Goal: Task Accomplishment & Management: Complete application form

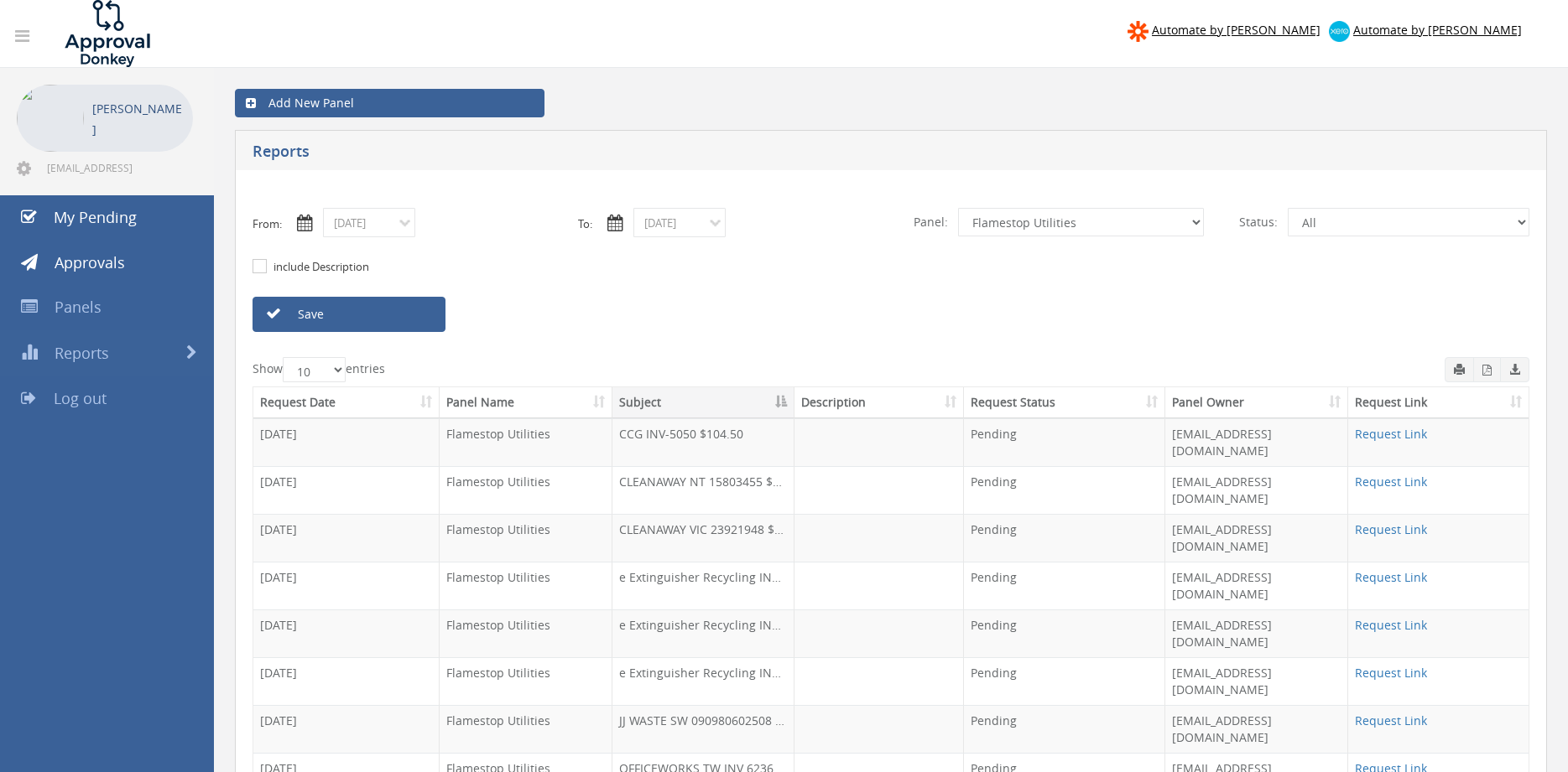
select select "number:9744"
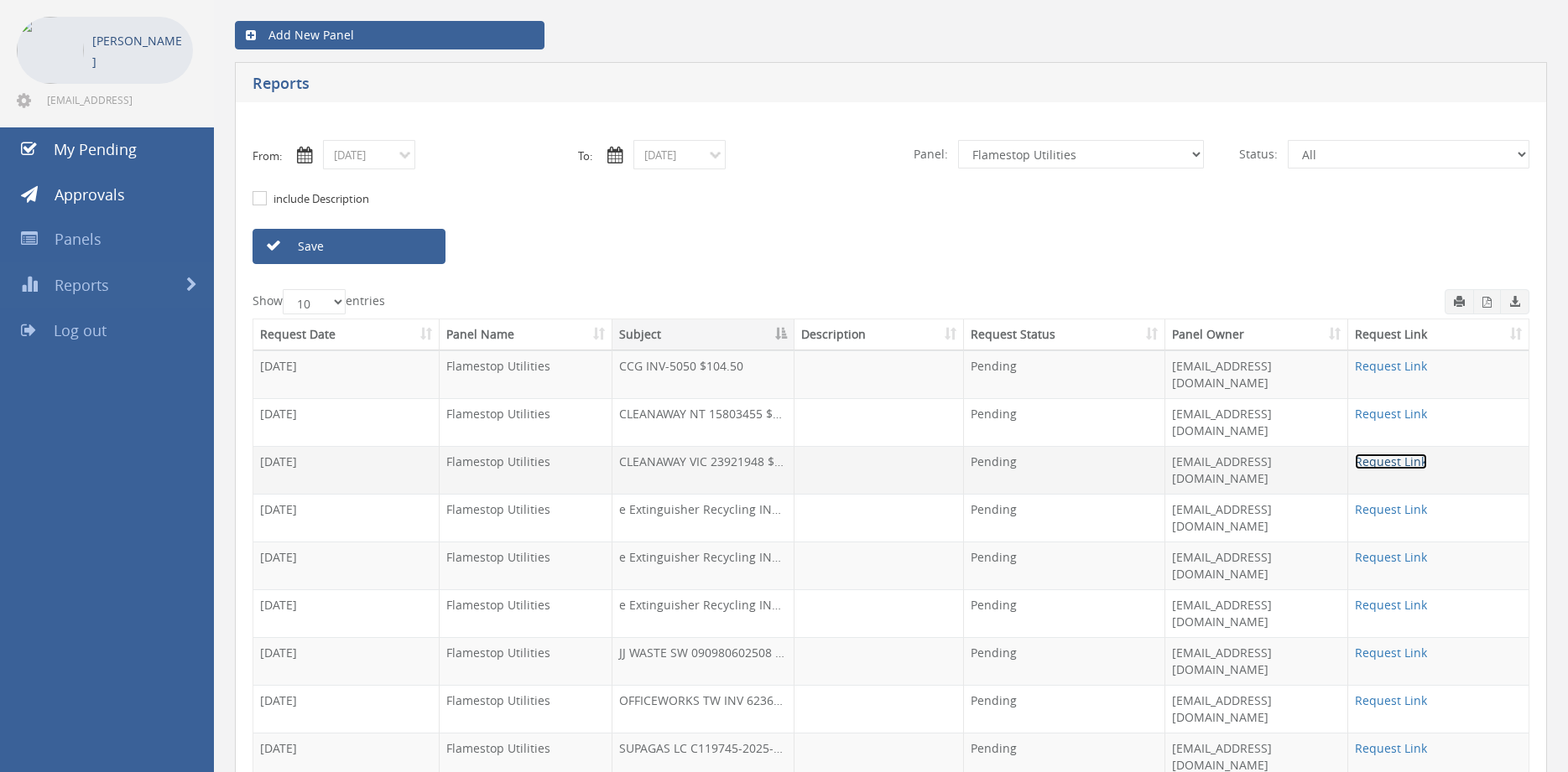
click at [1375, 454] on link "Request Link" at bounding box center [1390, 462] width 72 height 16
click at [1400, 454] on link "Request Link" at bounding box center [1390, 462] width 72 height 16
click at [365, 157] on input "09/03/2025" at bounding box center [369, 155] width 92 height 30
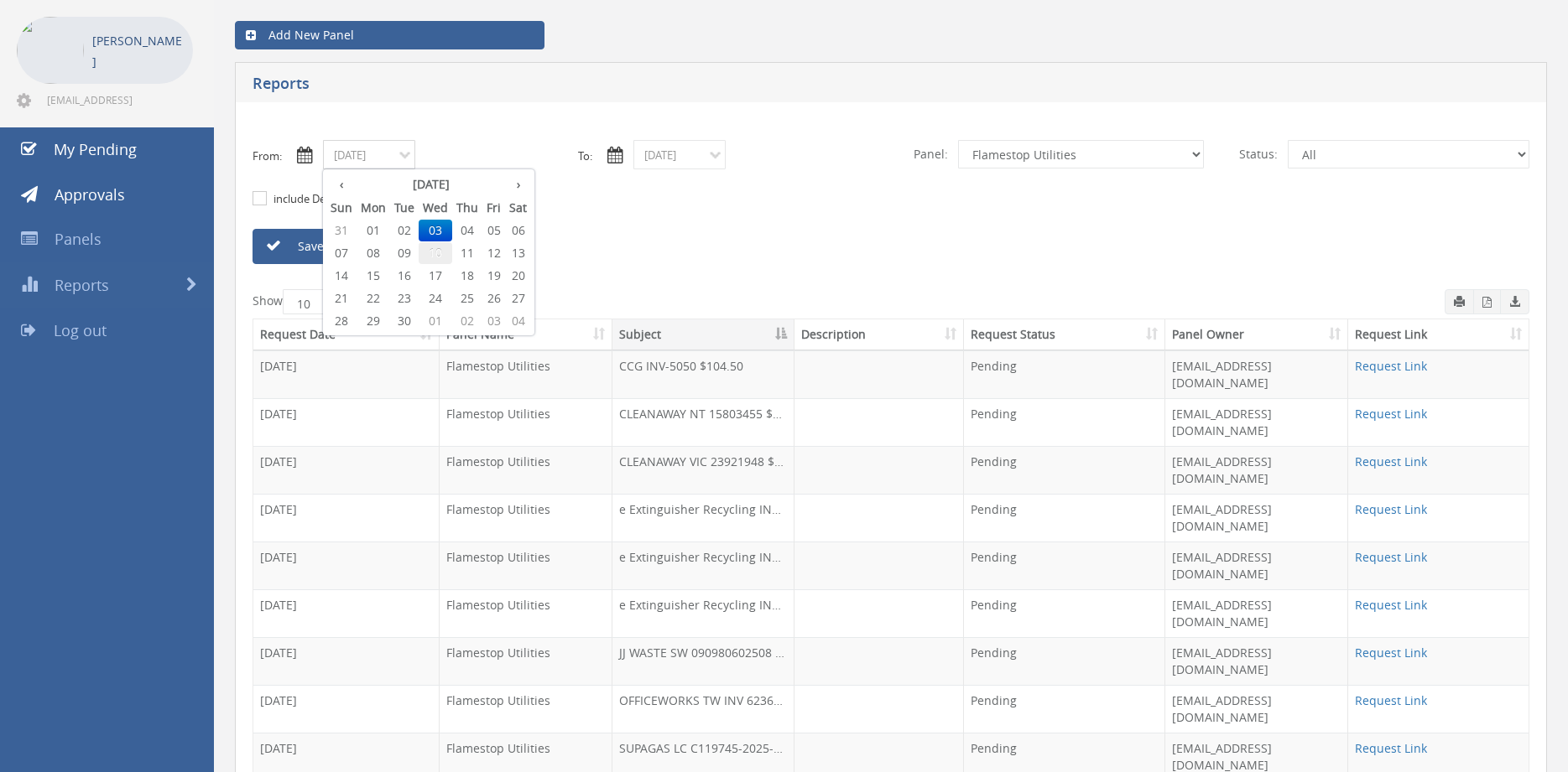
click at [431, 254] on span "10" at bounding box center [436, 254] width 34 height 22
type input "09/10/2025"
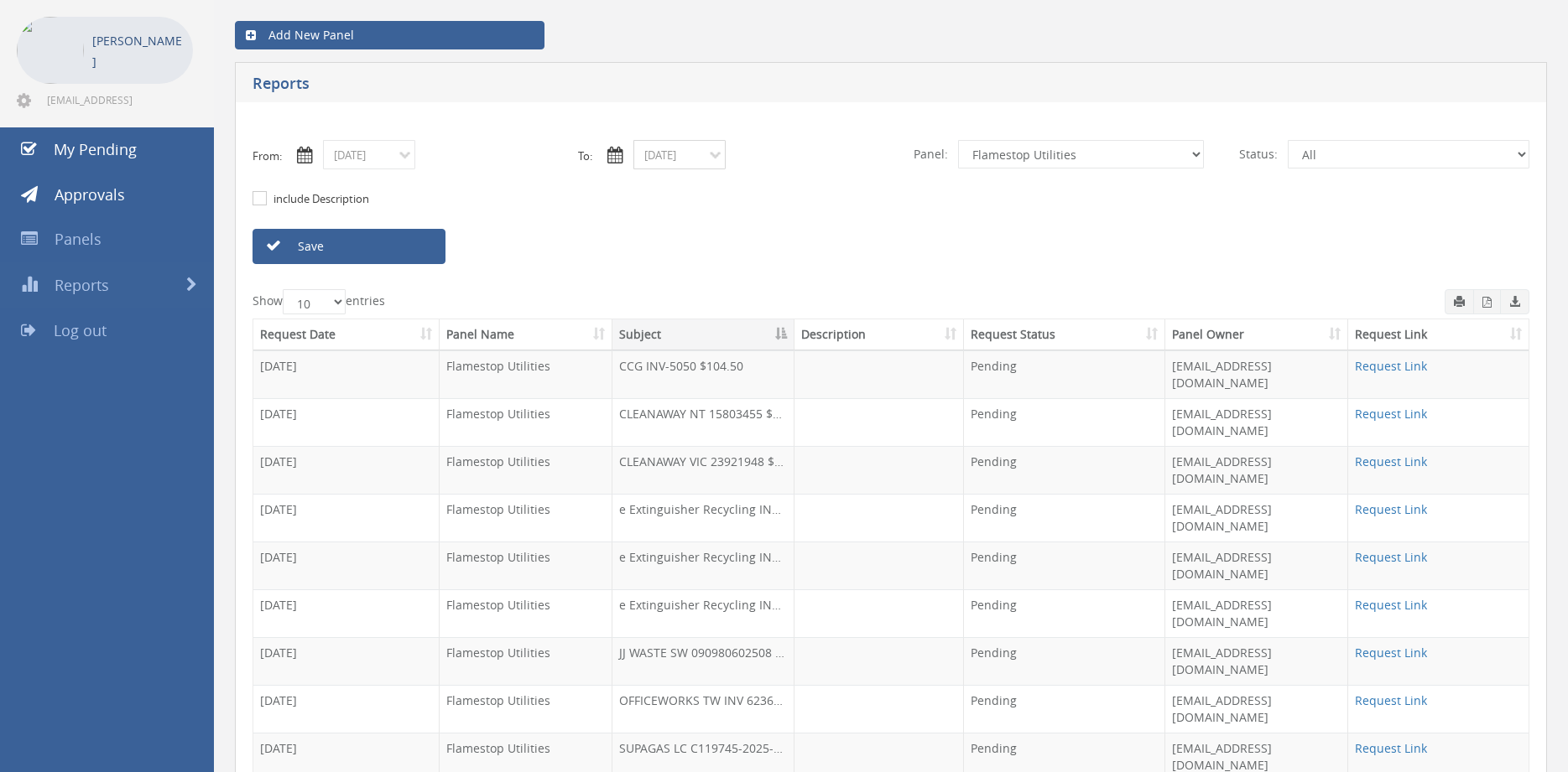
click at [674, 159] on input "09/03/2025" at bounding box center [679, 155] width 92 height 30
click at [748, 251] on span "10" at bounding box center [746, 254] width 34 height 22
type input "09/10/2025"
click at [958, 140] on select "All Alarm Credits RG - 3 NZ Utilities Cable and SAI Global NZ Alarms-1 NZ FX Pa…" at bounding box center [1081, 155] width 246 height 29
select select "number:13144"
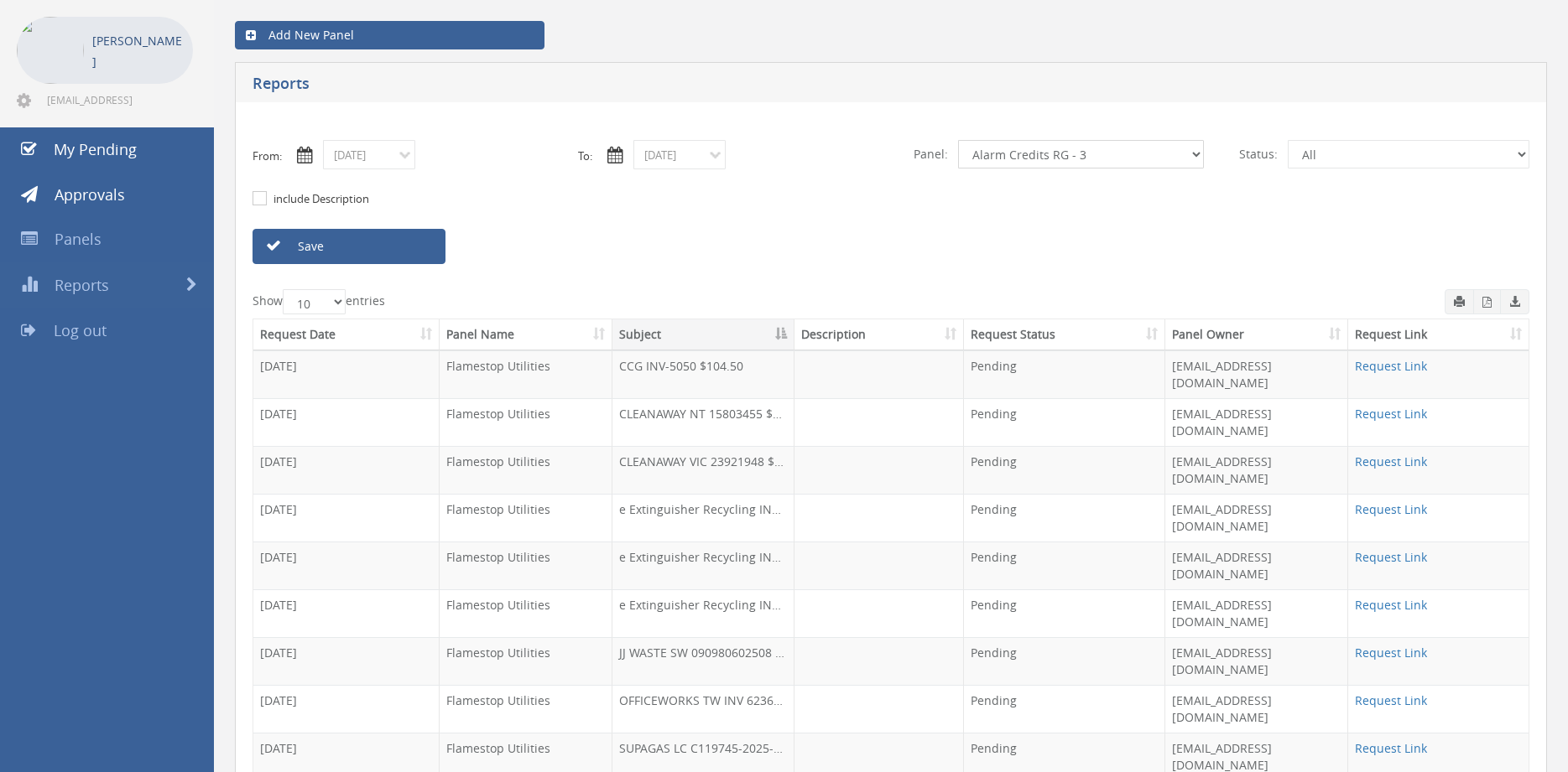
click option "Alarm Credits RG - 3" at bounding box center [0, 0] width 0 height 0
click at [382, 241] on link "Save" at bounding box center [349, 247] width 193 height 36
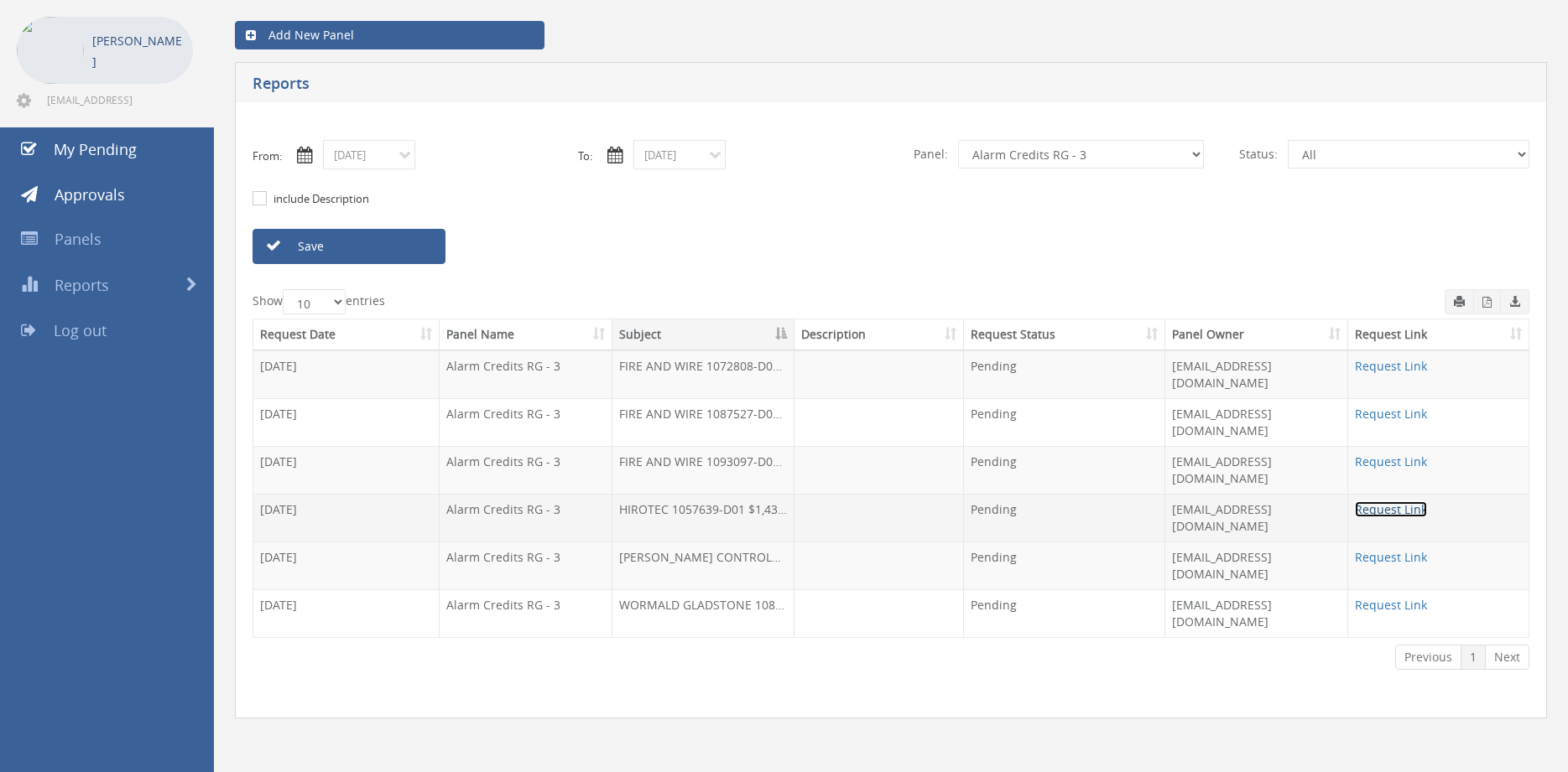
click at [1373, 501] on link "Request Link" at bounding box center [1390, 509] width 72 height 16
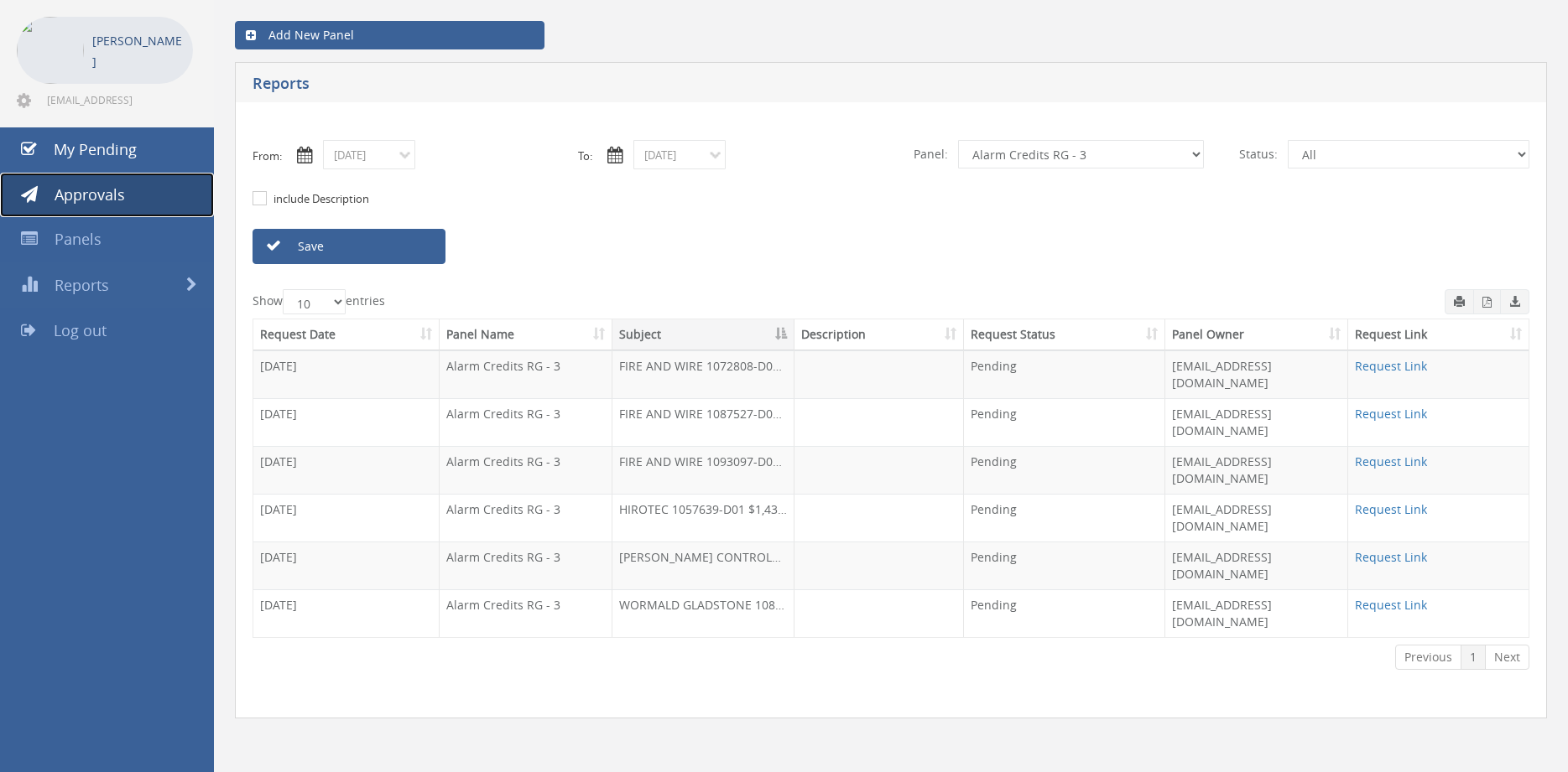
click at [106, 199] on span "Approvals" at bounding box center [89, 194] width 70 height 20
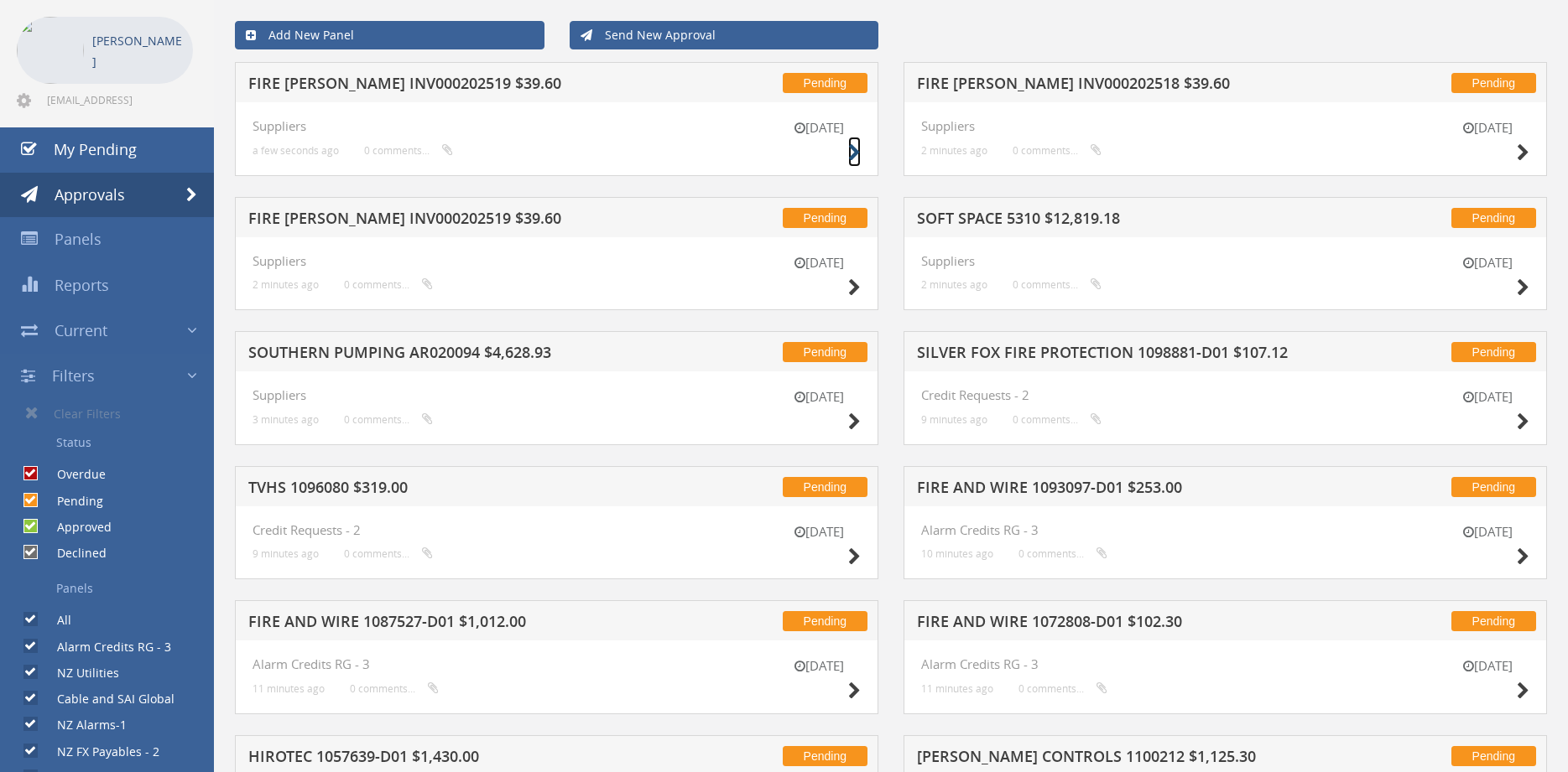
click at [852, 145] on icon at bounding box center [854, 153] width 13 height 18
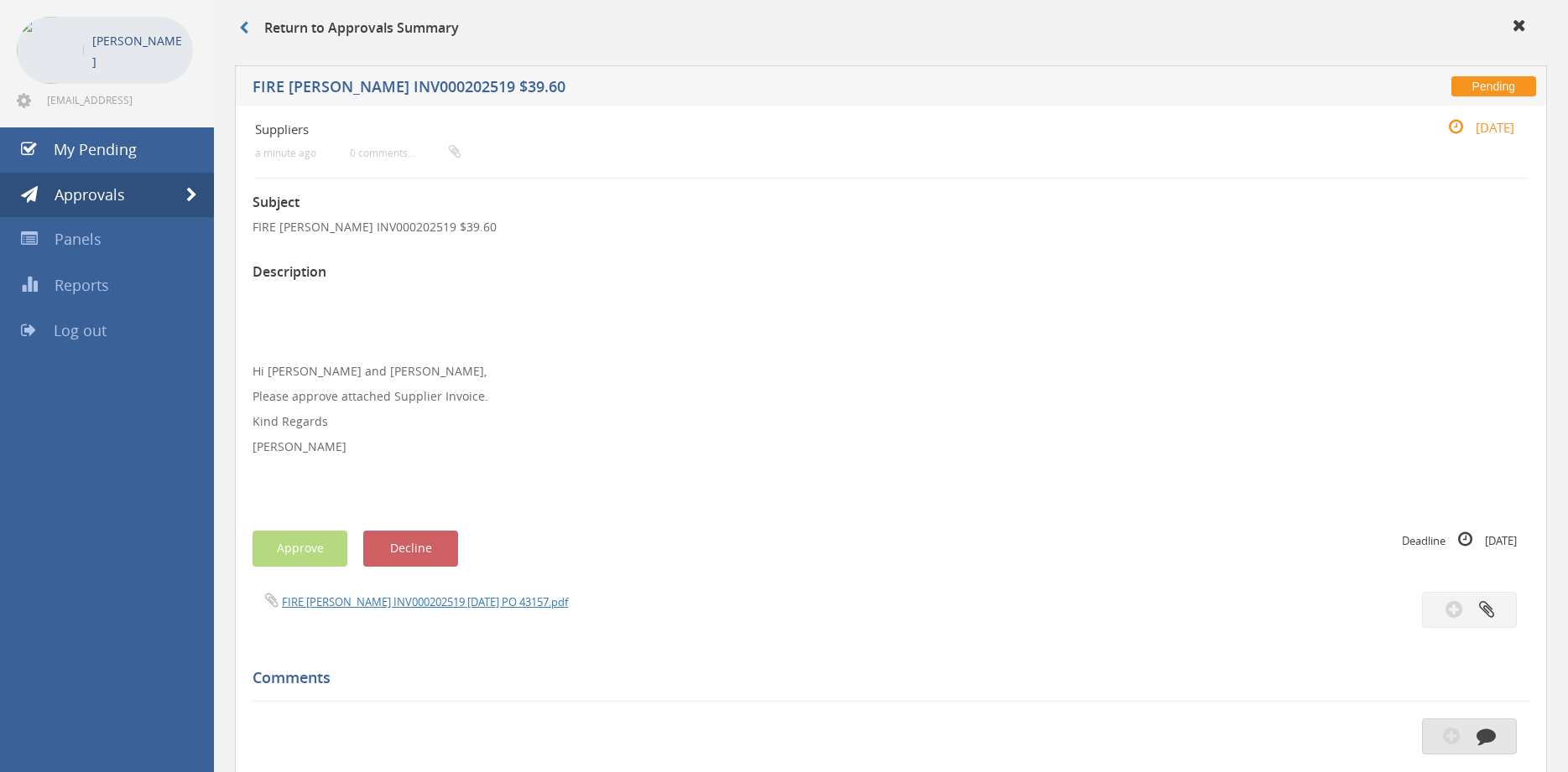
click at [1481, 735] on icon "button" at bounding box center [1486, 736] width 19 height 19
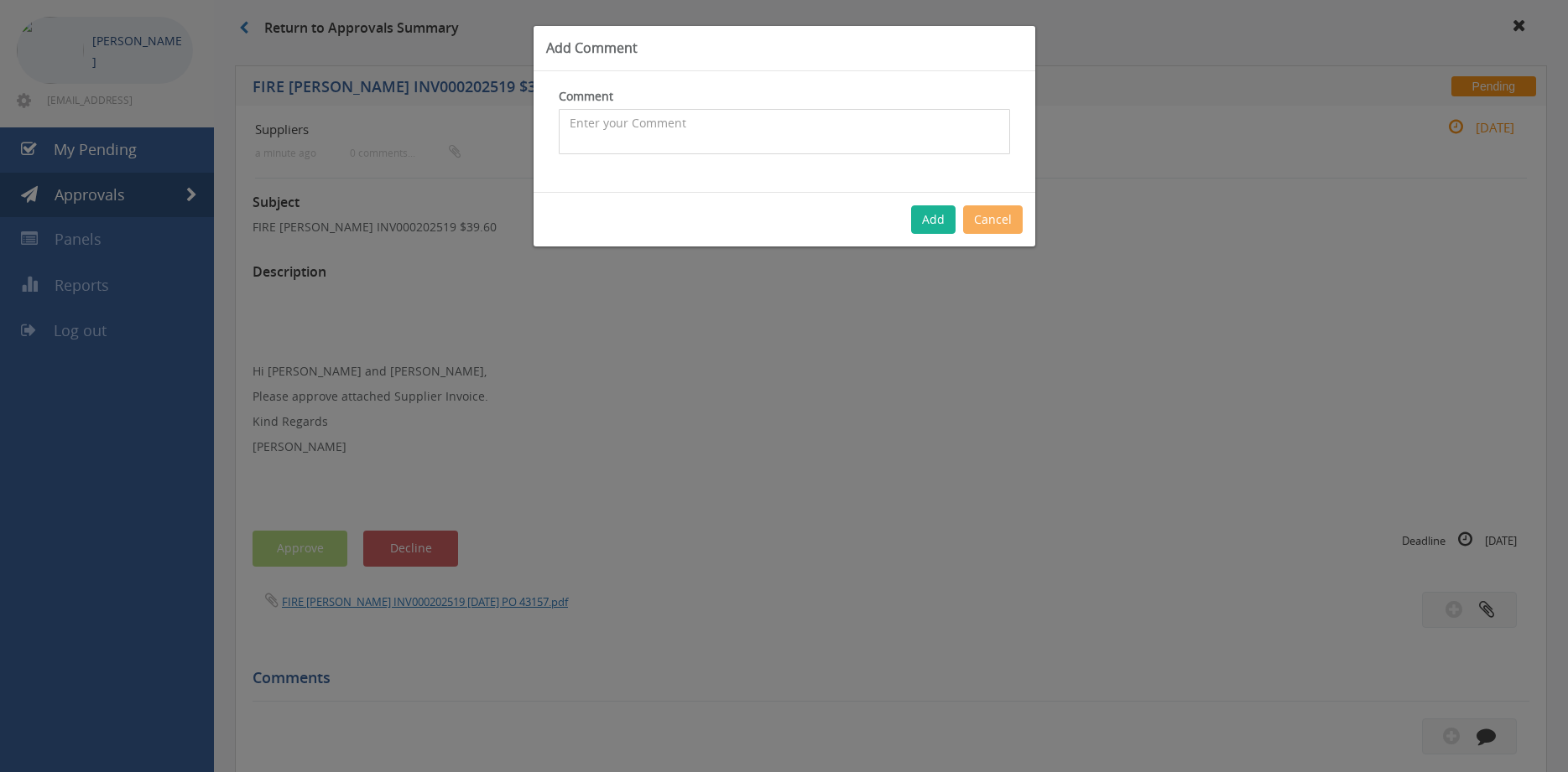
click at [726, 113] on textarea at bounding box center [785, 132] width 452 height 46
type textarea "h"
type textarea "Hi Maddie, please decline - duplicate, thank you."
click at [933, 223] on button "Add" at bounding box center [933, 220] width 45 height 29
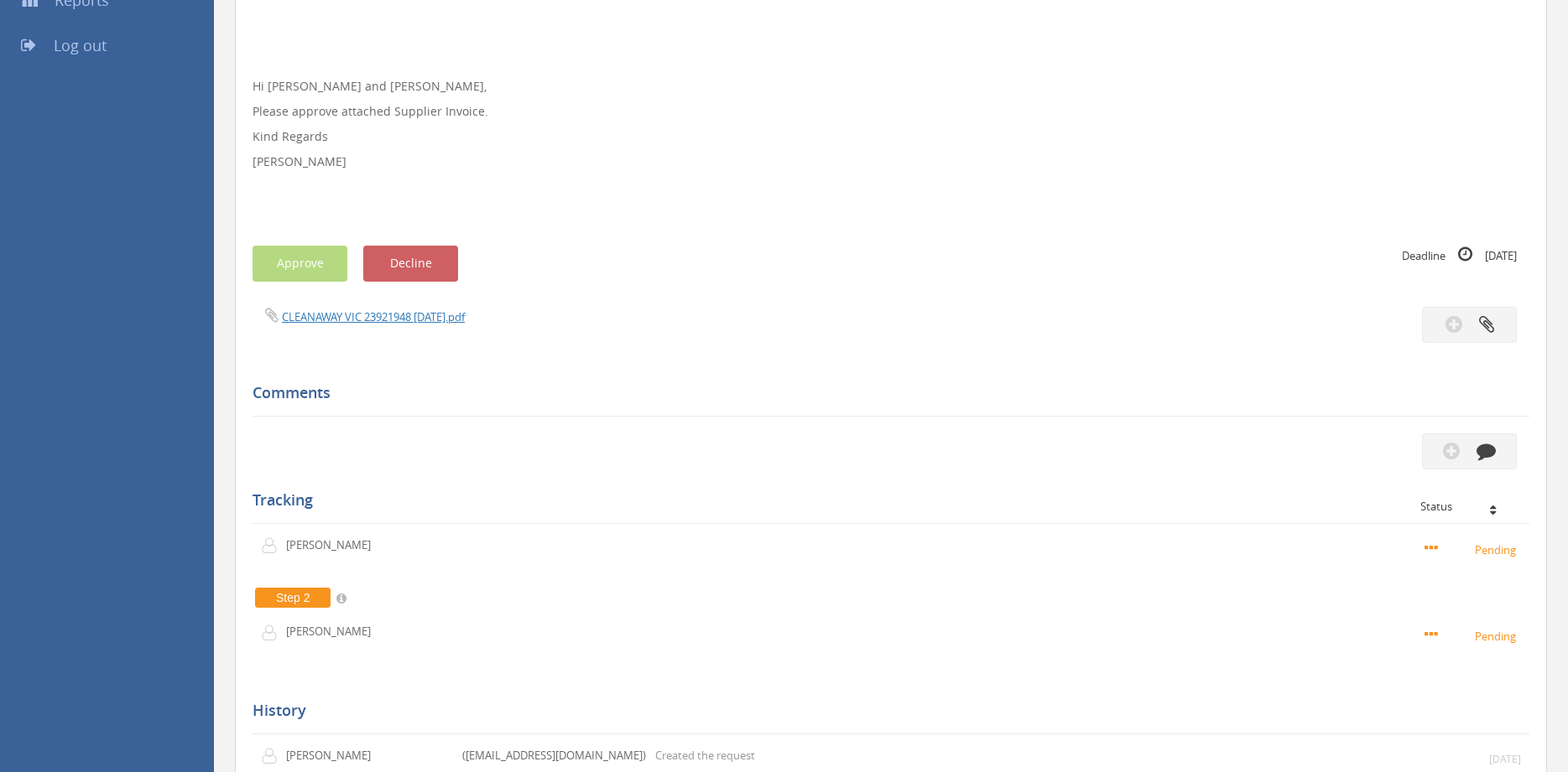
scroll to position [154, 0]
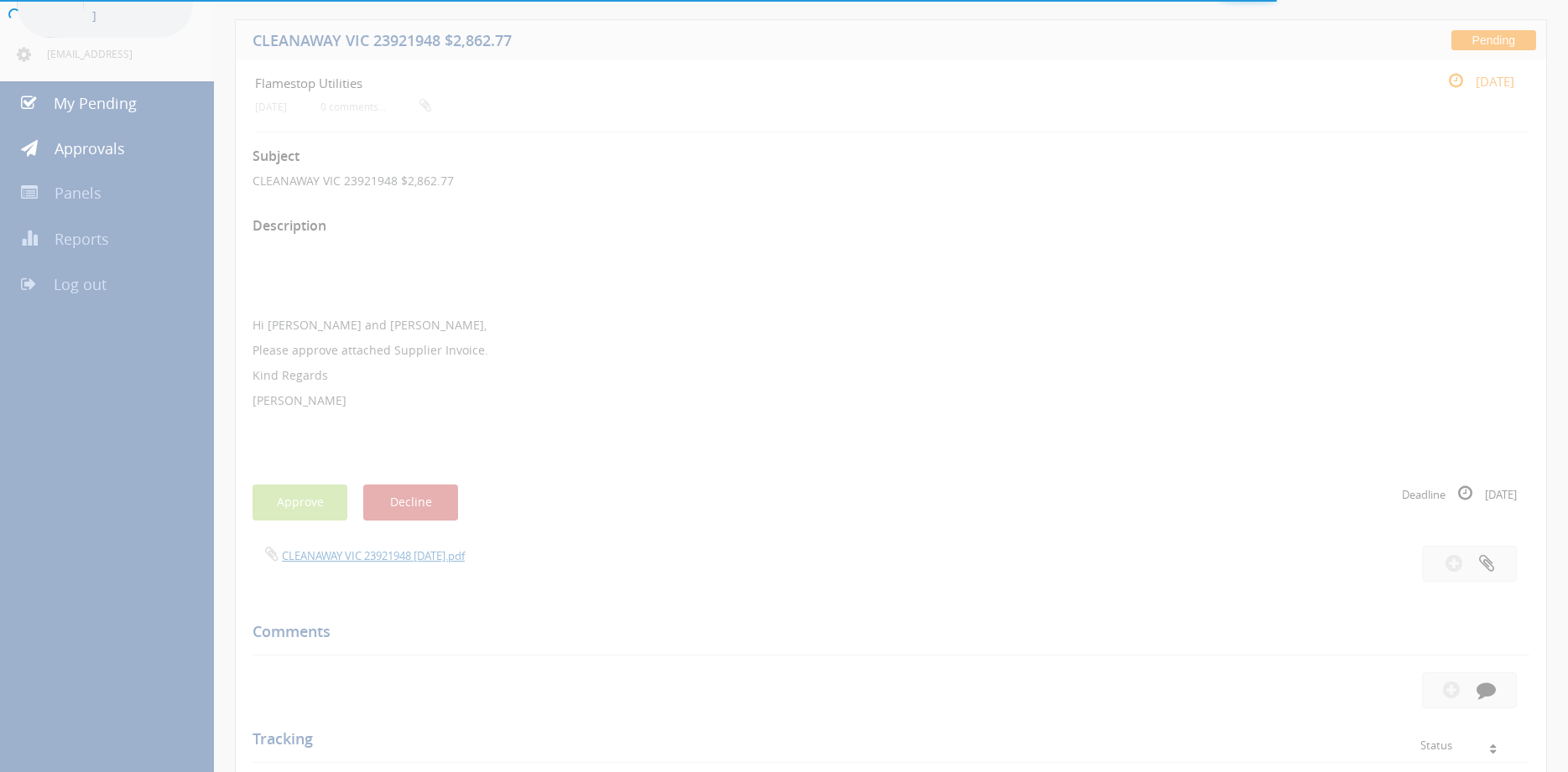
scroll to position [143, 0]
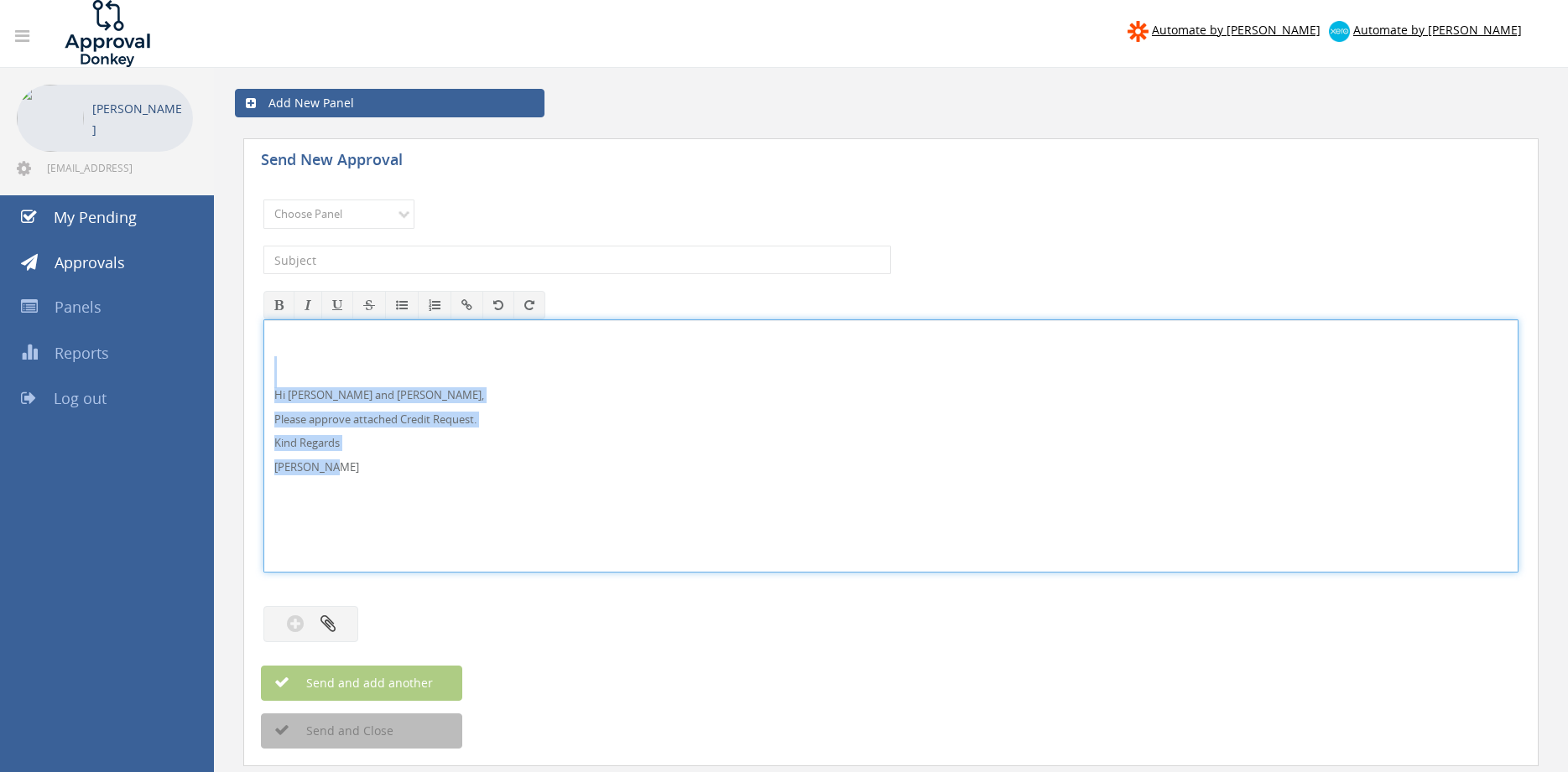
drag, startPoint x: 357, startPoint y: 474, endPoint x: 284, endPoint y: 373, distance: 124.6
click at [281, 375] on div "Hi Lee, Rob and Ben, Please approve attached Credit Request. Kind Regards Pam W…" at bounding box center [891, 446] width 1253 height 252
copy div "Hi Lee, Rob and Ben, Please approve attached Credit Request. Kind Regards Pam W…"
click at [263, 200] on select "Choose Panel Alarm Credits RG - 3 NZ Utilities Cable and SAI Global NZ Alarms-1…" at bounding box center [338, 214] width 151 height 30
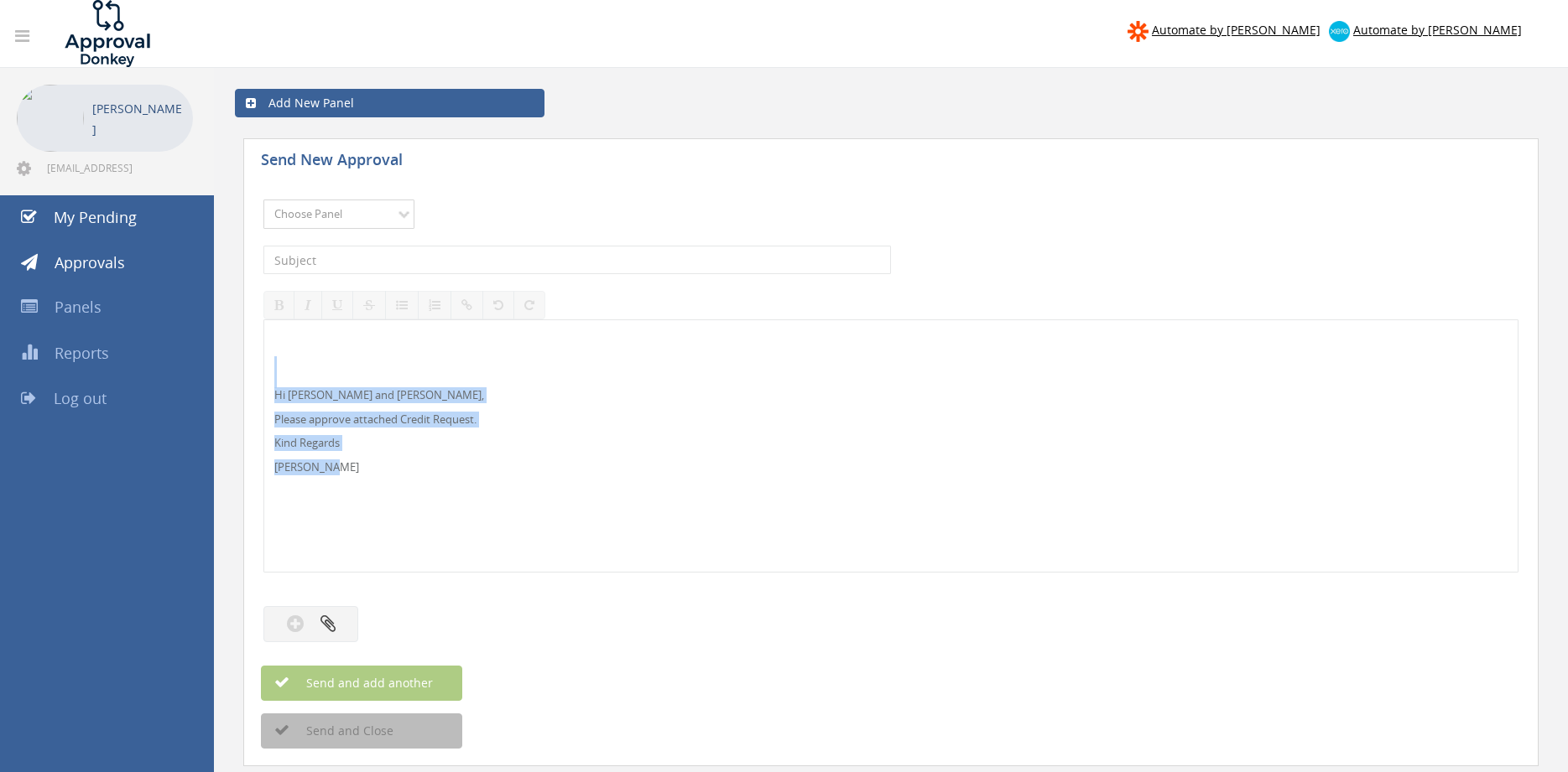
select select "13144"
click option "Alarm Credits RG - 3" at bounding box center [0, 0] width 0 height 0
click at [376, 260] on input "text" at bounding box center [577, 260] width 628 height 29
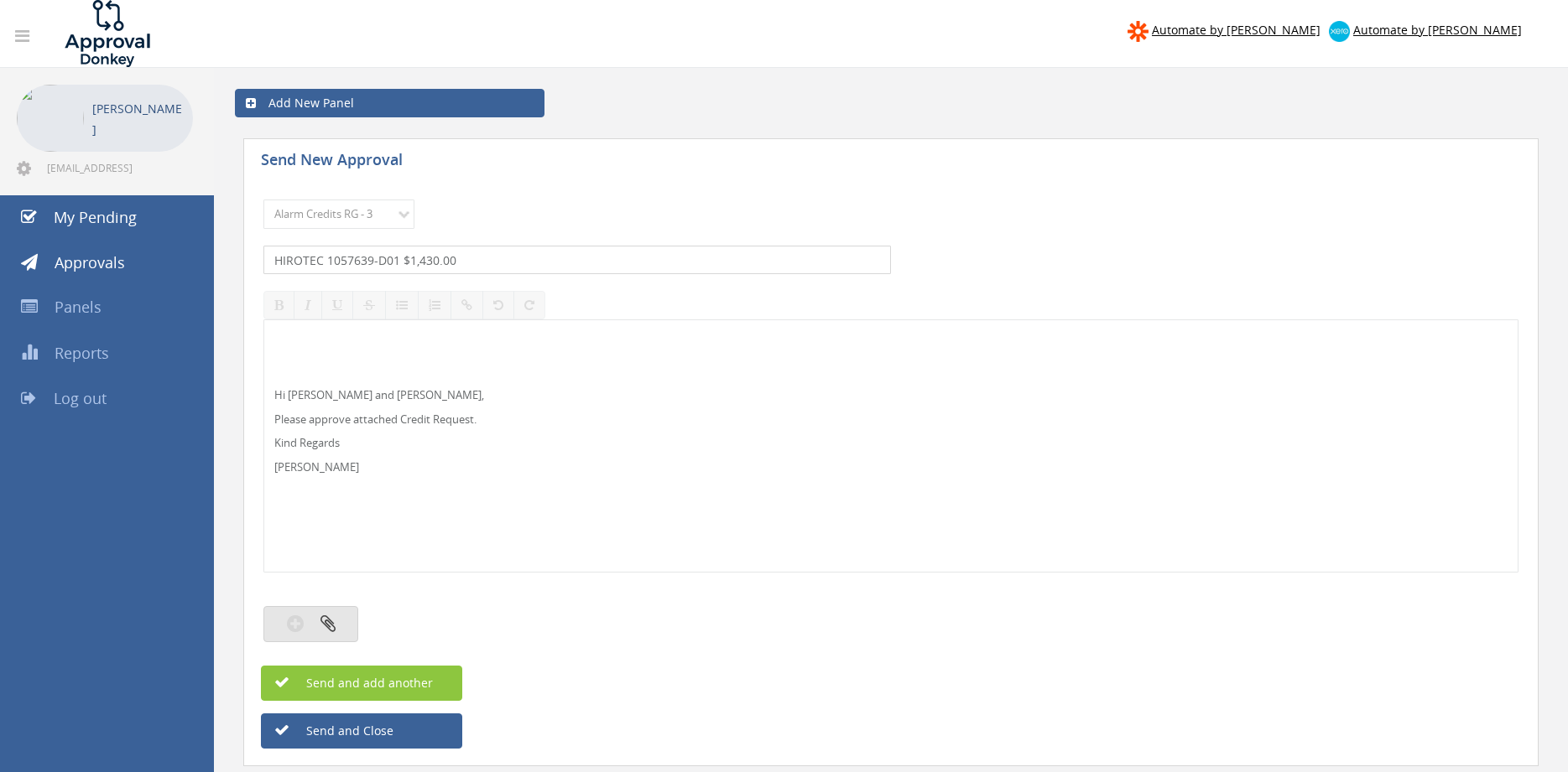
type input "HIROTEC 1057639-D01 $1,430.00"
click at [344, 617] on button "button" at bounding box center [310, 624] width 95 height 36
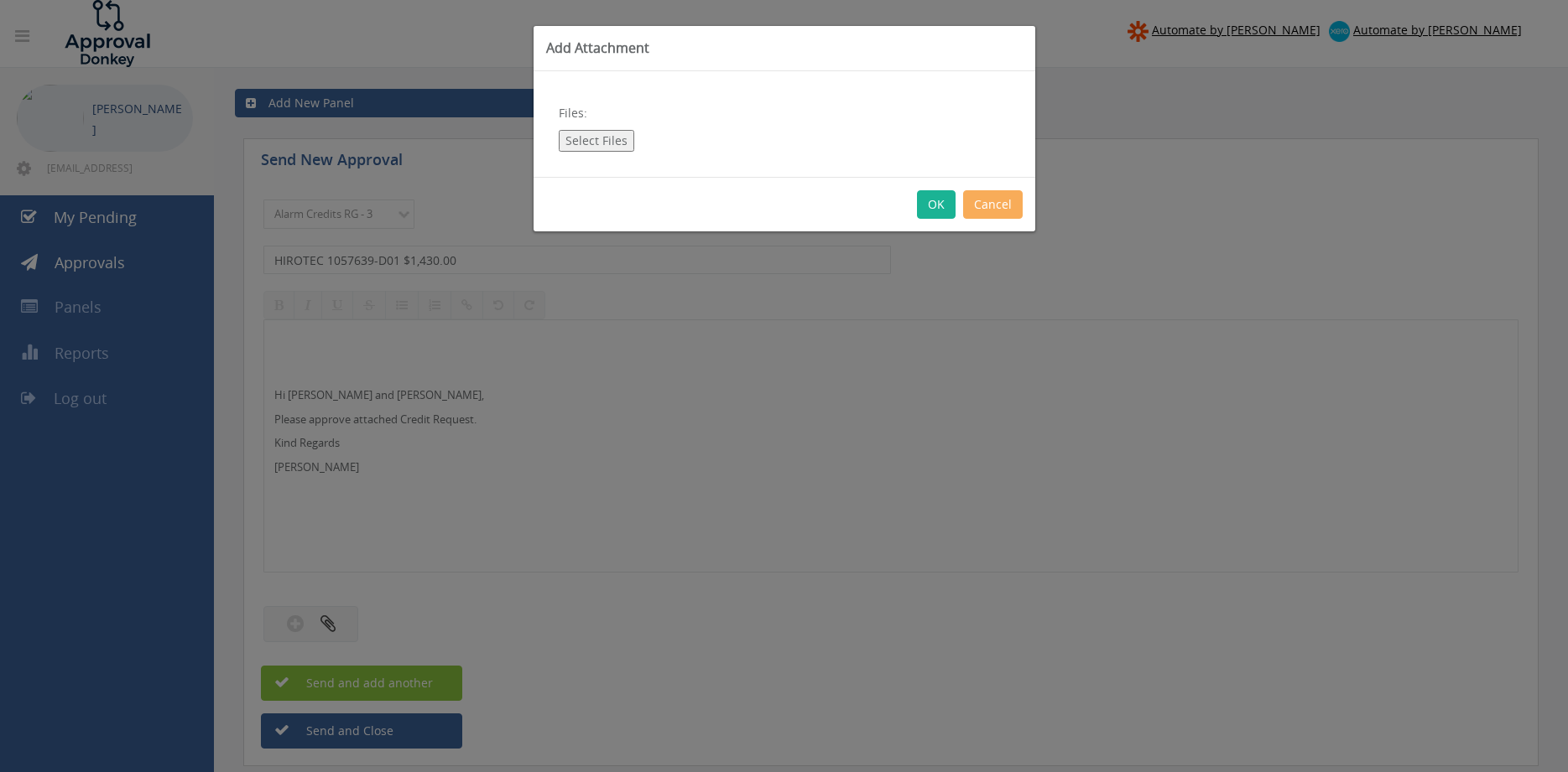
click at [623, 145] on button "Select Files" at bounding box center [596, 141] width 75 height 22
type input "C:\fakepath\1057639 Hirotec Credit.pdf"
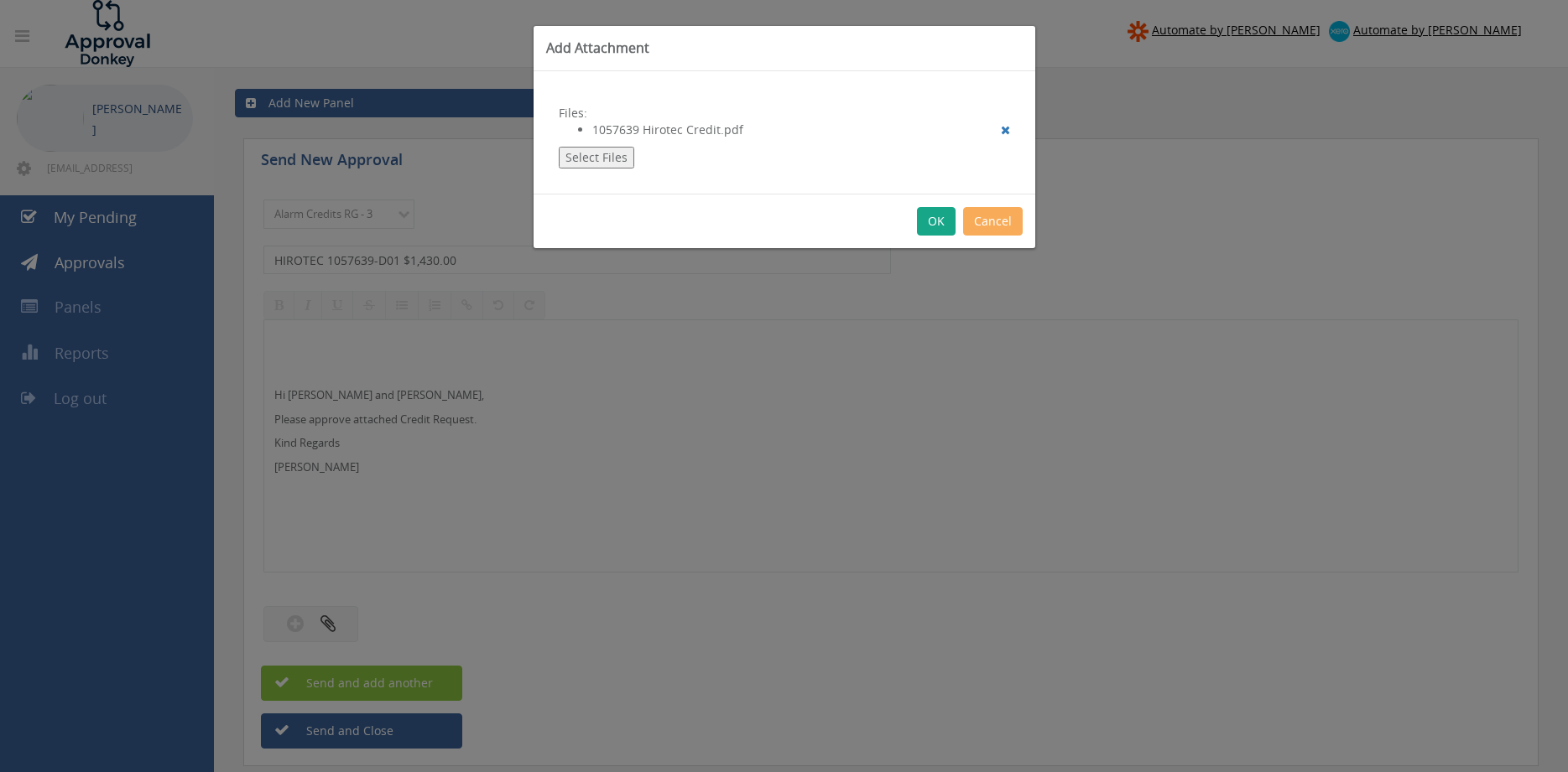
click at [940, 215] on button "OK" at bounding box center [936, 222] width 39 height 29
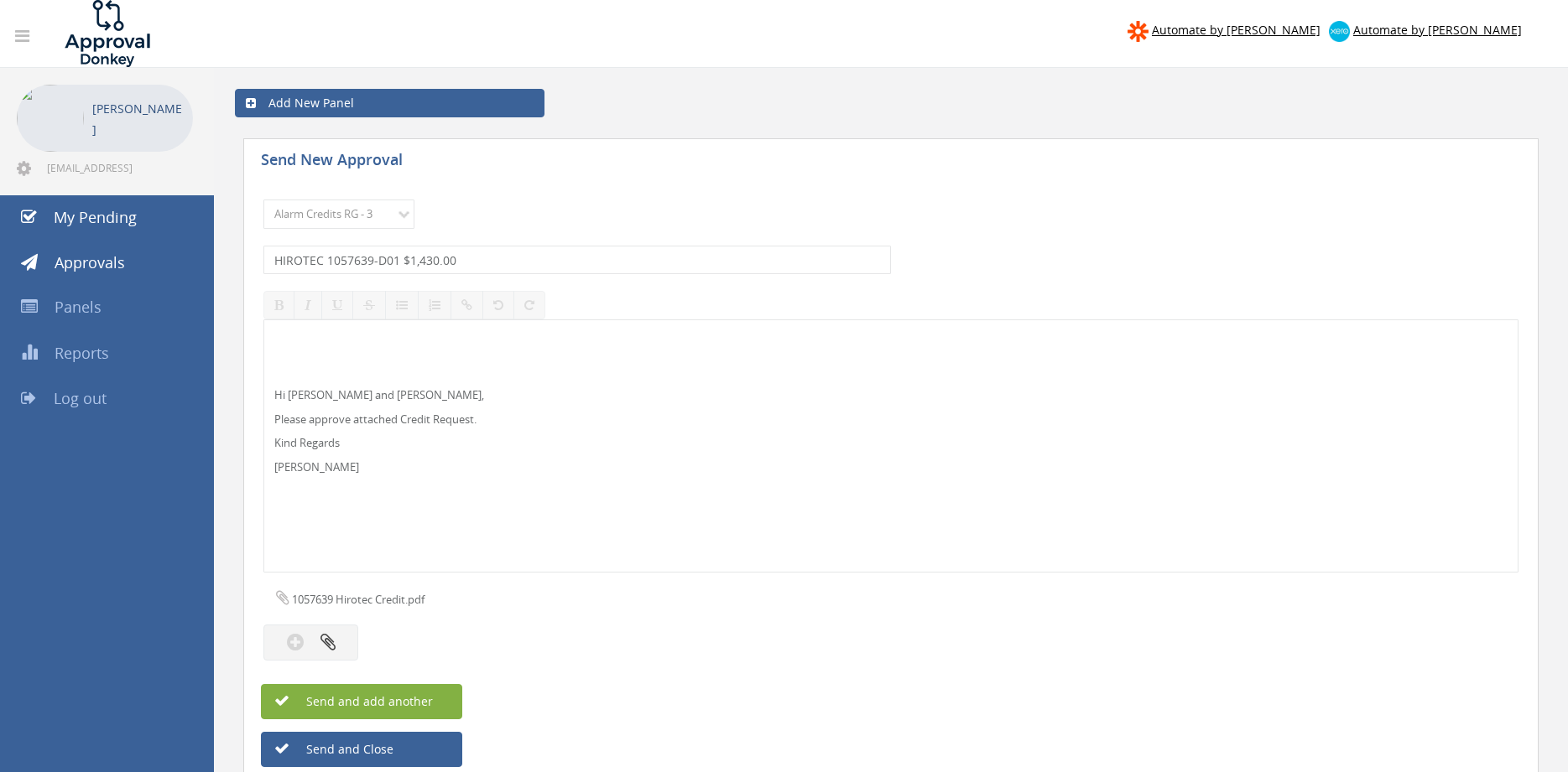
click at [444, 696] on button "Send and add another" at bounding box center [361, 702] width 201 height 36
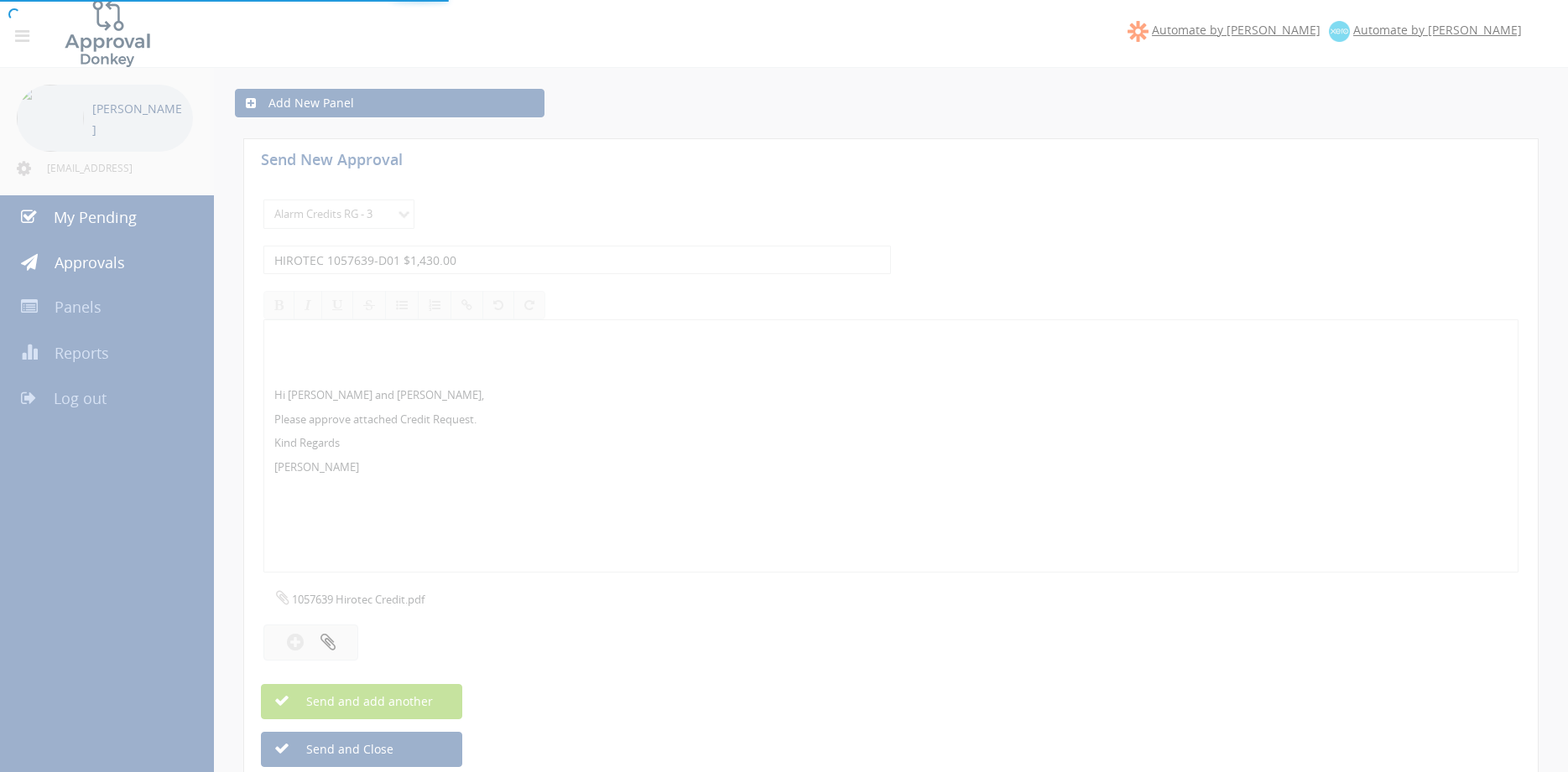
select select
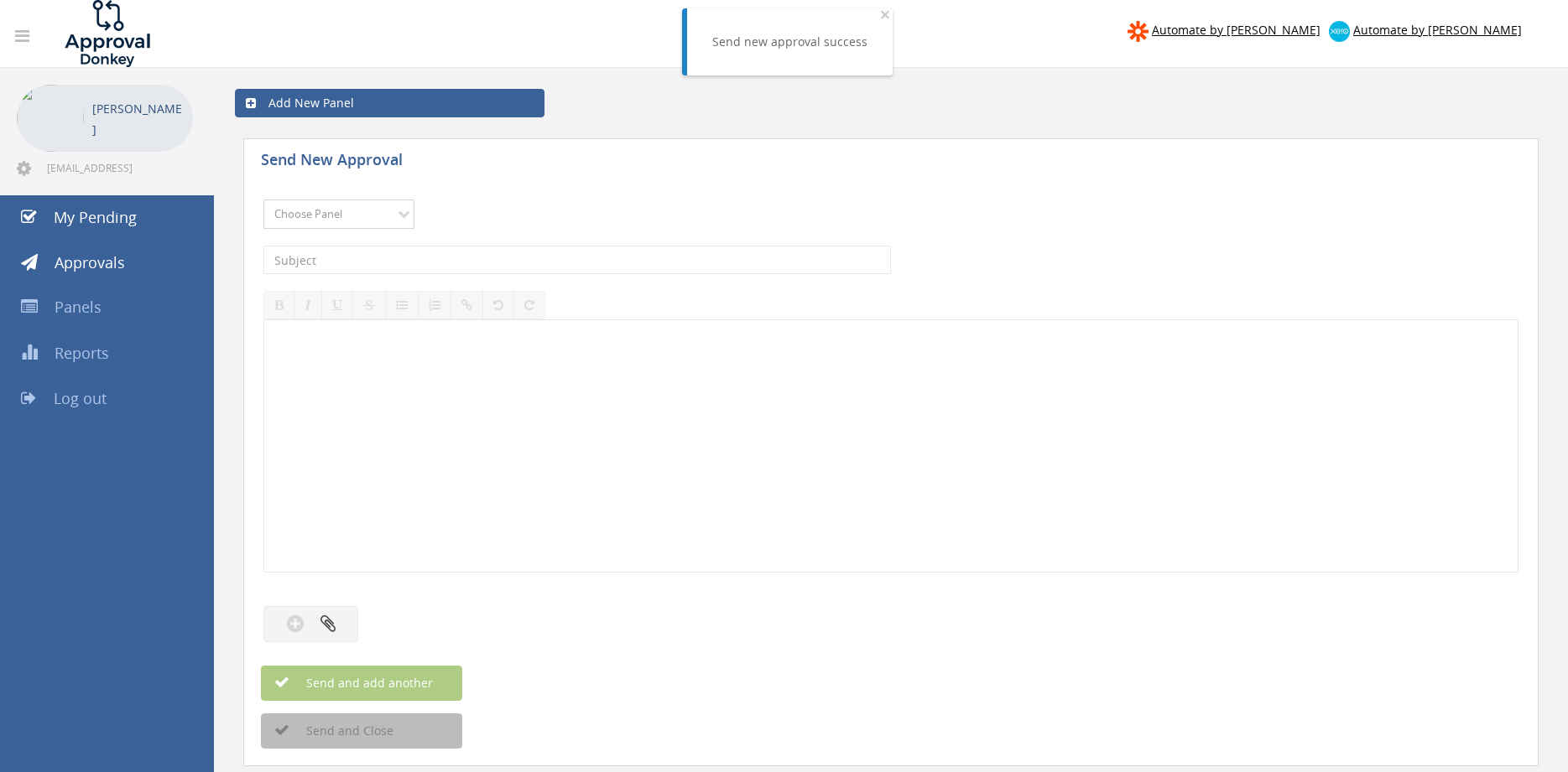
click at [263, 200] on select "Choose Panel Alarm Credits RG - 3 NZ Utilities Cable and SAI Global NZ Alarms-1…" at bounding box center [338, 214] width 151 height 30
select select "13144"
click option "Alarm Credits RG - 3" at bounding box center [0, 0] width 0 height 0
click at [352, 261] on input "text" at bounding box center [577, 260] width 628 height 29
type input "FIRE AND WIRE 1072808-D01 $102.30"
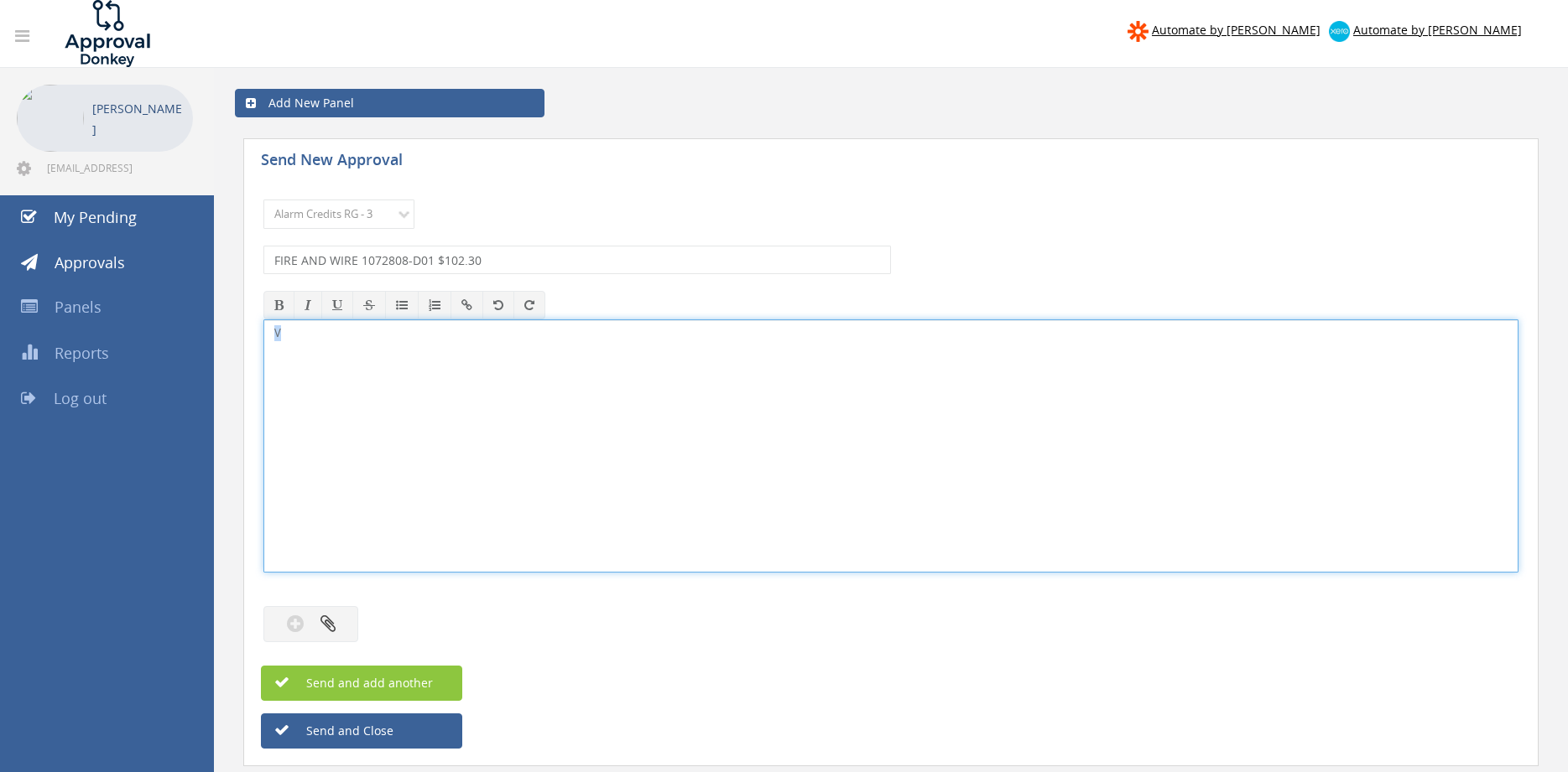
drag, startPoint x: 252, startPoint y: 338, endPoint x: 201, endPoint y: 334, distance: 51.2
click at [263, 334] on div "V" at bounding box center [891, 446] width 1255 height 254
click at [340, 629] on button "button" at bounding box center [310, 624] width 95 height 36
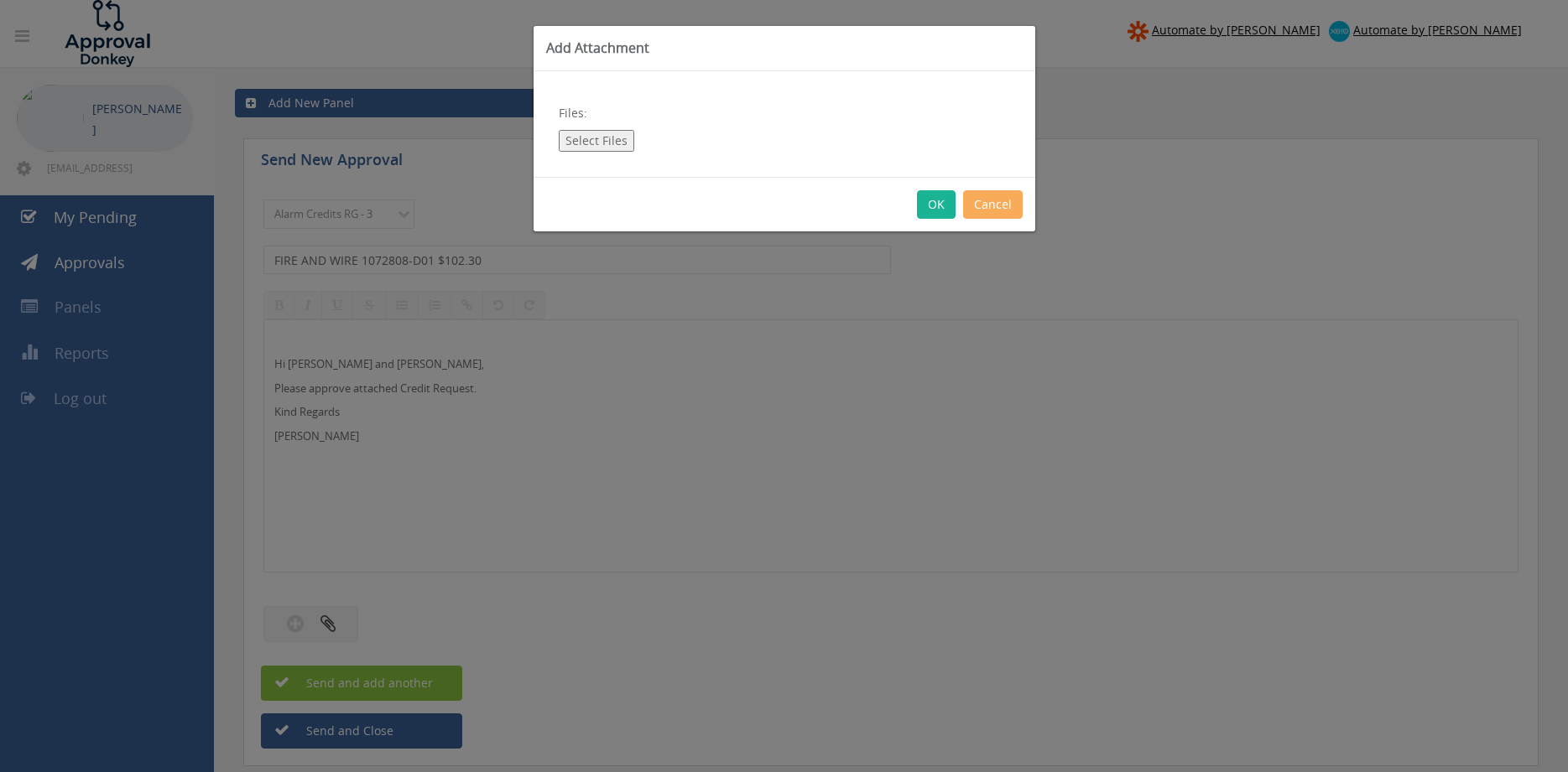
click at [584, 142] on button "Select Files" at bounding box center [596, 141] width 75 height 22
type input "C:\fakepath\FIRE AND WIRE 1072808-D01.pdf"
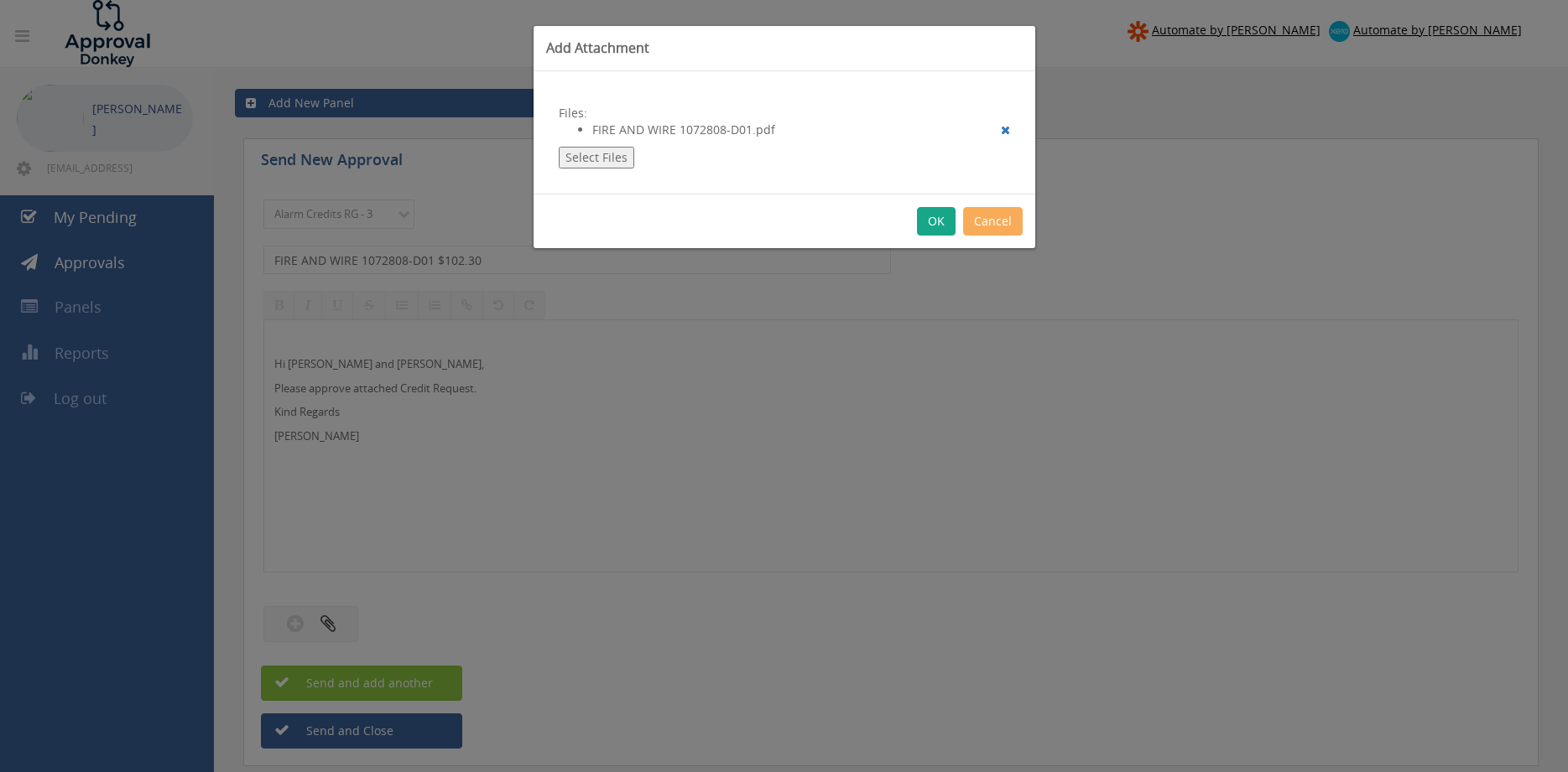
click at [939, 226] on button "OK" at bounding box center [936, 222] width 39 height 29
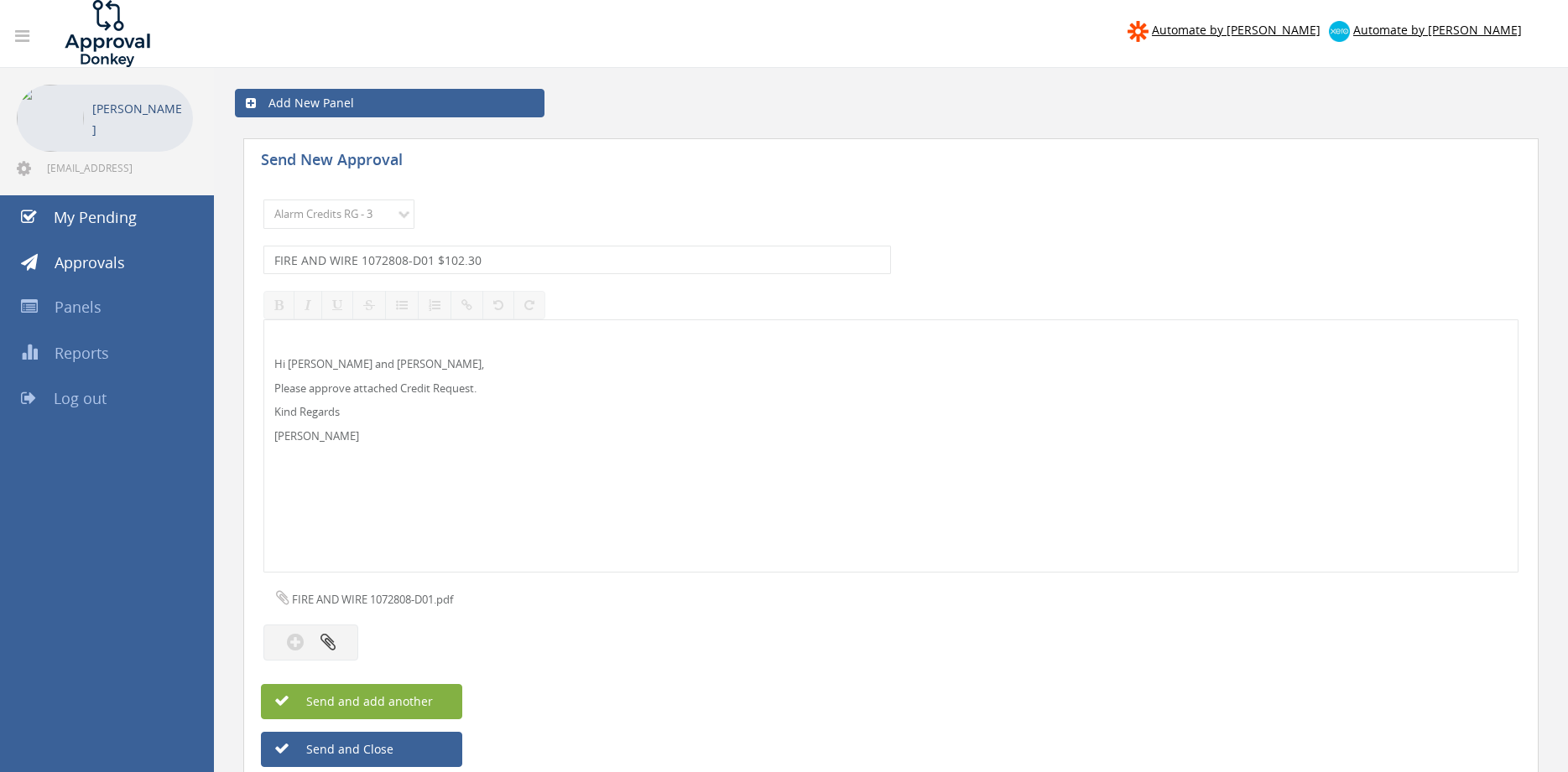
click at [422, 696] on span "Send and add another" at bounding box center [351, 701] width 162 height 16
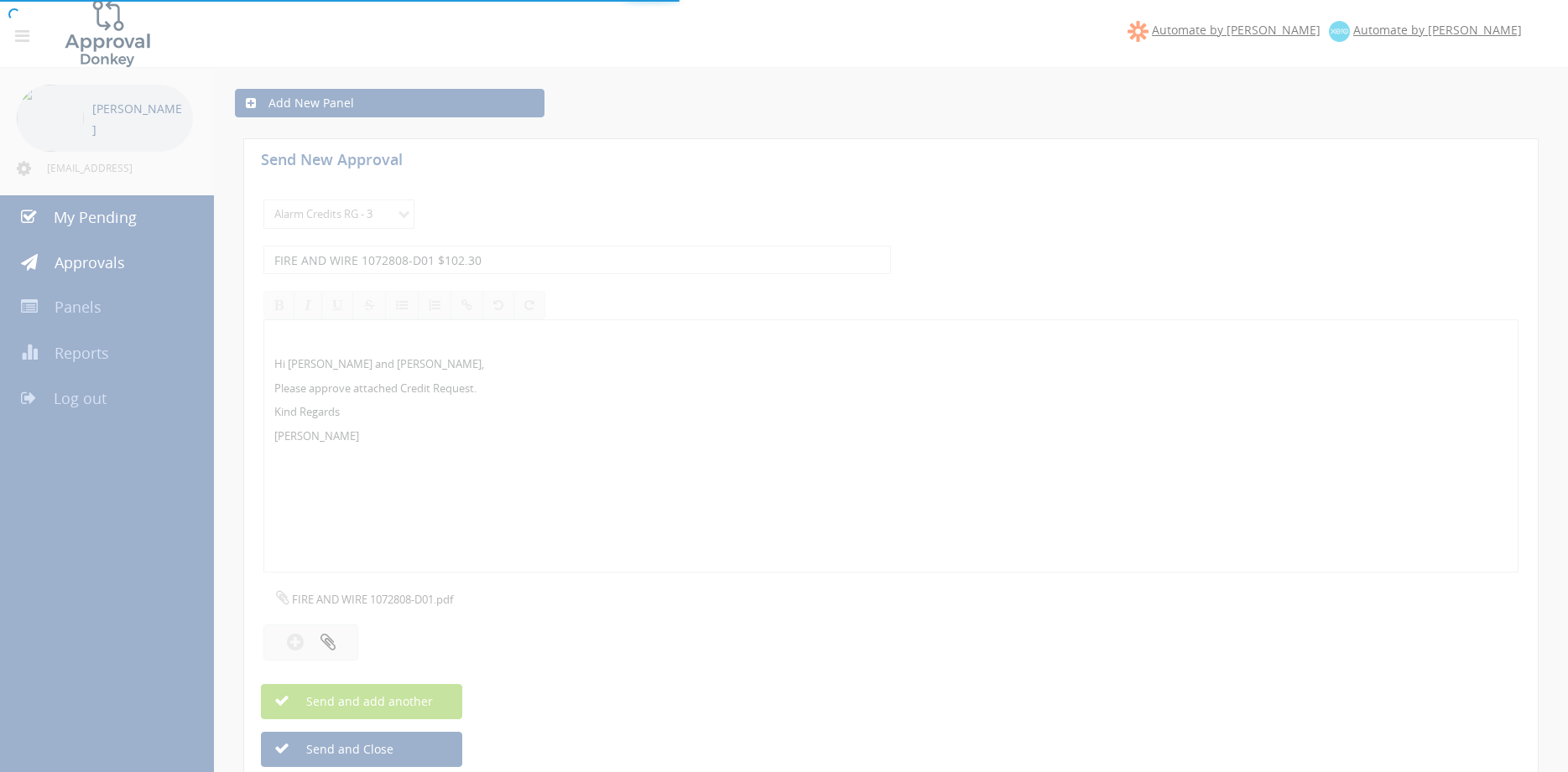
select select
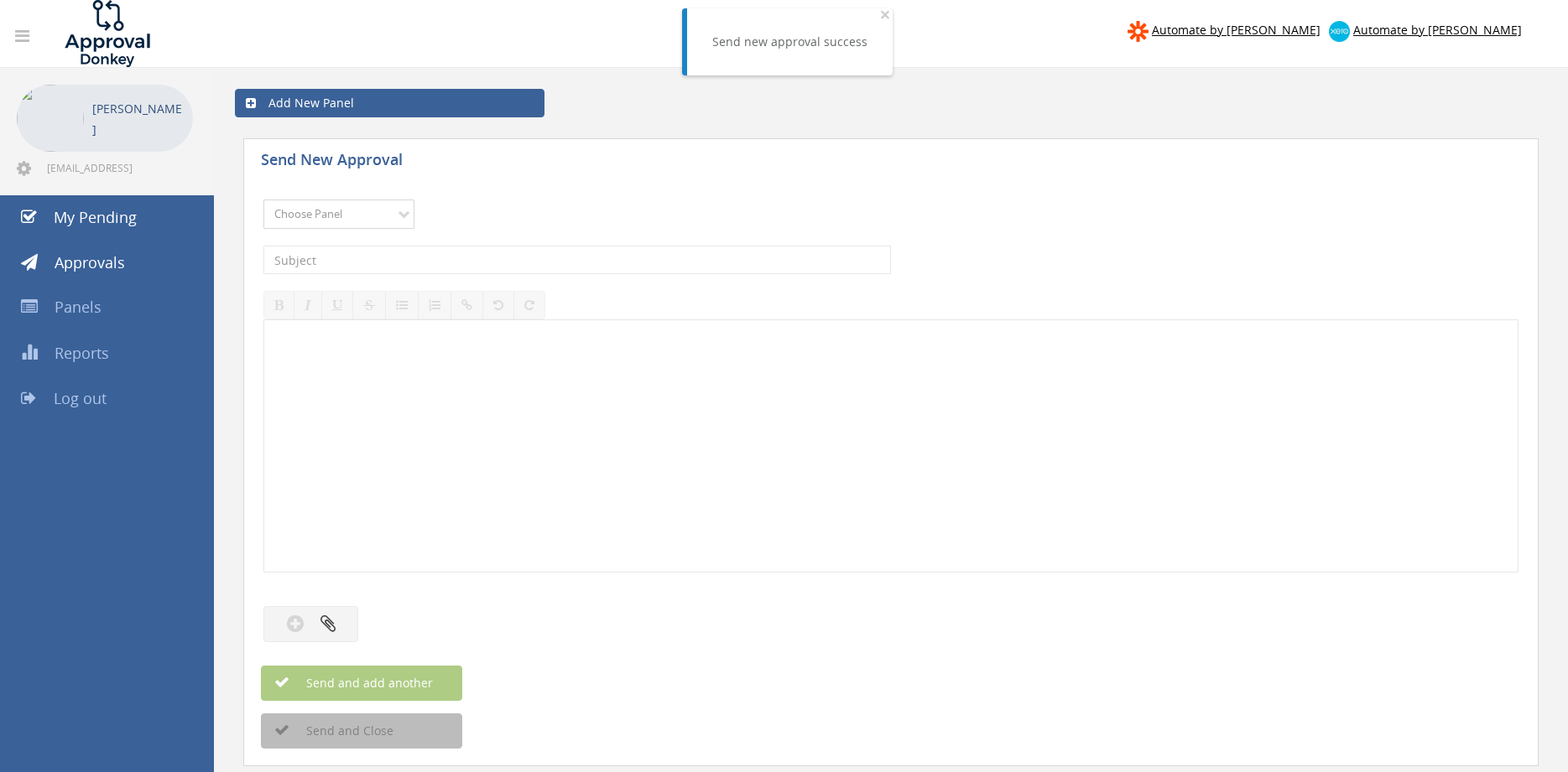
select select "13144"
click option "Alarm Credits RG - 3" at bounding box center [0, 0] width 0 height 0
click at [365, 261] on input "text" at bounding box center [577, 260] width 628 height 29
type input "FIRE AND WIRE 1087527-D01 $1,012.00"
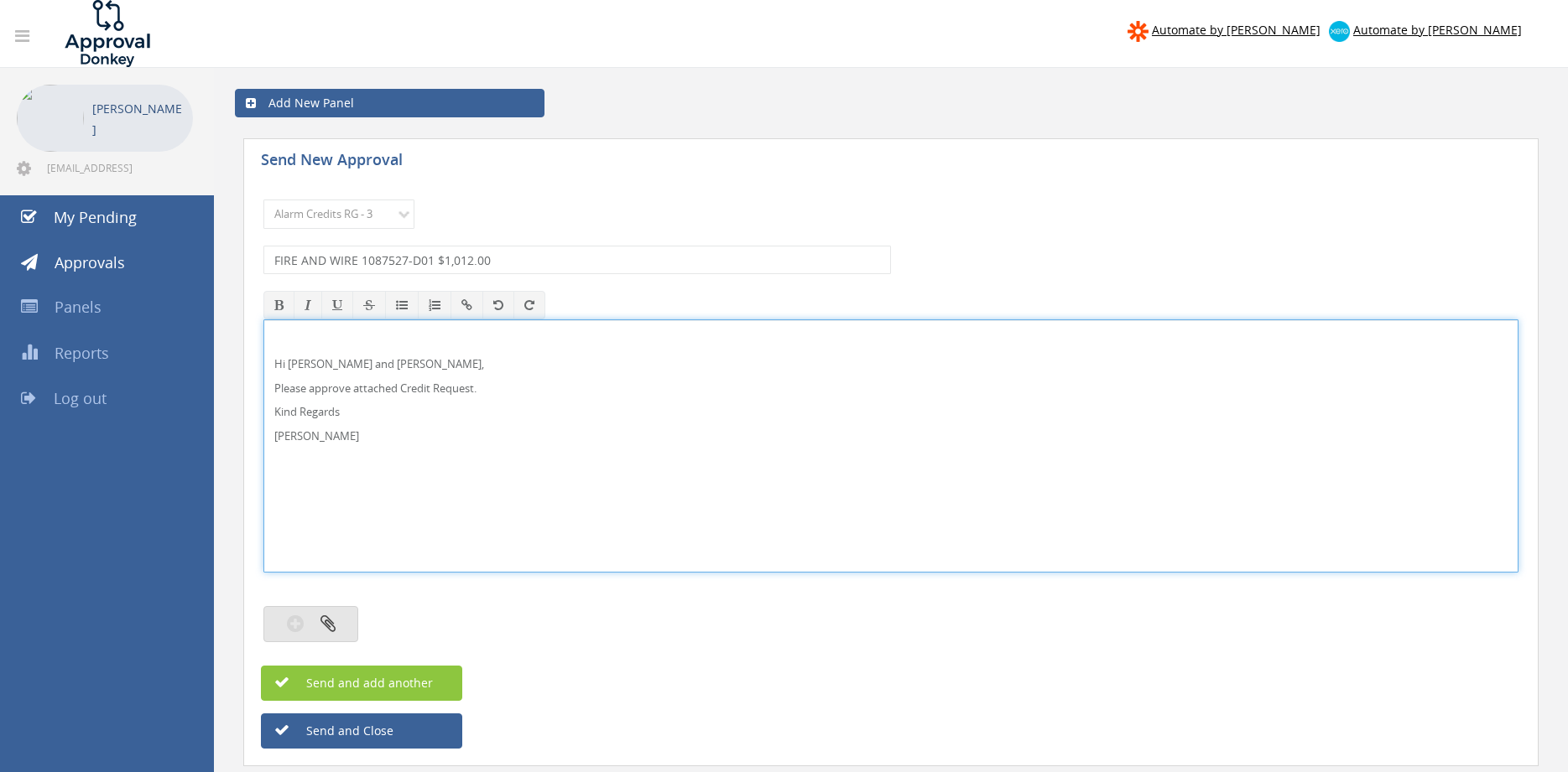
click at [327, 623] on icon "button" at bounding box center [328, 623] width 15 height 19
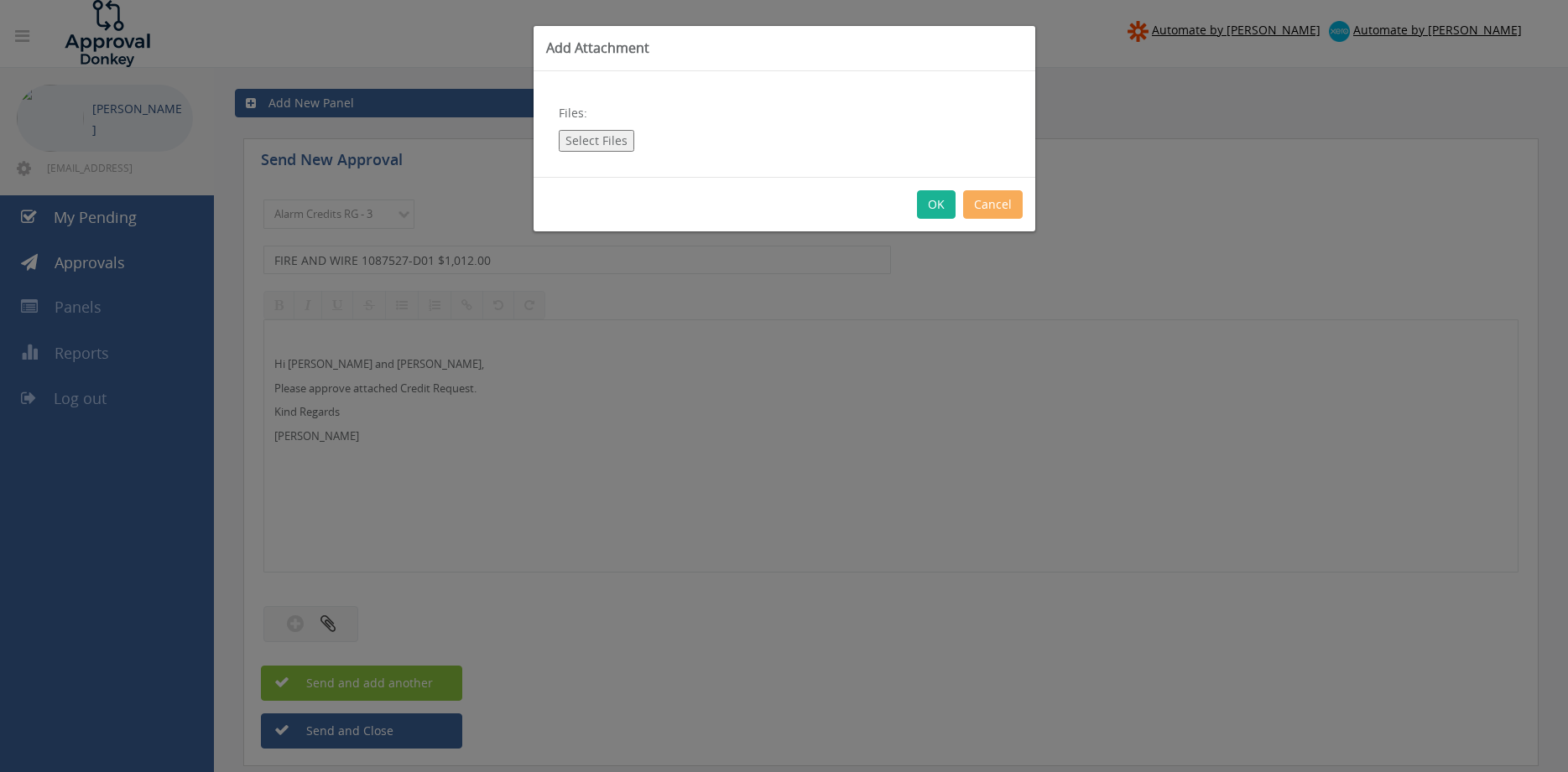
click at [616, 145] on button "Select Files" at bounding box center [596, 141] width 75 height 22
type input "C:\fakepath\FIRE AND WIRE 1087527-D01.pdf"
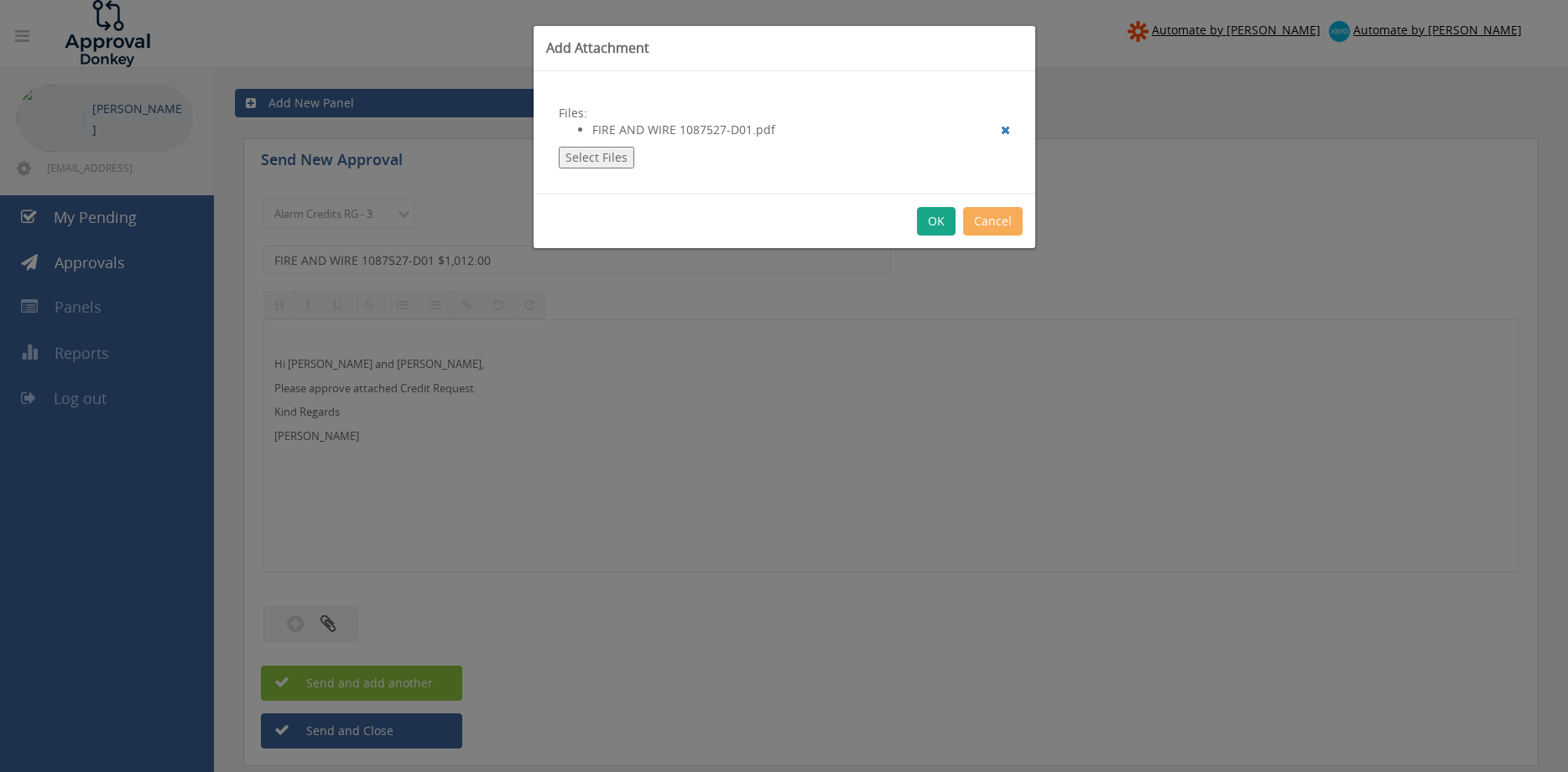
click at [943, 222] on button "OK" at bounding box center [936, 222] width 39 height 29
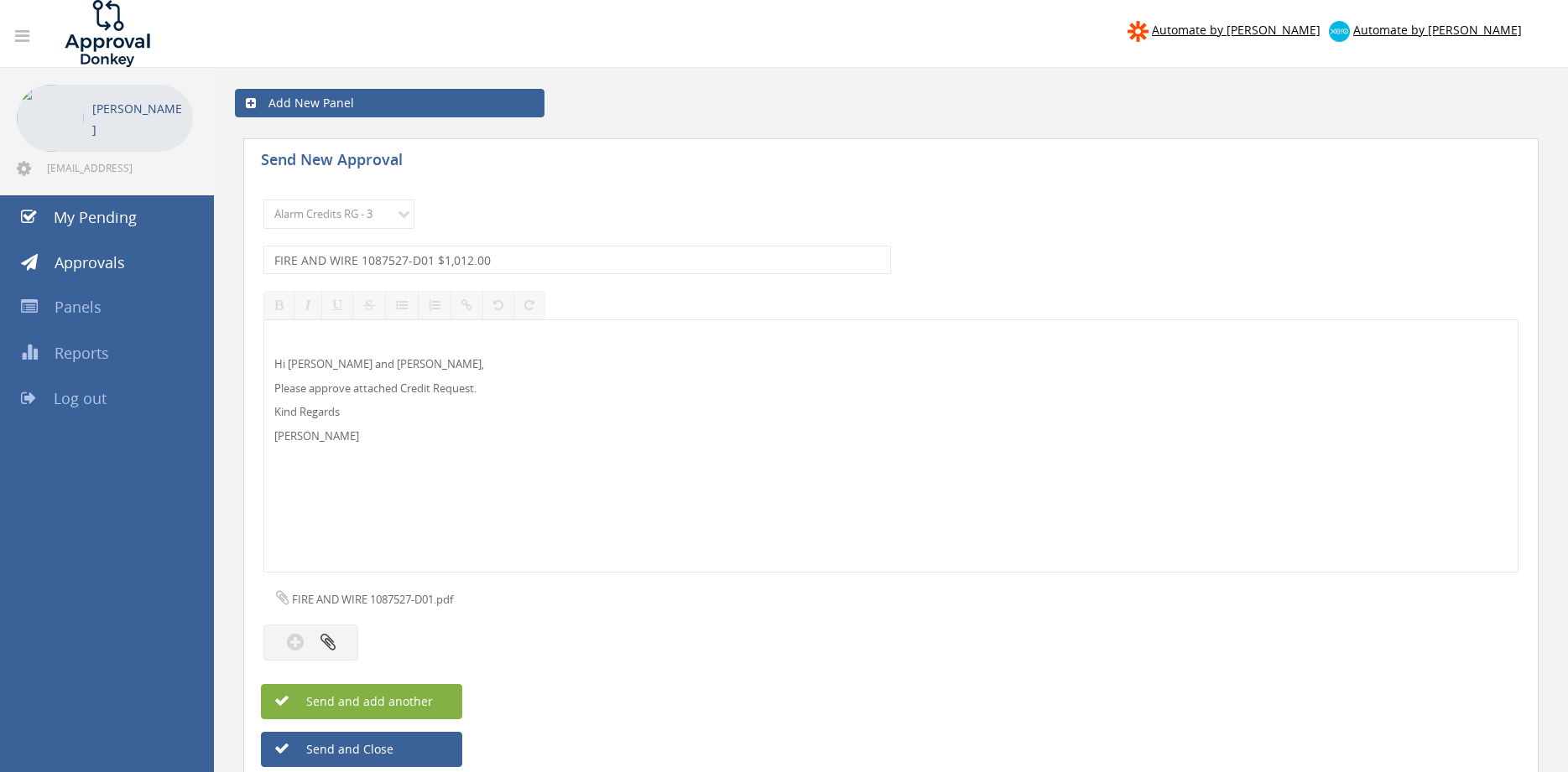
click at [441, 698] on button "Send and add another" at bounding box center [361, 702] width 201 height 36
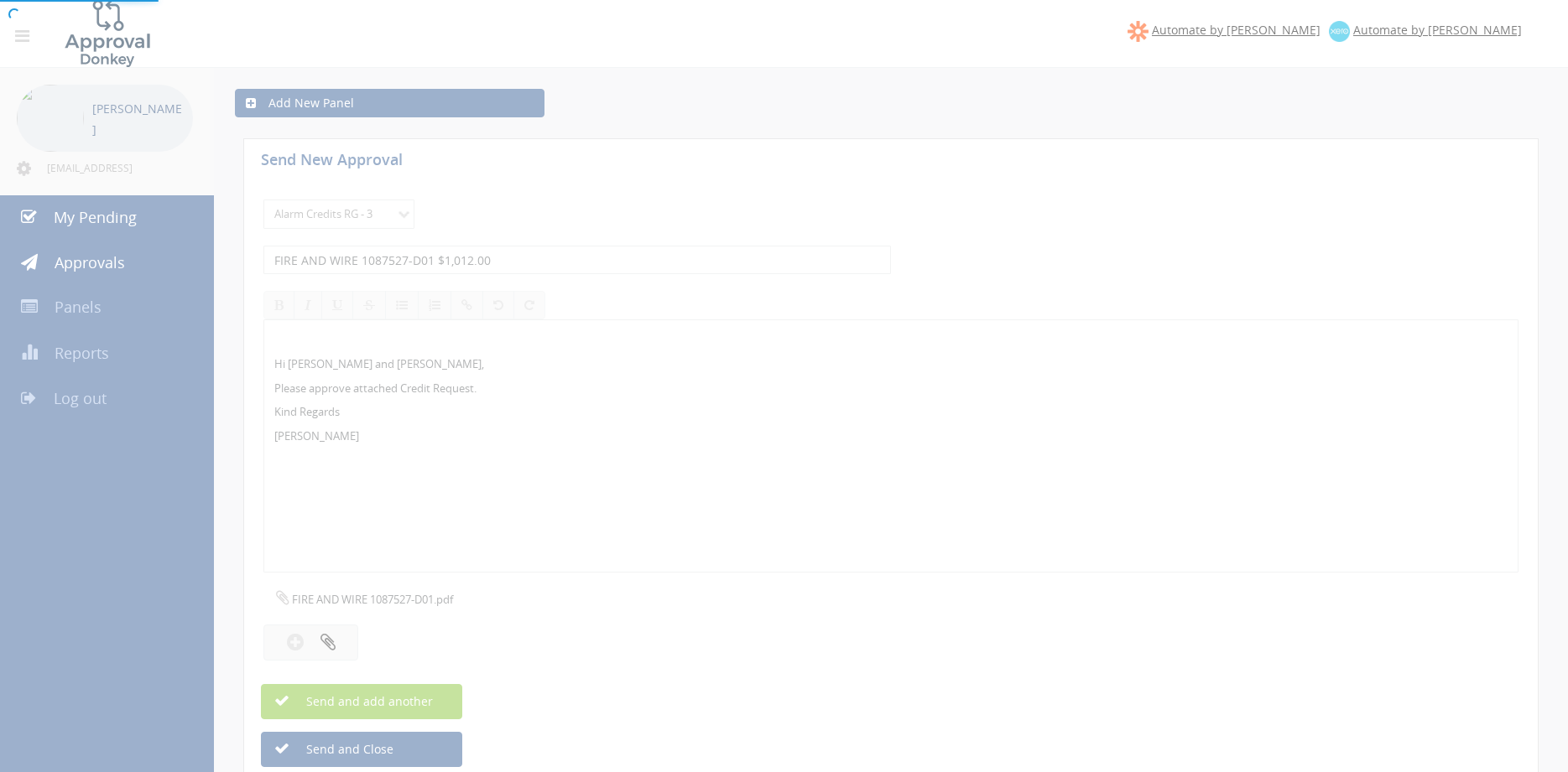
select select
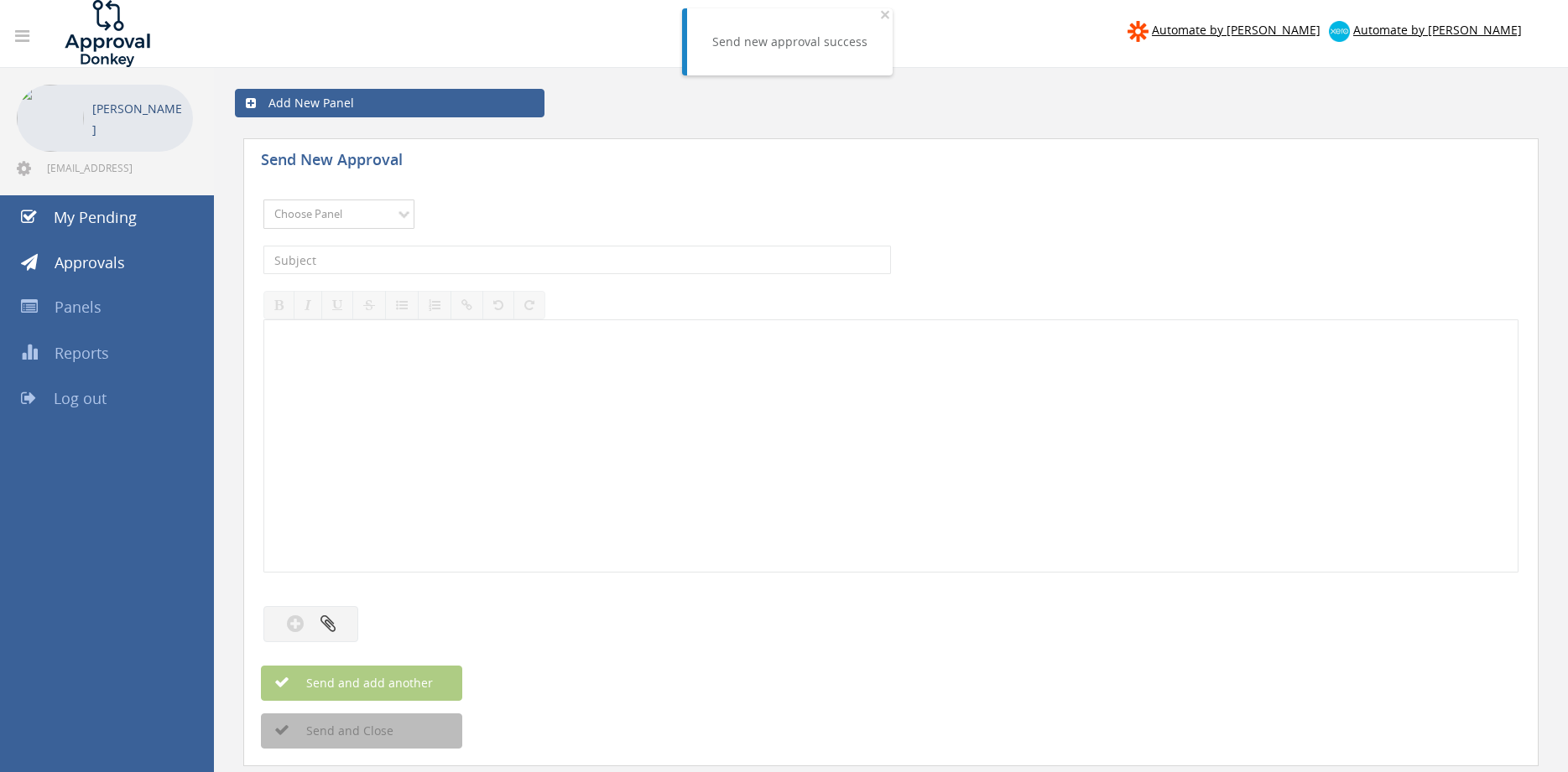
click at [263, 200] on select "Choose Panel Alarm Credits RG - 3 NZ Utilities Cable and SAI Global NZ Alarms-1…" at bounding box center [338, 214] width 151 height 30
select select "13144"
click option "Alarm Credits RG - 3" at bounding box center [0, 0] width 0 height 0
click at [359, 261] on input "text" at bounding box center [577, 260] width 628 height 29
type input "FIRE AND WIRE 1093097-D01 $253.00"
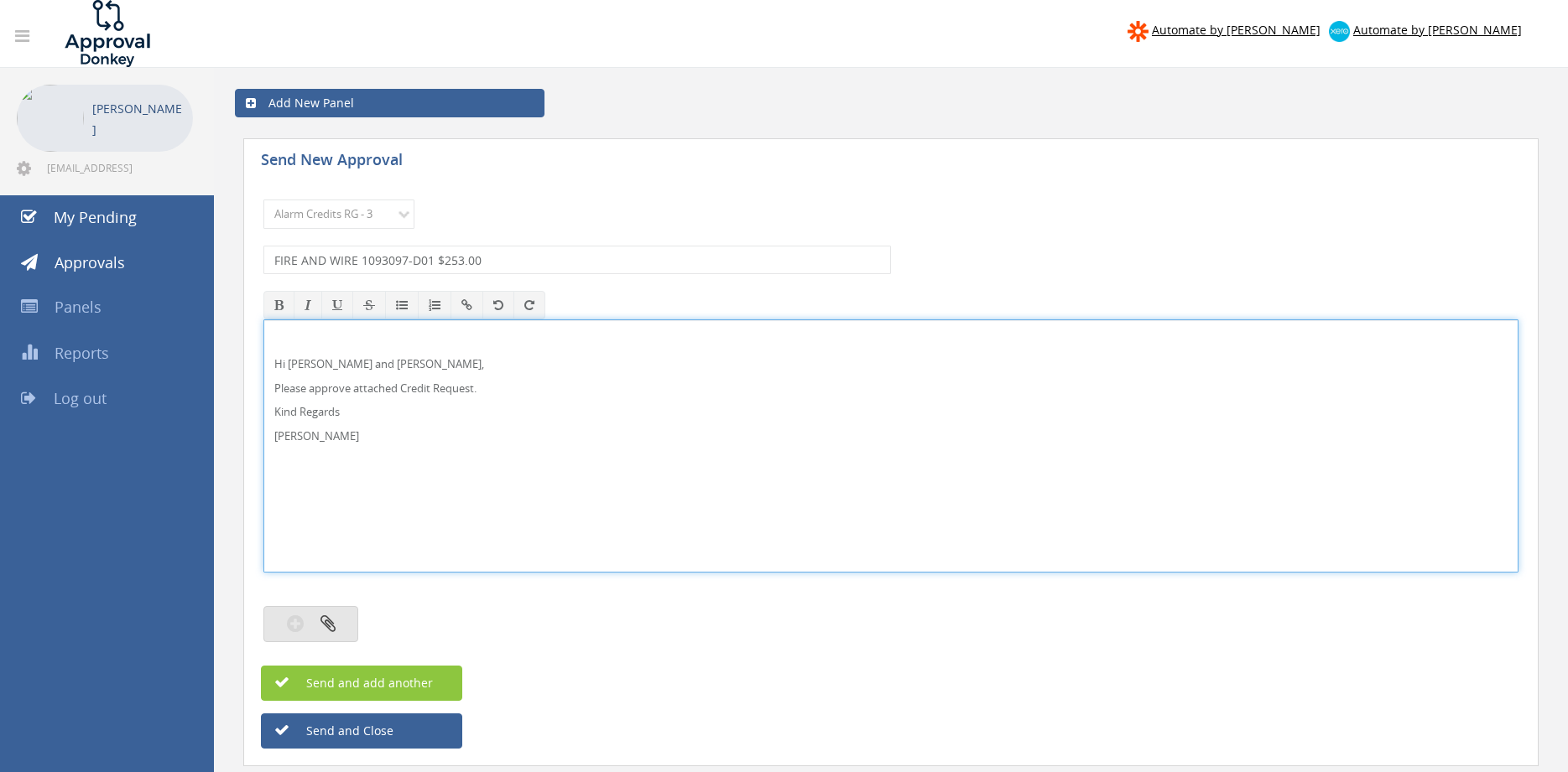
click at [344, 621] on button "button" at bounding box center [310, 624] width 95 height 36
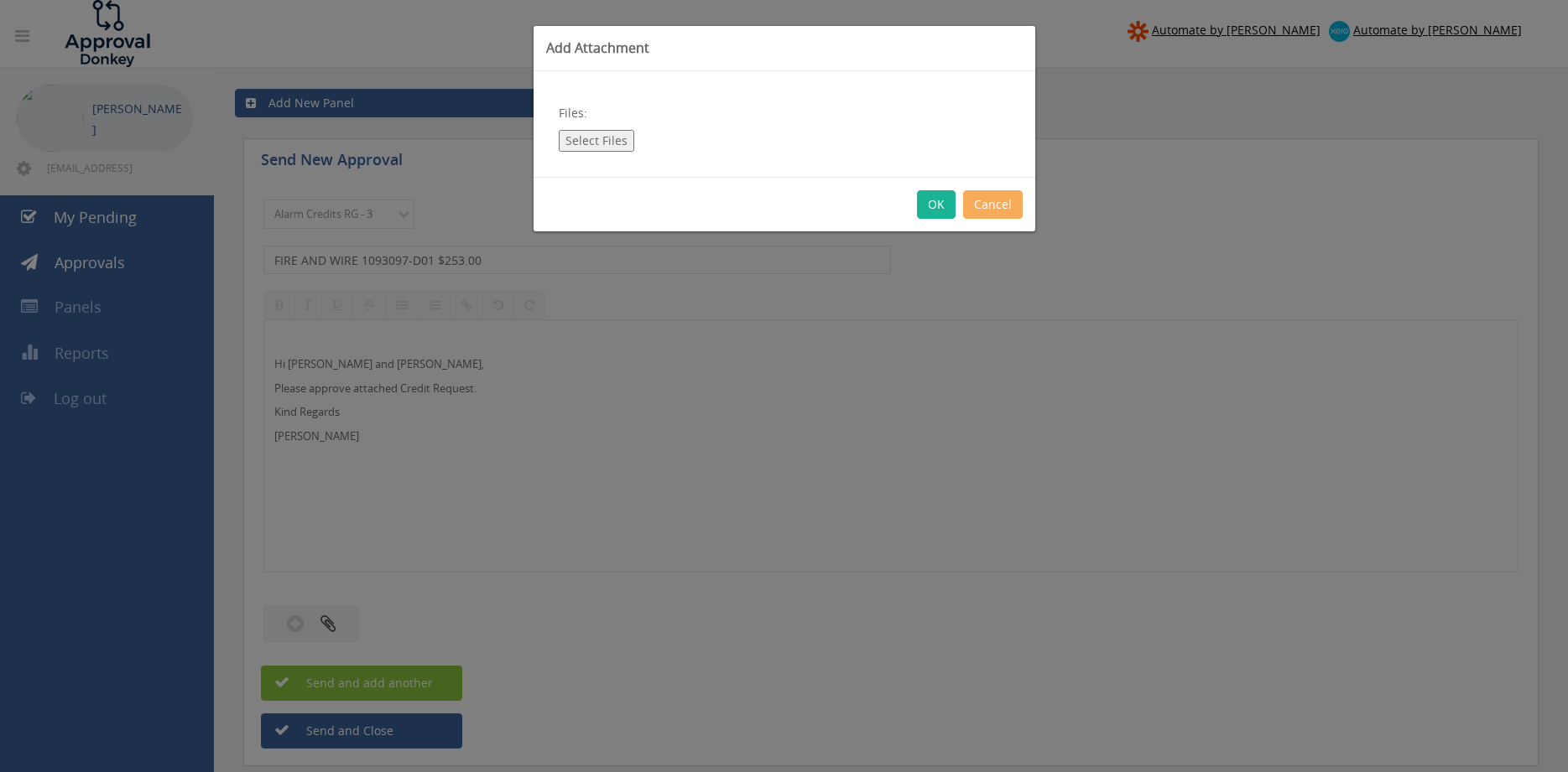
click at [606, 140] on button "Select Files" at bounding box center [596, 141] width 75 height 22
type input "C:\fakepath\FIRE AND WIRE 1093097-D01.pdf"
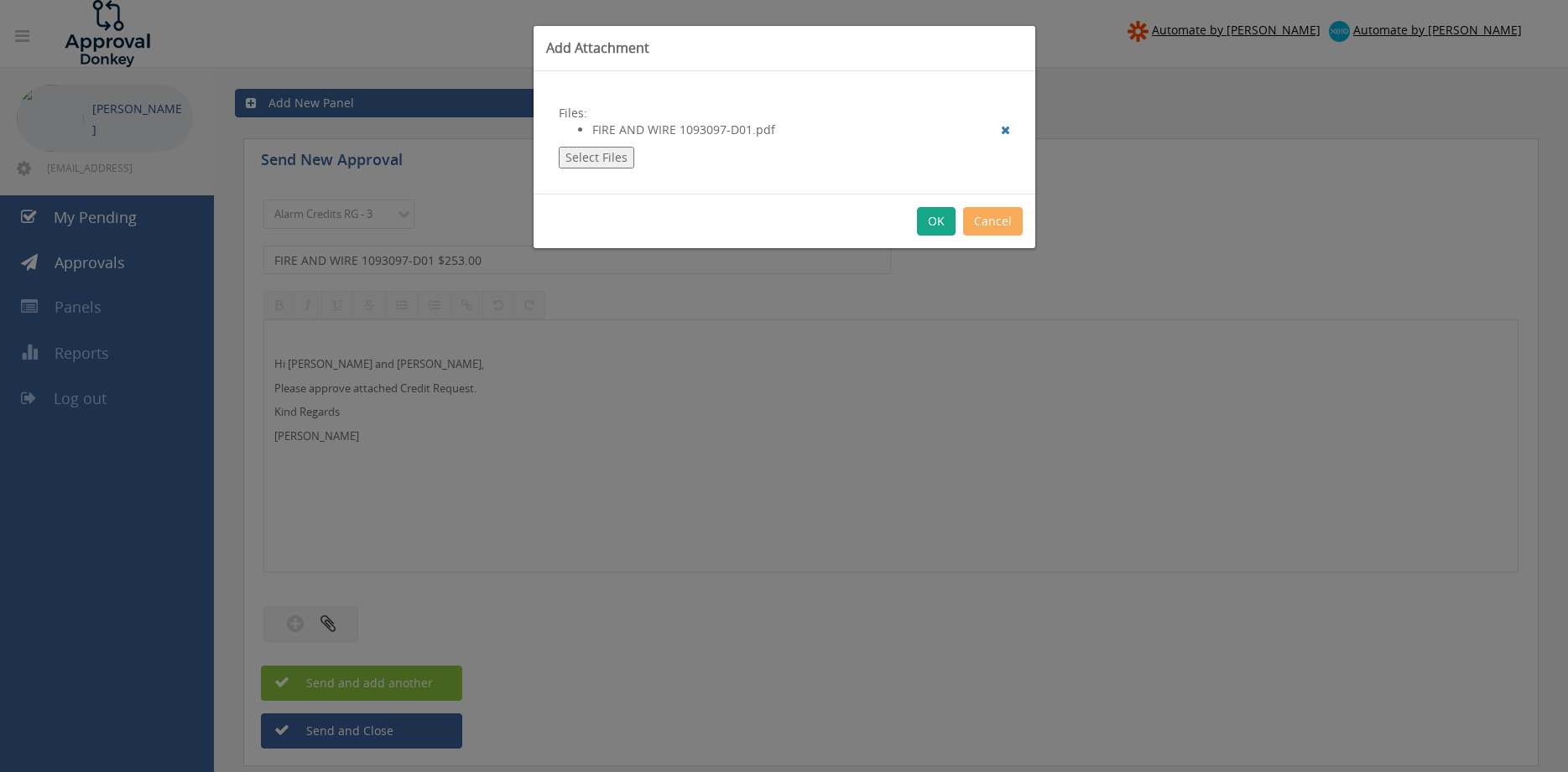
click at [939, 227] on button "OK" at bounding box center [936, 222] width 39 height 29
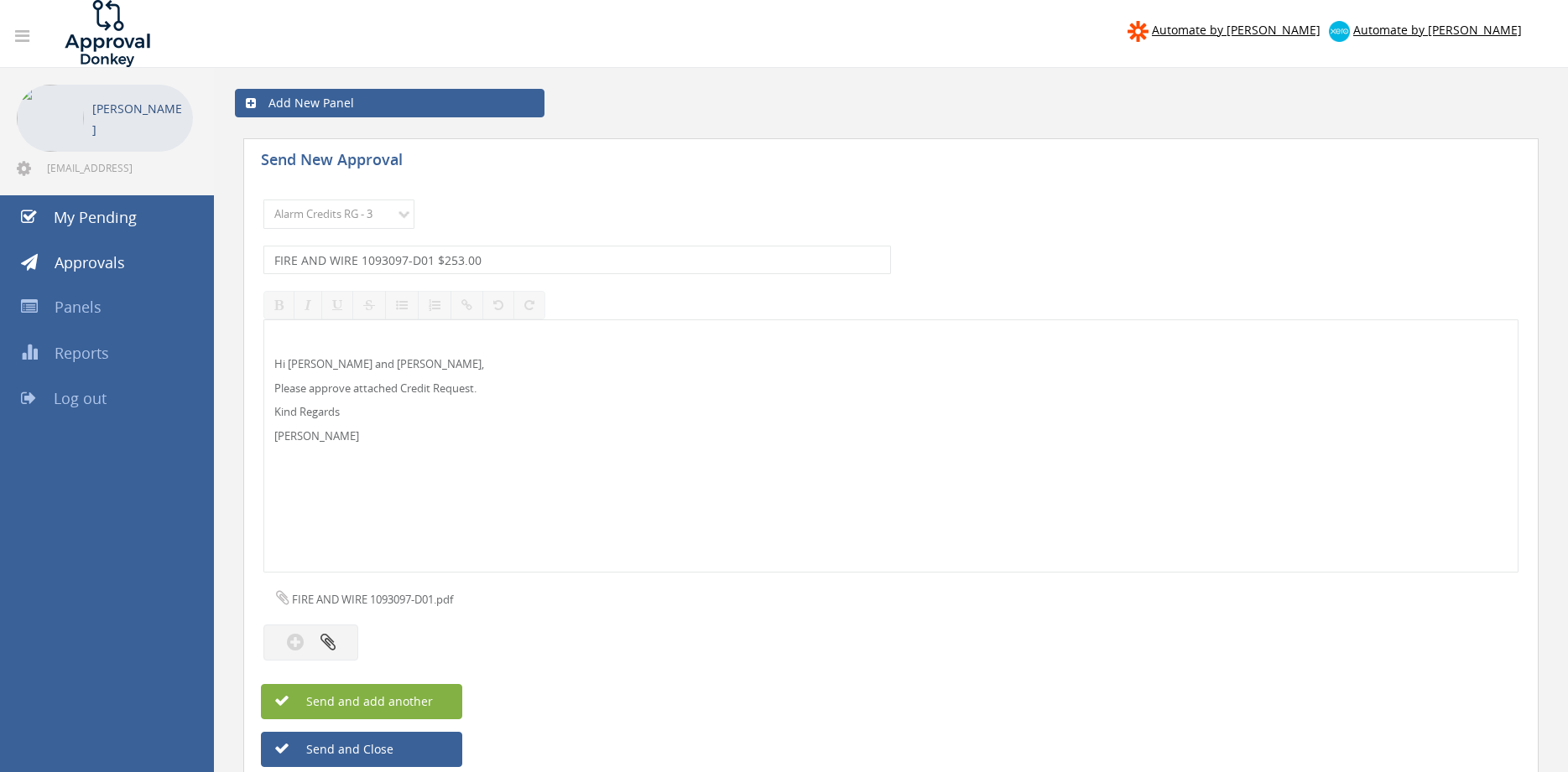
click at [433, 703] on button "Send and add another" at bounding box center [361, 702] width 201 height 36
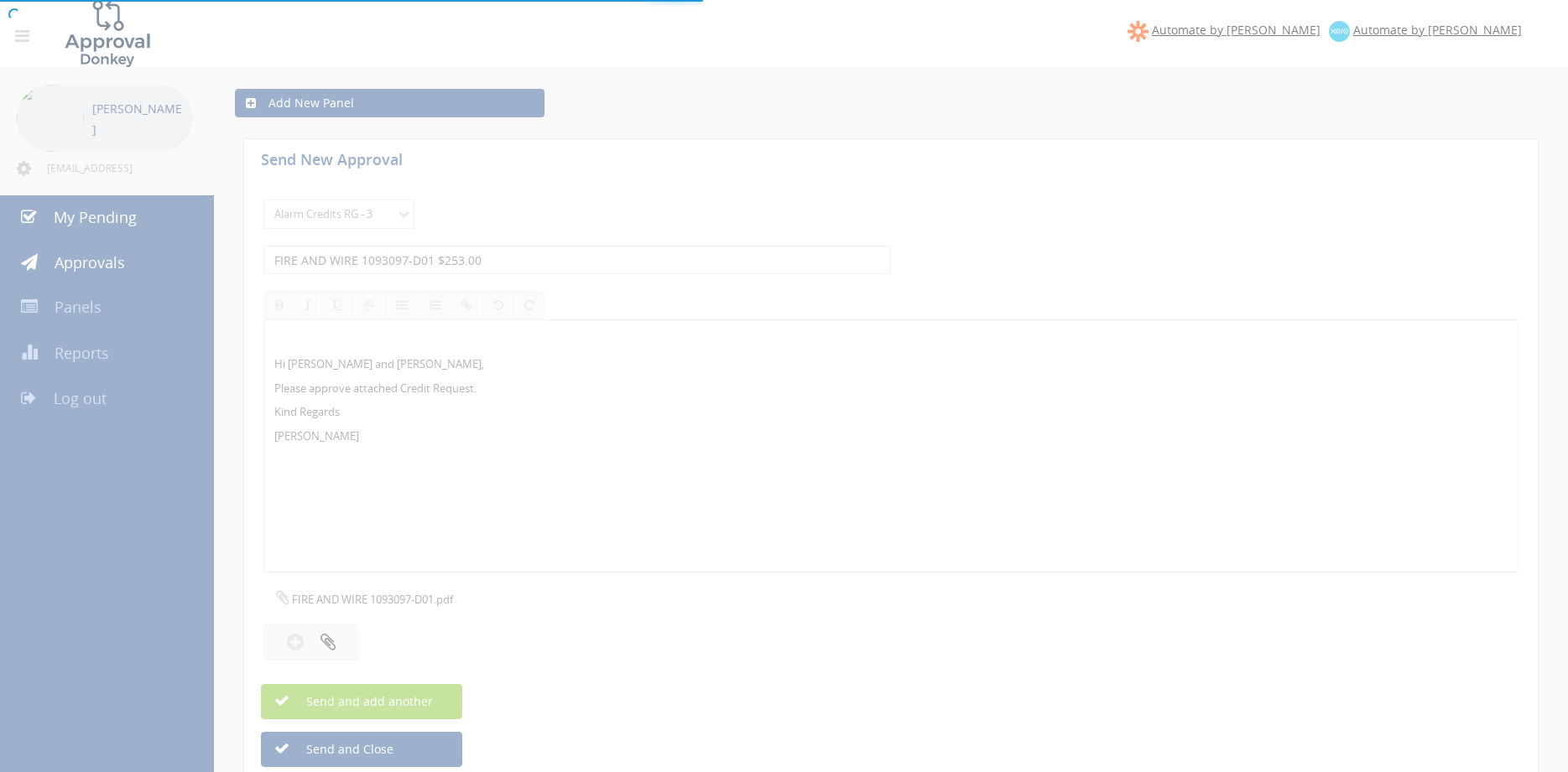
select select
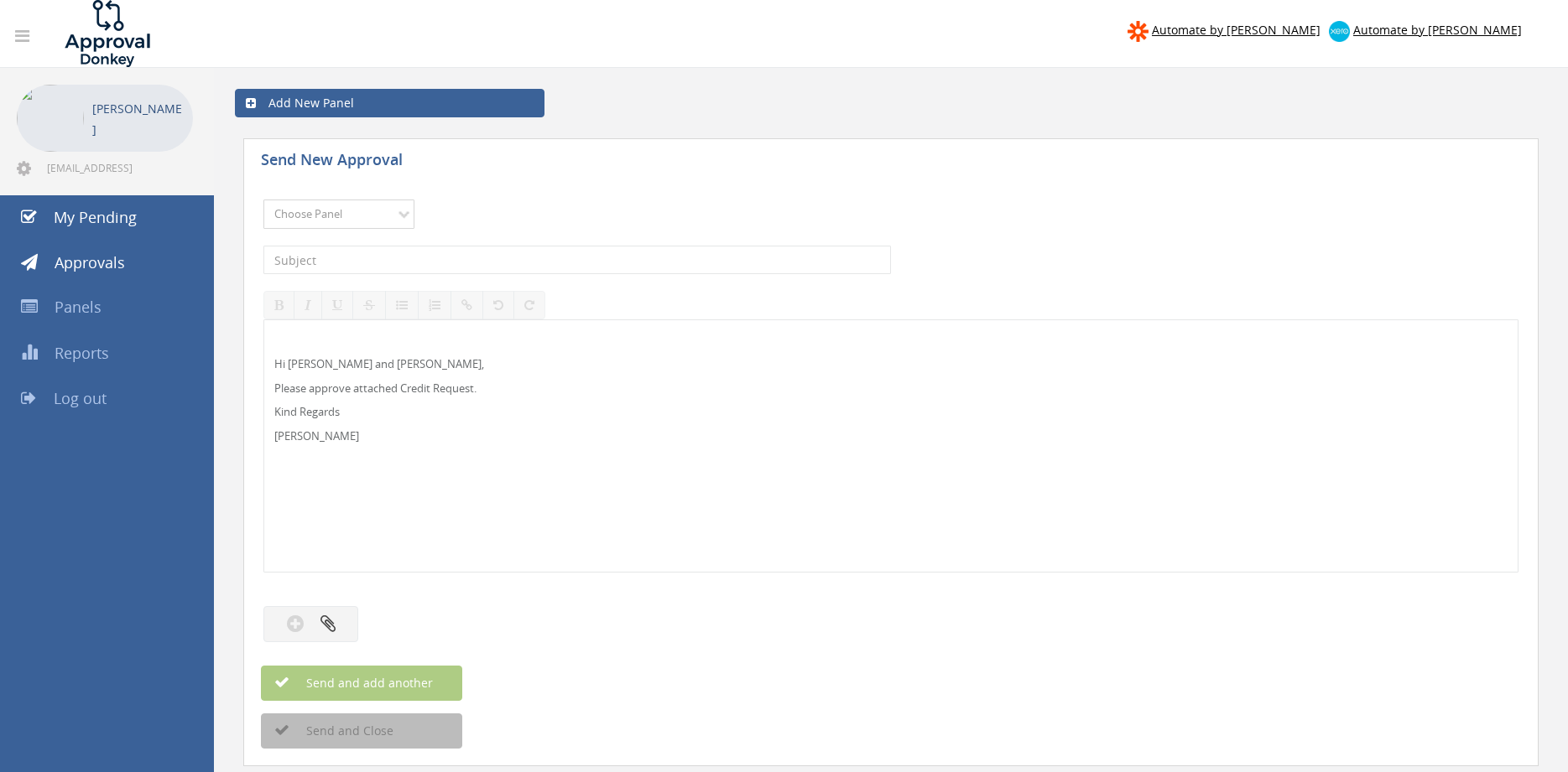
select select "9739"
click option "Credit Requests - 2" at bounding box center [0, 0] width 0 height 0
click at [448, 260] on input "text" at bounding box center [577, 260] width 628 height 29
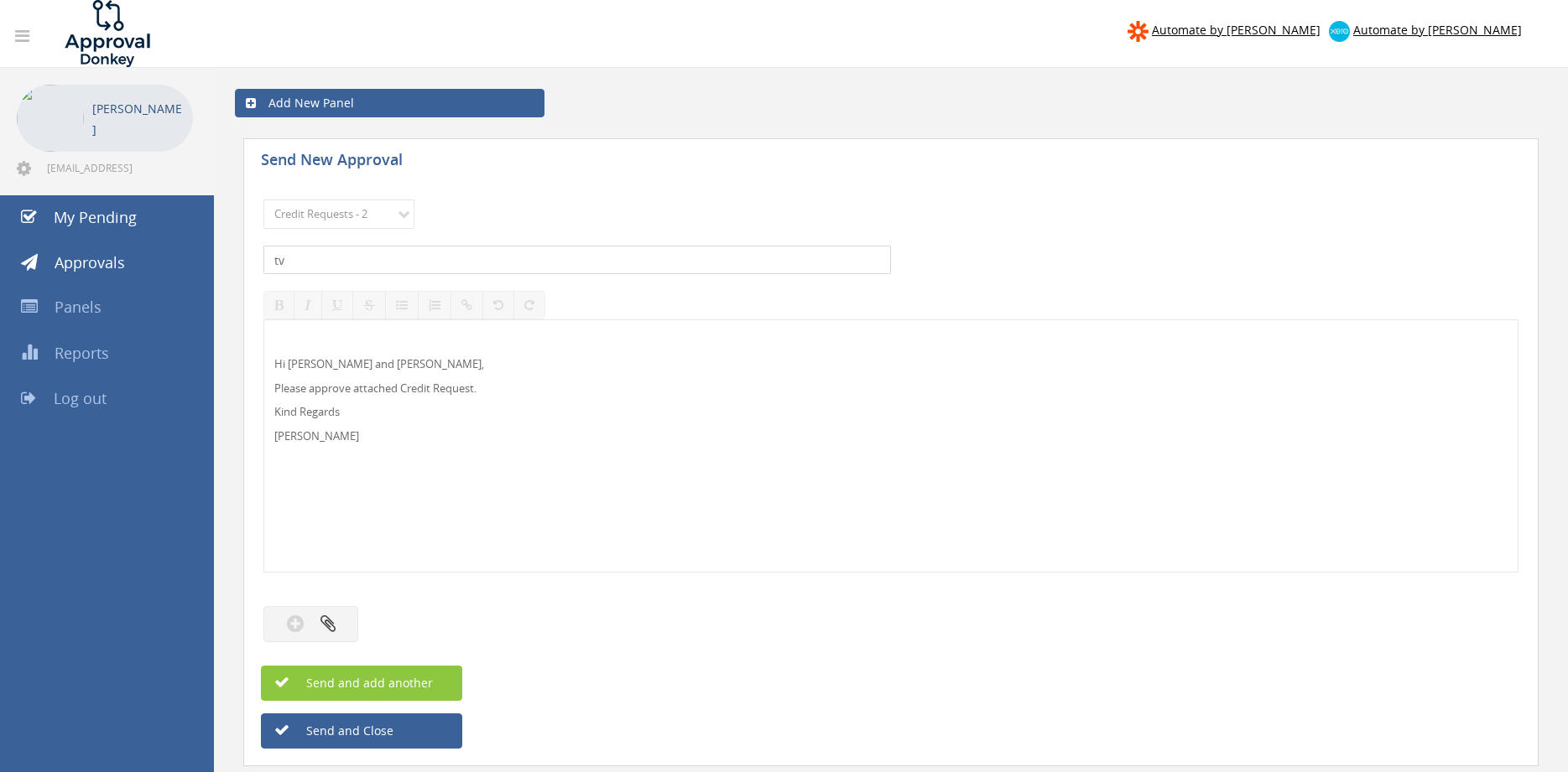
type input "t"
type input "TVHS 1096080 $319.00"
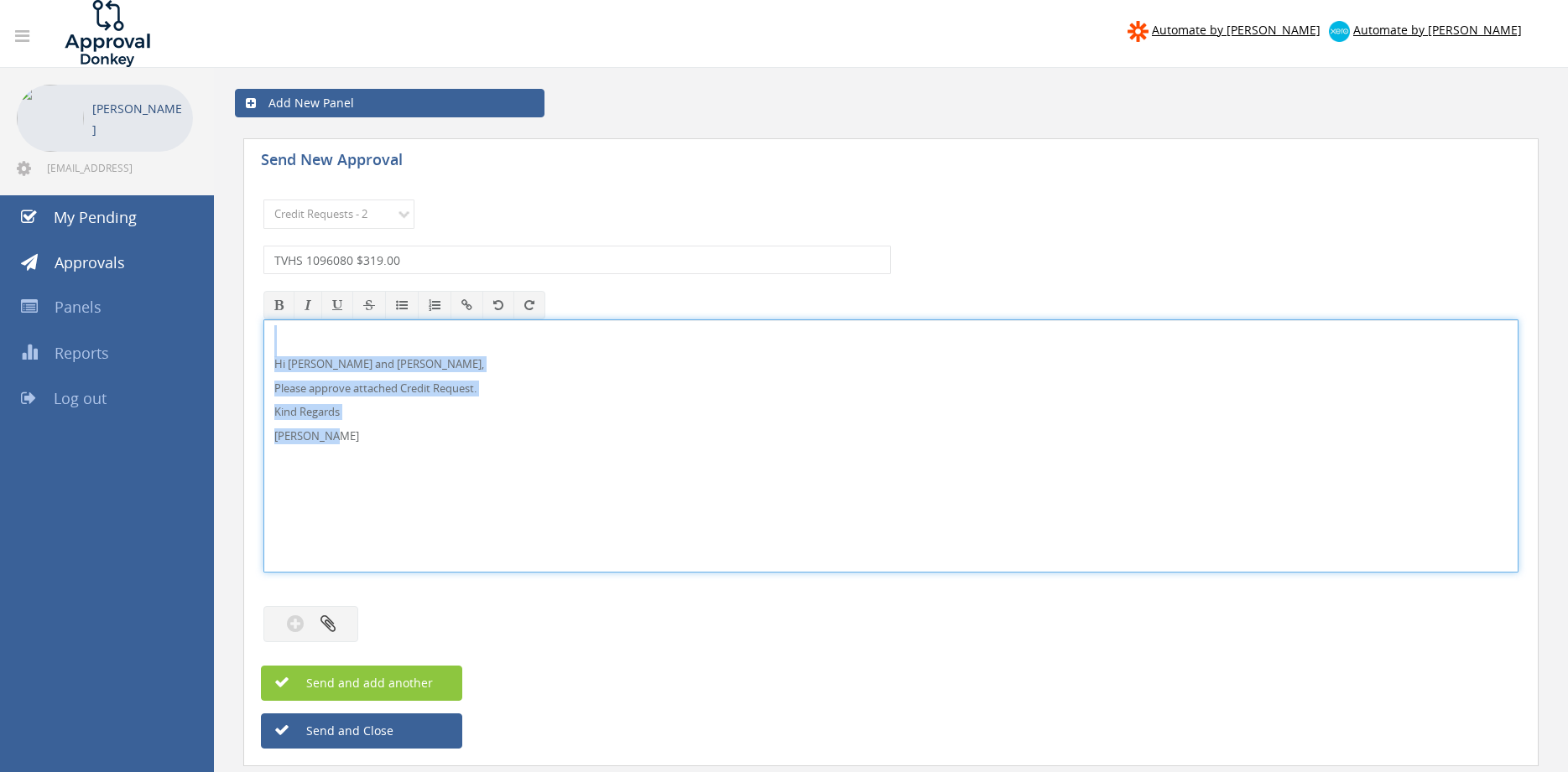
drag, startPoint x: 318, startPoint y: 438, endPoint x: 271, endPoint y: 341, distance: 107.8
click at [263, 325] on div "Hi Lee and Ben, Please approve attached Credit Request. Kind Regards Pam Walker" at bounding box center [891, 446] width 1255 height 254
copy div "Hi Lee and Ben, Please approve attached Credit Request. Kind Regards Pam Walker"
click at [339, 615] on button "button" at bounding box center [310, 624] width 95 height 36
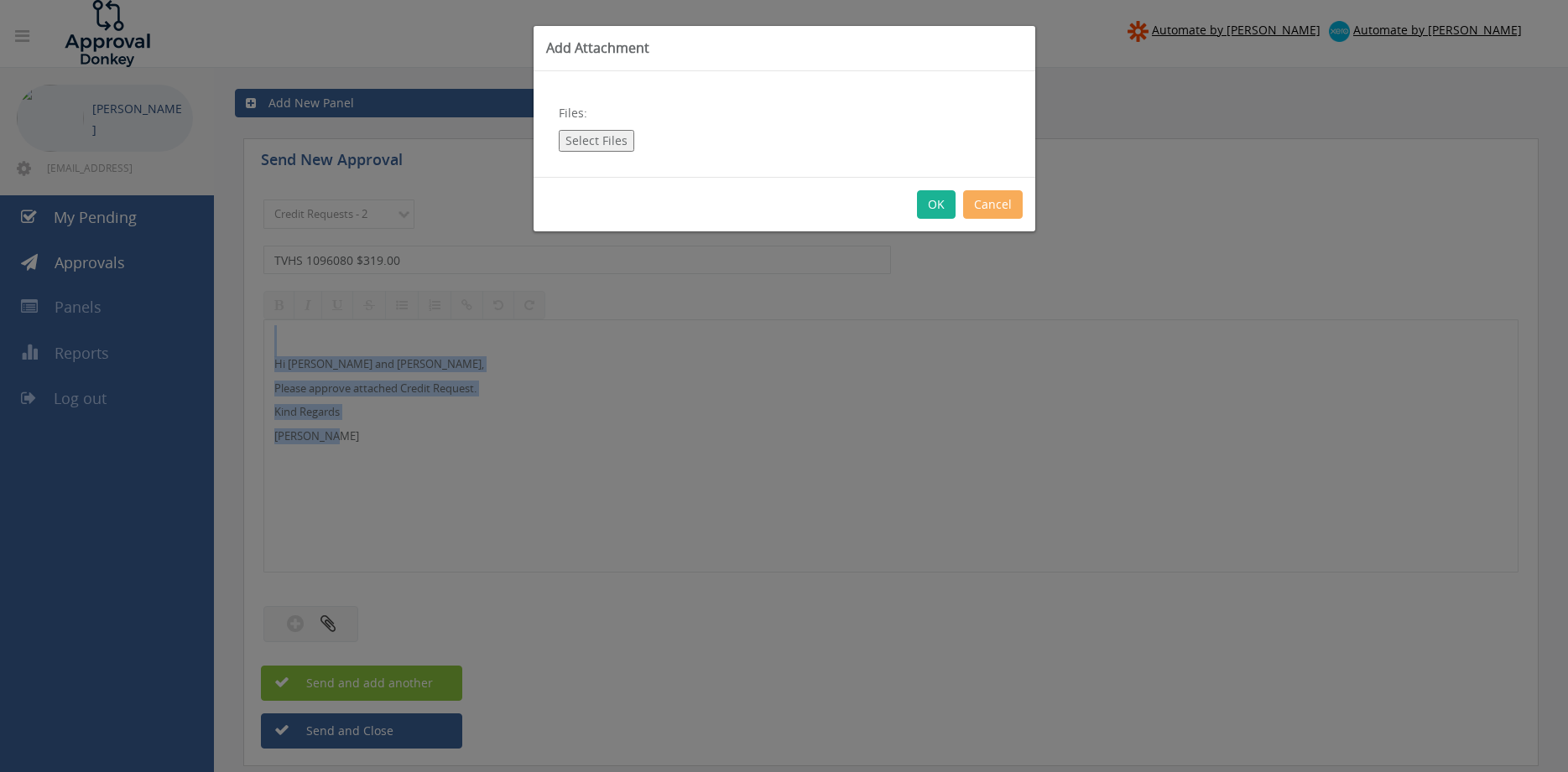
click at [603, 139] on button "Select Files" at bounding box center [596, 141] width 75 height 22
type input "C:\fakepath\1096080 TVHS Credit.pdf"
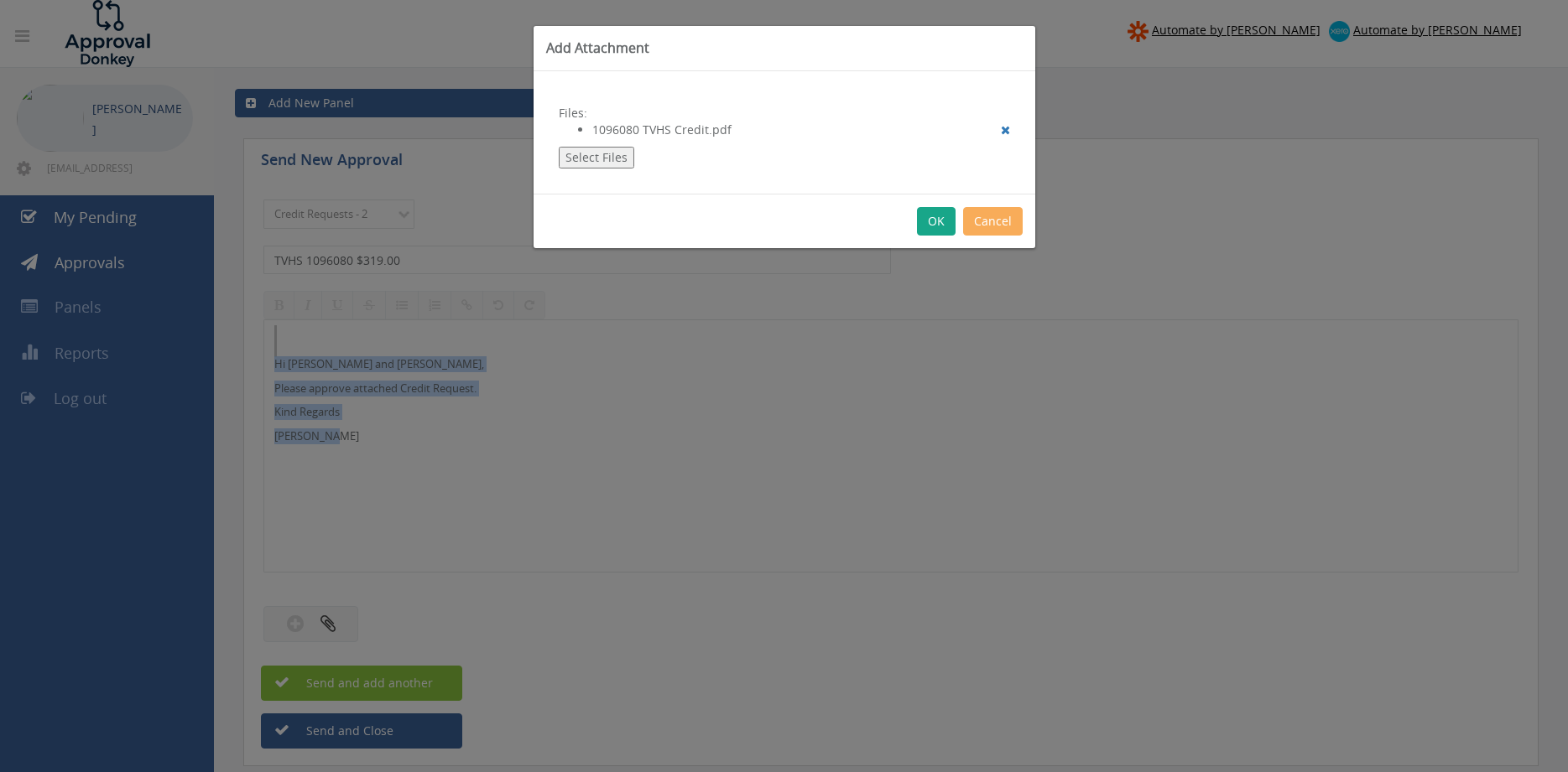
click at [939, 217] on button "OK" at bounding box center [936, 222] width 39 height 29
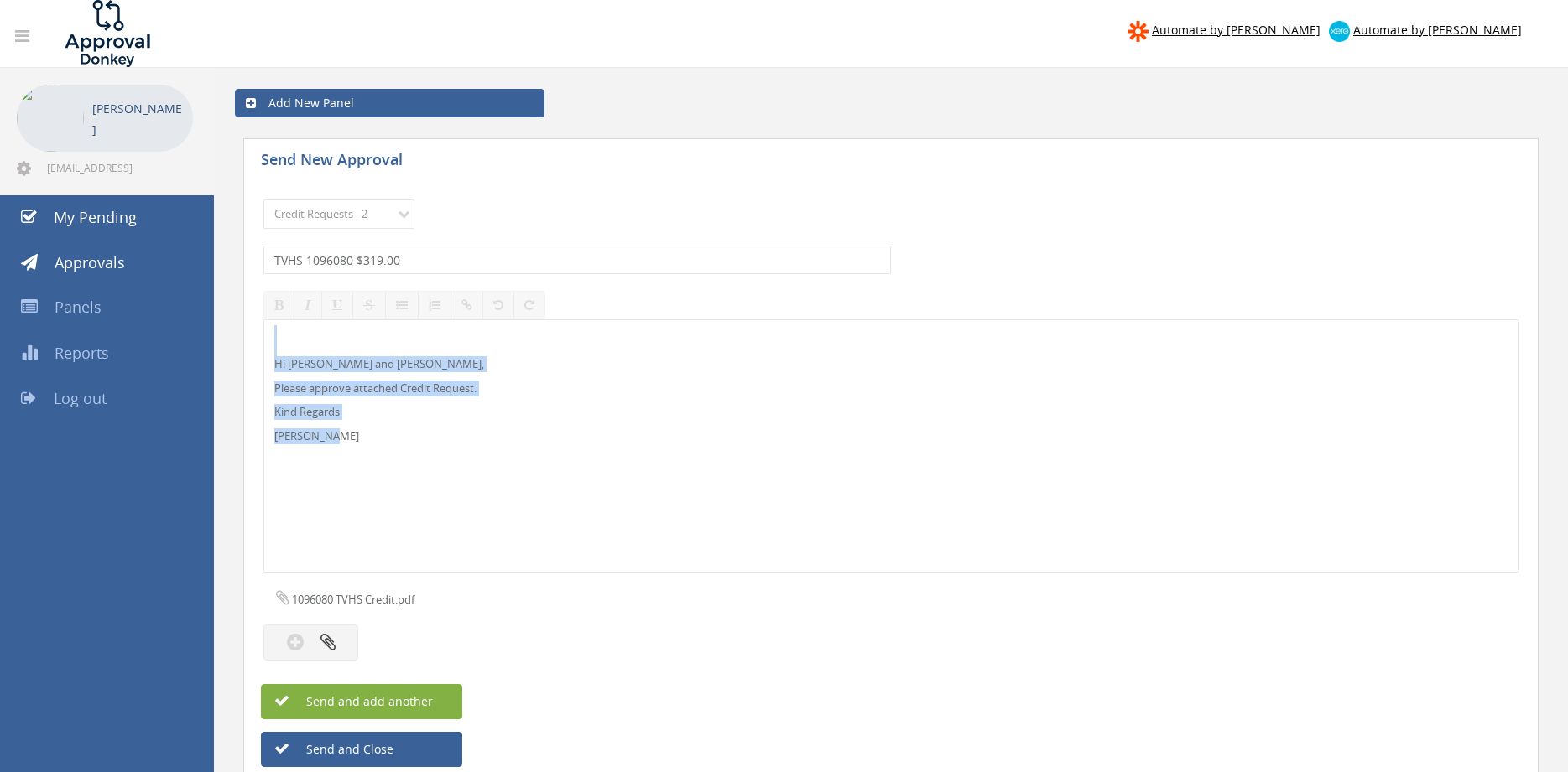
click at [413, 698] on span "Send and add another" at bounding box center [351, 701] width 162 height 16
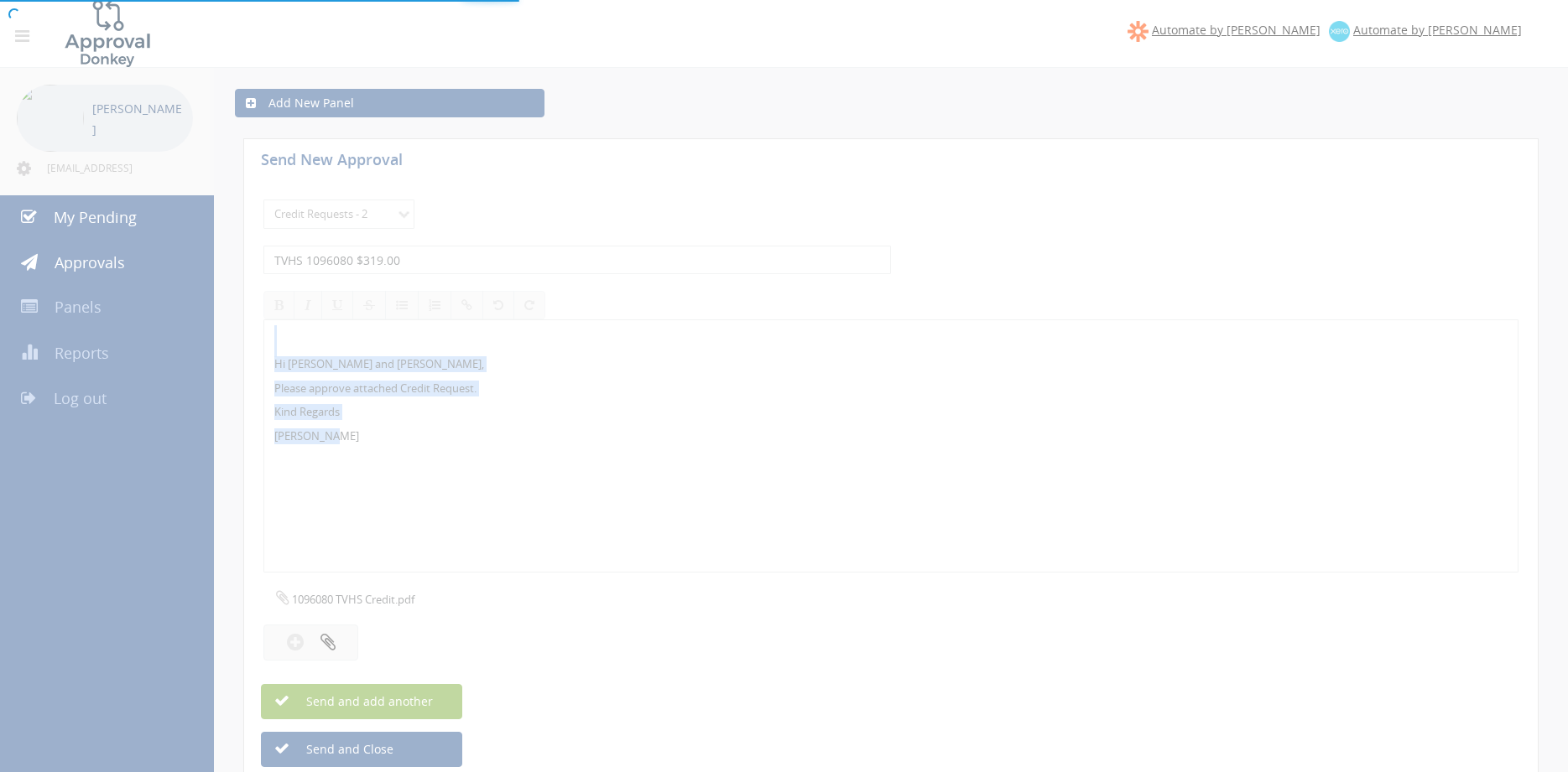
select select
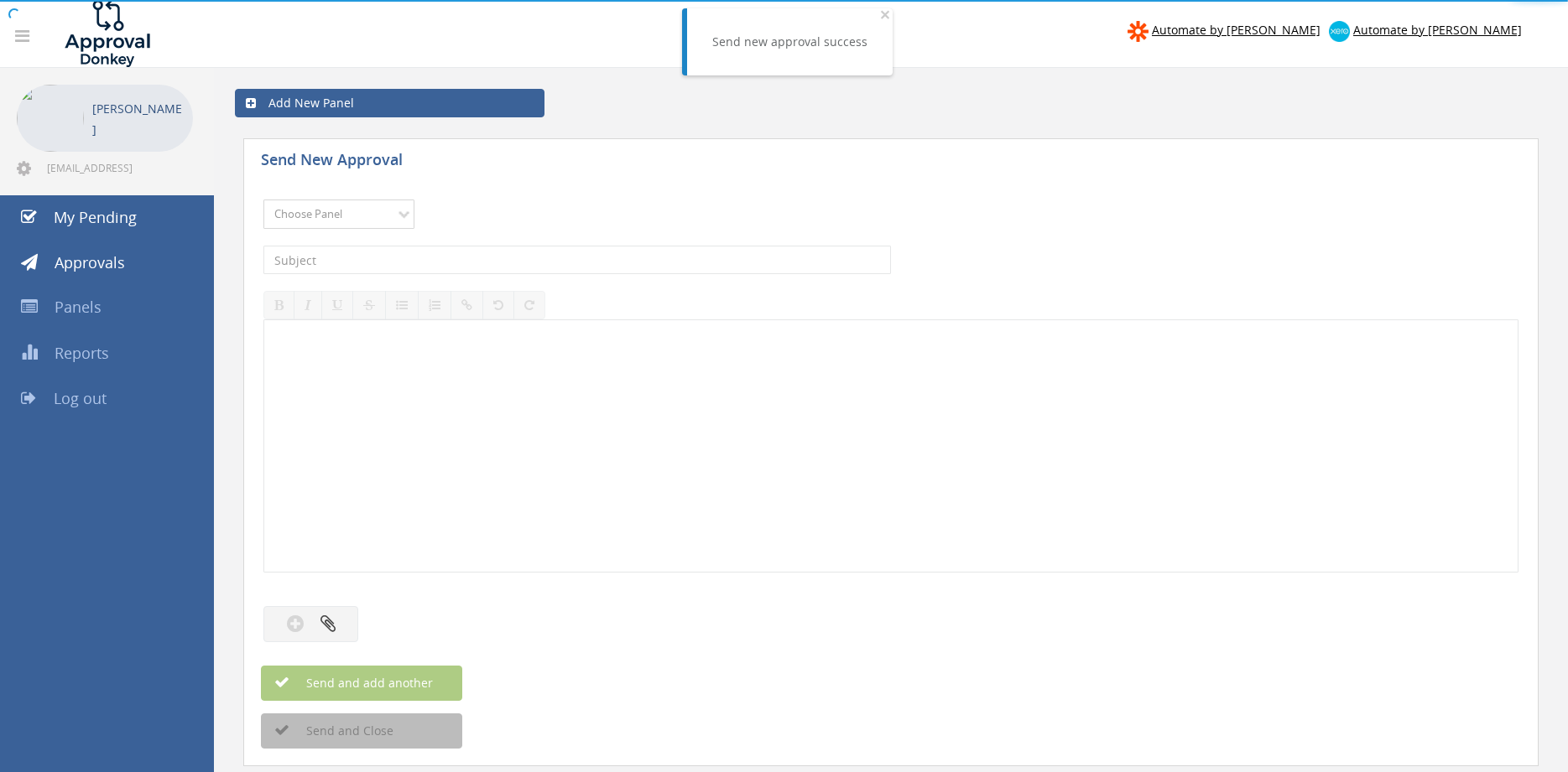
click at [263, 200] on select "Choose Panel Alarm Credits RG - 3 NZ Utilities Cable and SAI Global NZ Alarms-1…" at bounding box center [338, 214] width 151 height 30
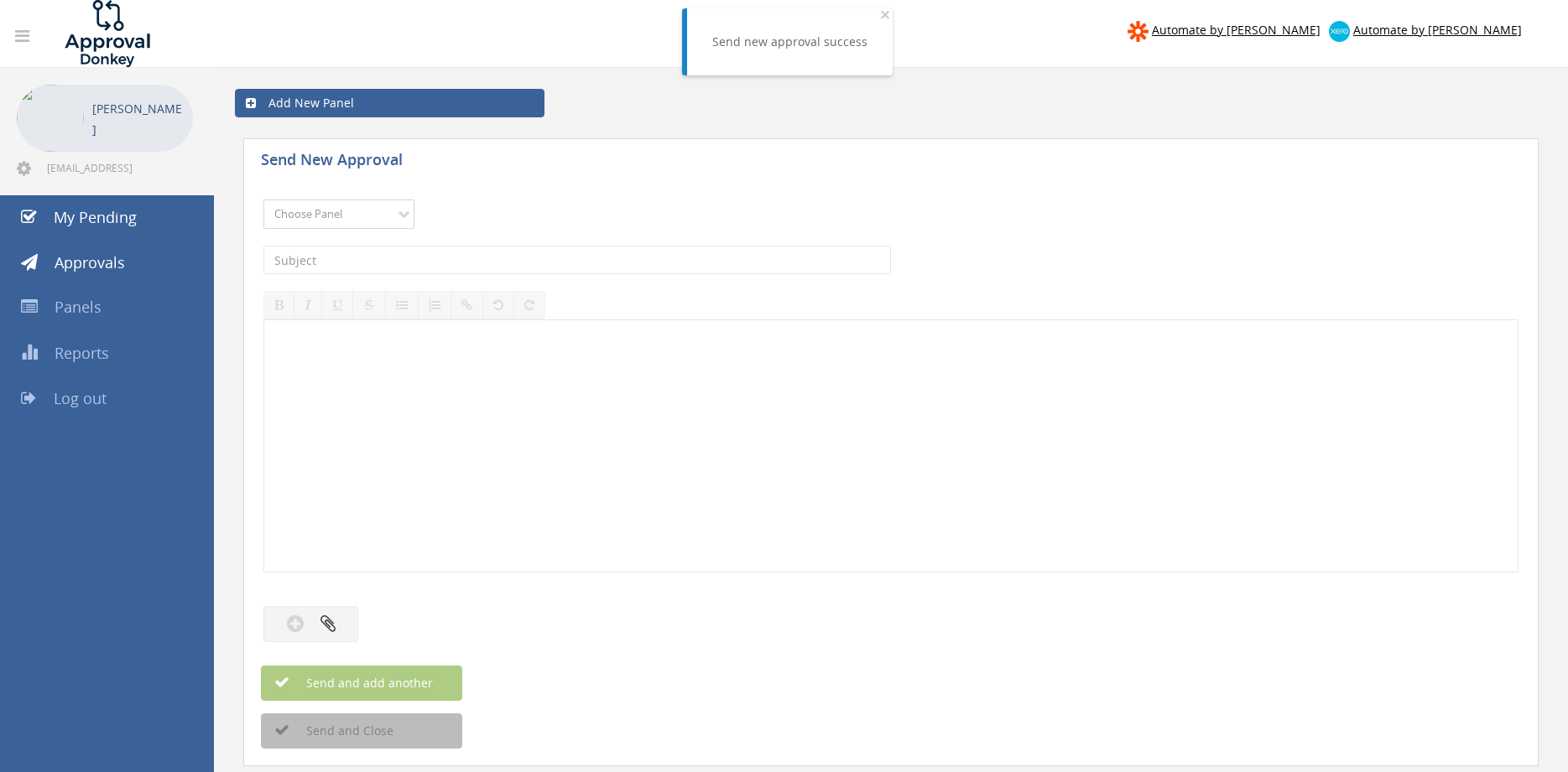
select select "9739"
click option "Credit Requests - 2" at bounding box center [0, 0] width 0 height 0
click at [452, 251] on input "text" at bounding box center [577, 260] width 628 height 29
type input "SILVER FOX FIRE PROTECTION 1098881-D01 $107.12"
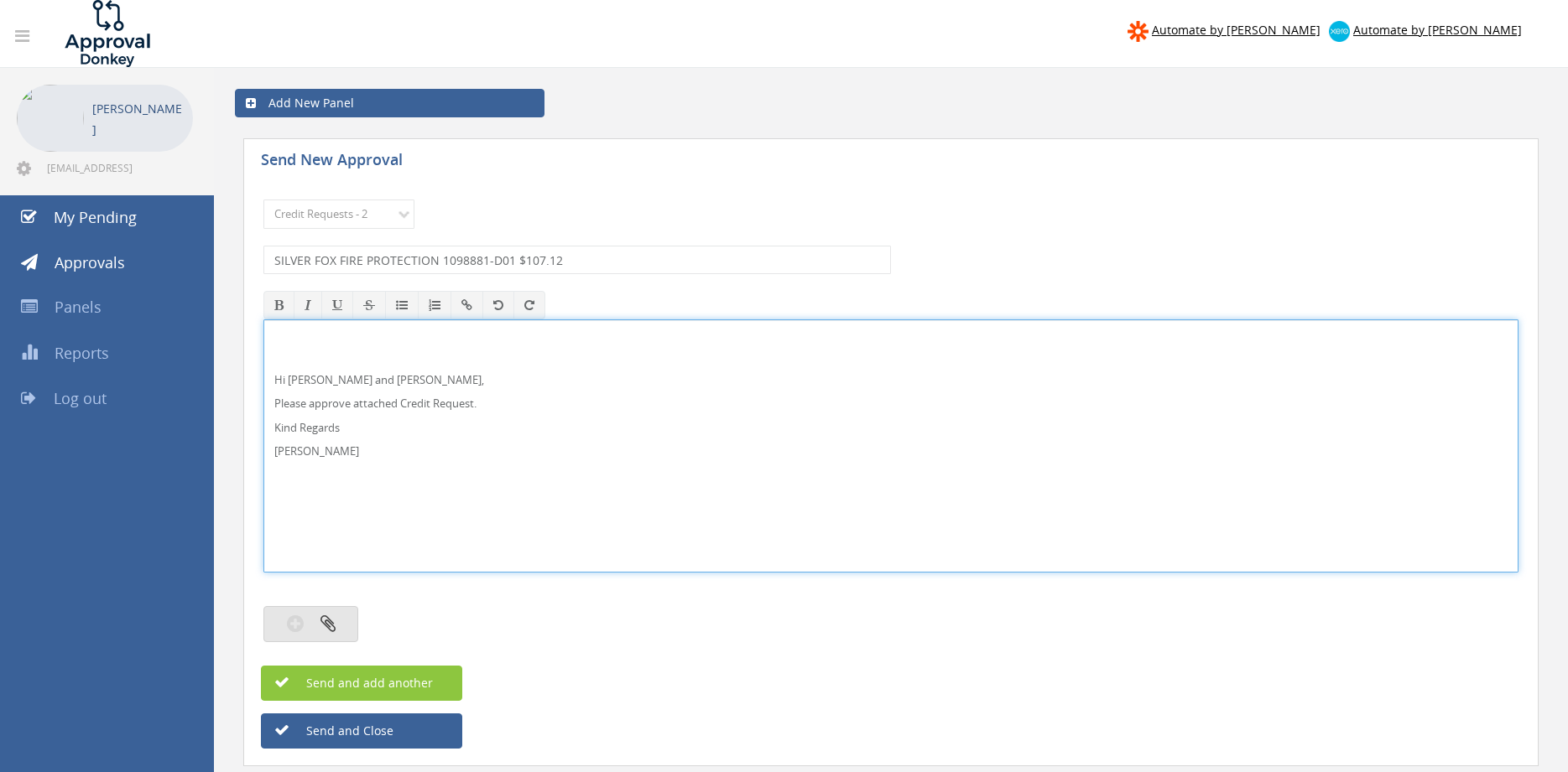
click at [334, 611] on button "button" at bounding box center [310, 624] width 95 height 36
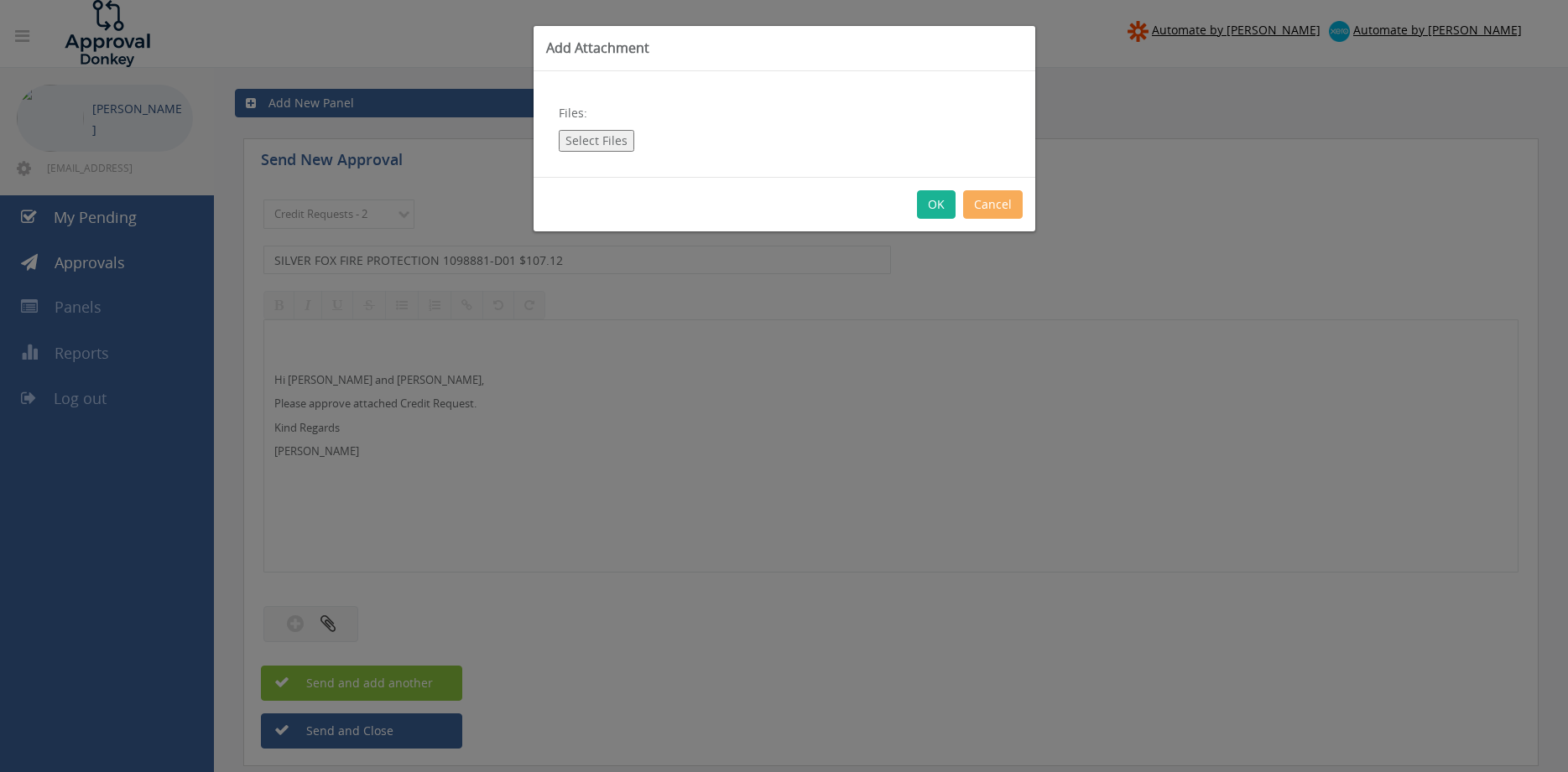
click at [607, 145] on button "Select Files" at bounding box center [596, 141] width 75 height 22
type input "C:\fakepath\SILVER FOX FIRE PROTECTION 1098881-D01.pdf"
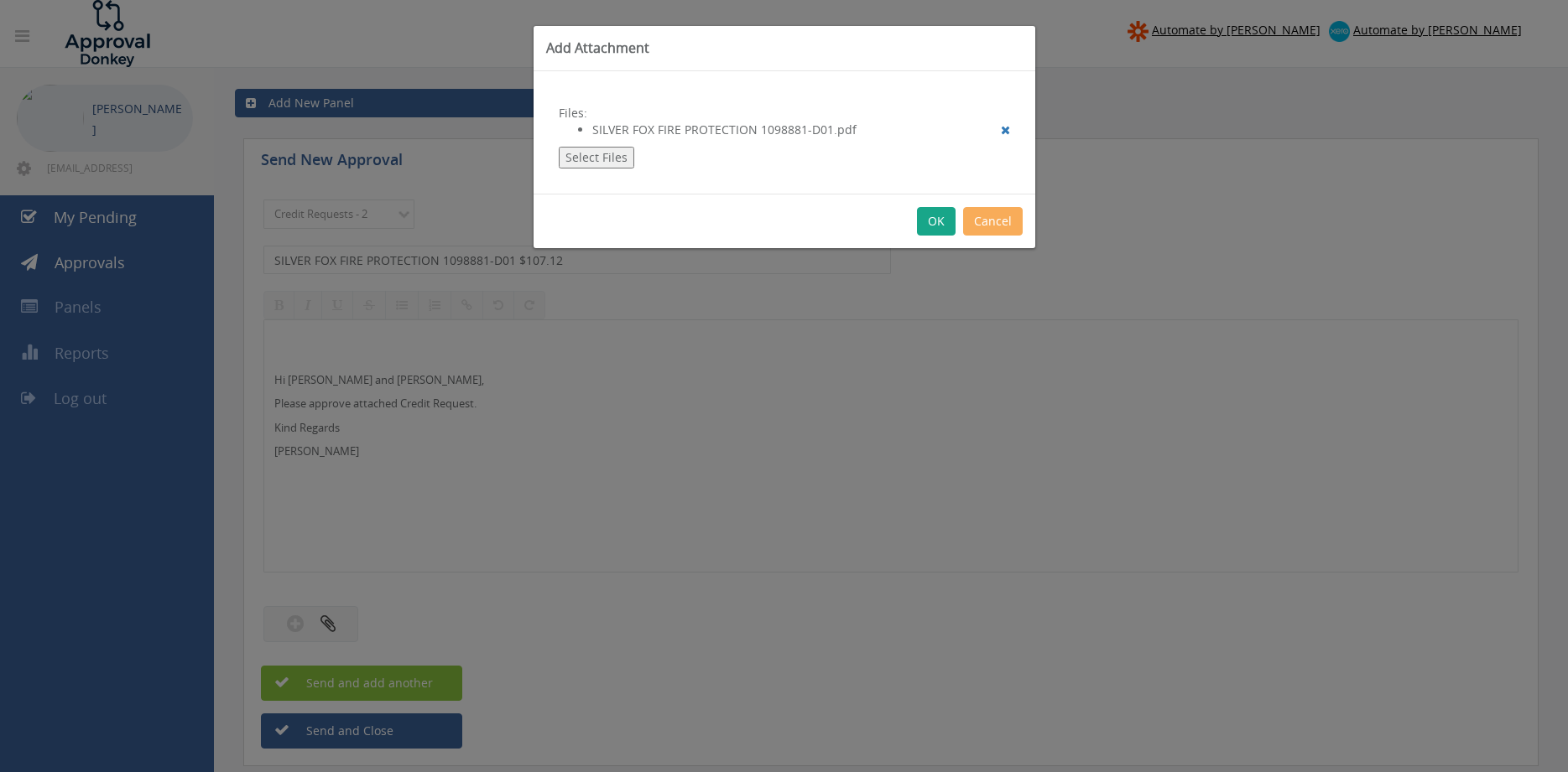
click at [935, 225] on button "OK" at bounding box center [936, 222] width 39 height 29
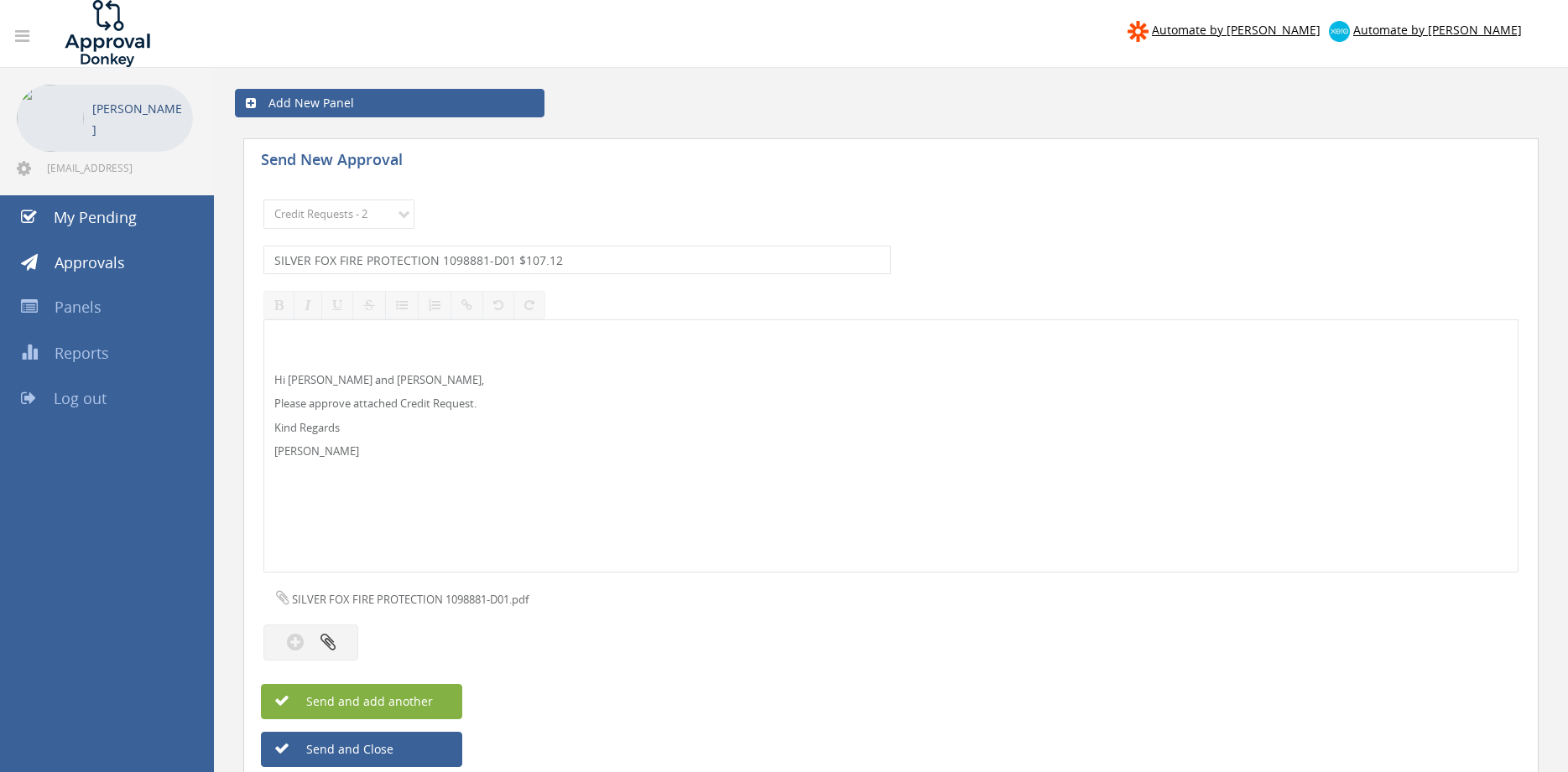
click at [434, 702] on button "Send and add another" at bounding box center [361, 702] width 201 height 36
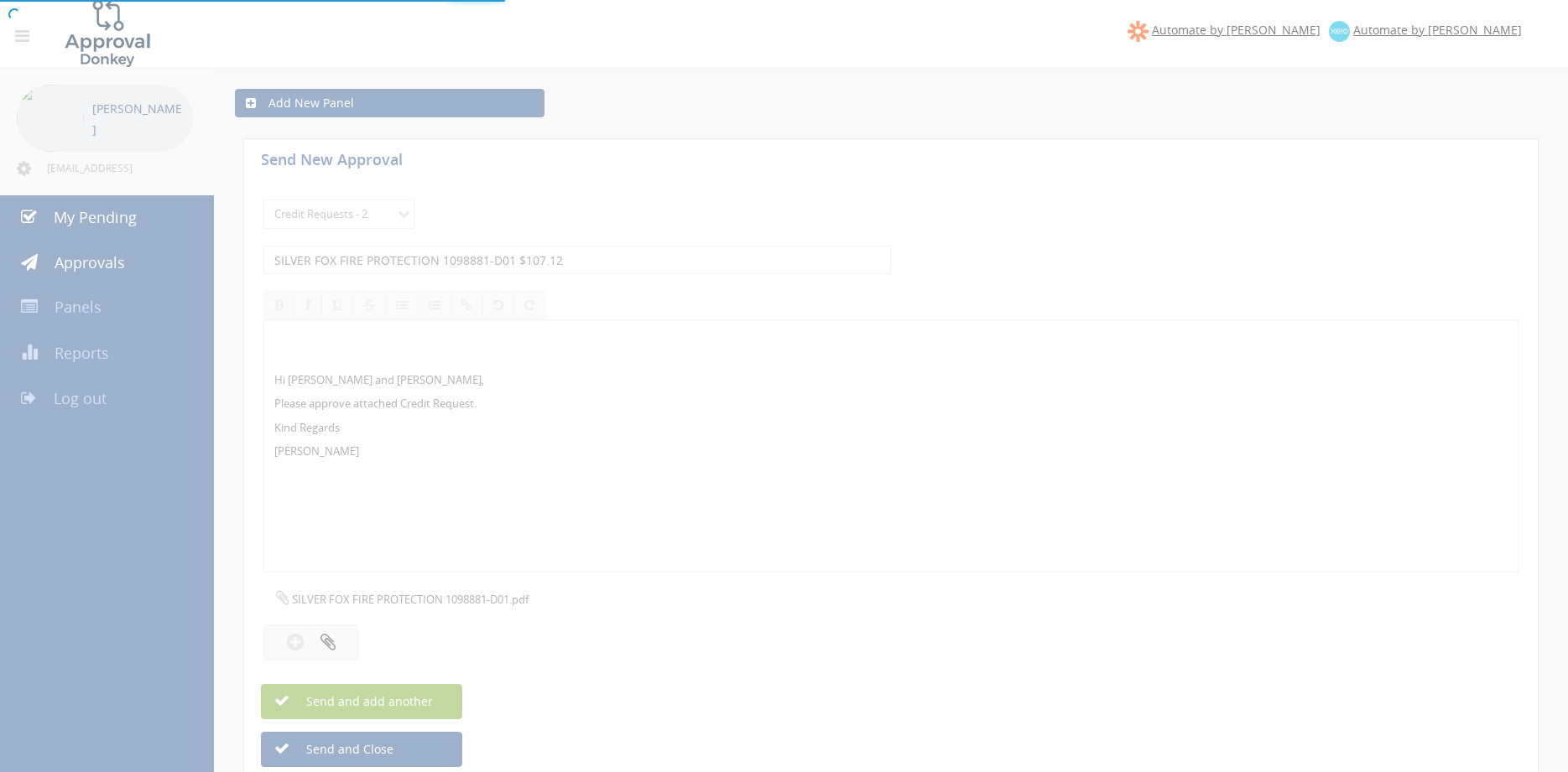
select select
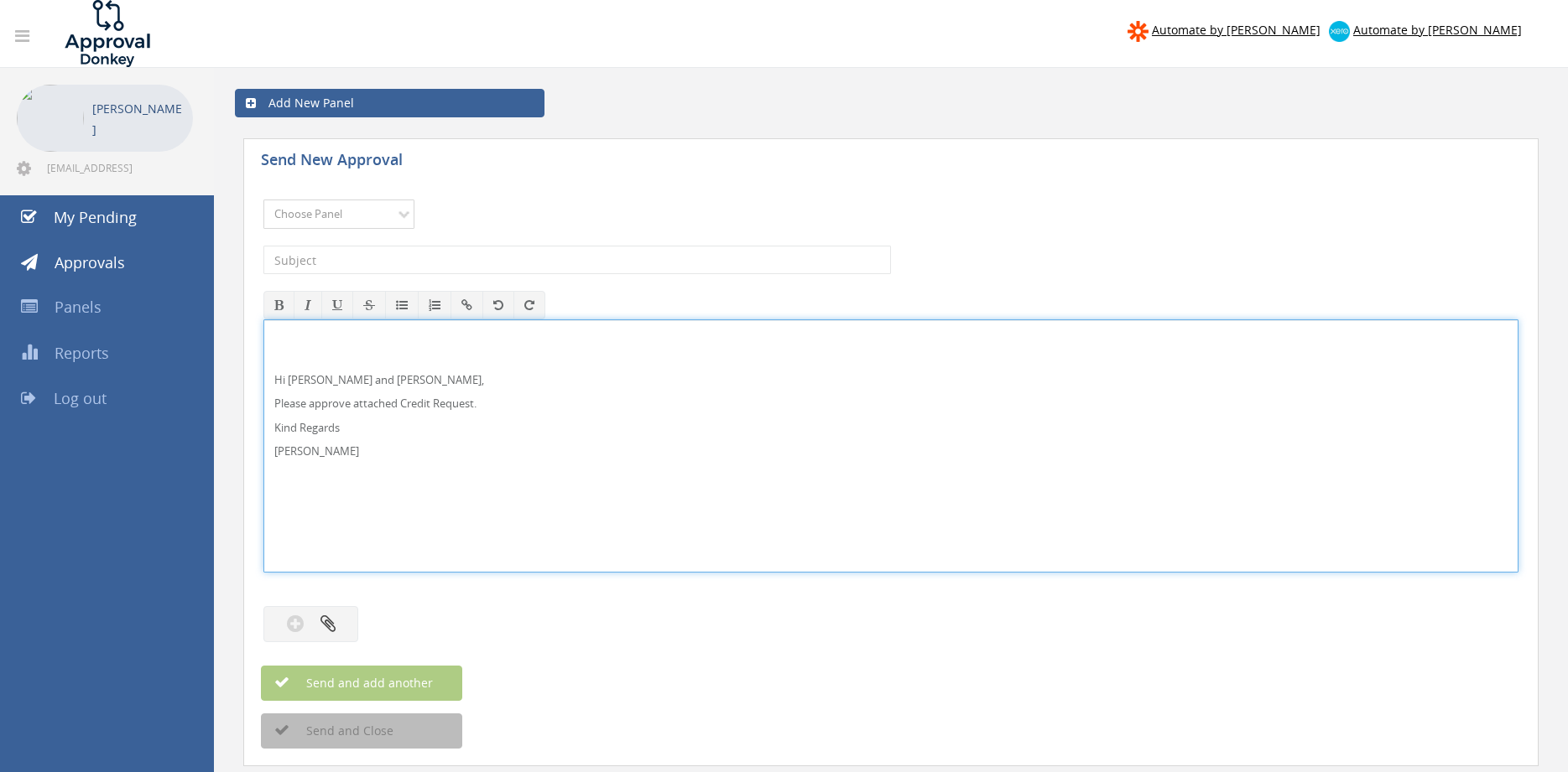
click at [263, 200] on select "Choose Panel Alarm Credits RG - 3 NZ Utilities Cable and SAI Global NZ Alarms-1…" at bounding box center [338, 214] width 151 height 30
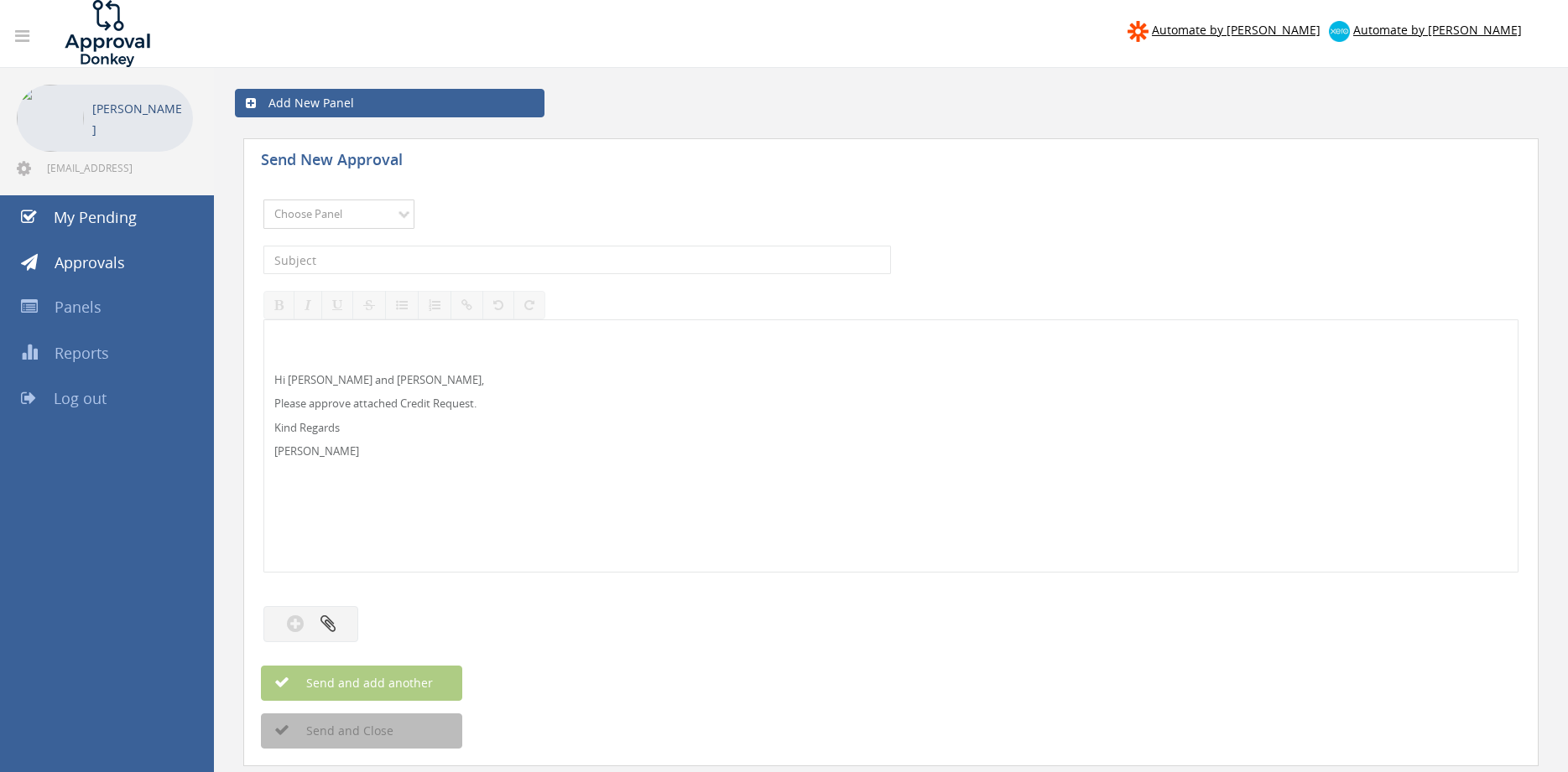
select select "9632"
click option "Suppliers" at bounding box center [0, 0] width 0 height 0
click at [452, 258] on input "text" at bounding box center [577, 260] width 628 height 29
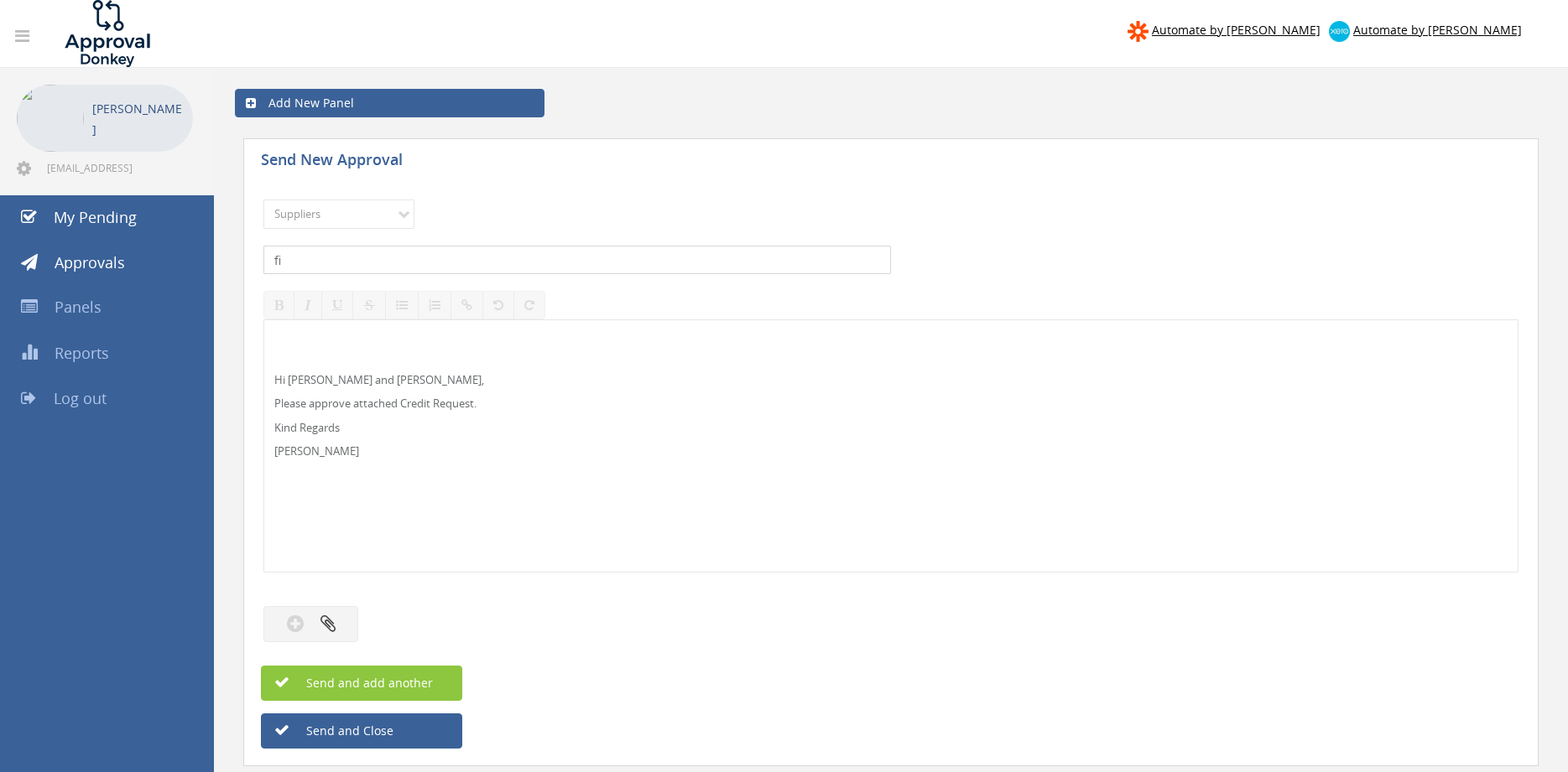
type input "f"
click at [491, 262] on input "FIRE MARSHALL INV000202517 $" at bounding box center [577, 260] width 628 height 29
type input "FIRE [PERSON_NAME] INV000202517 $39.60"
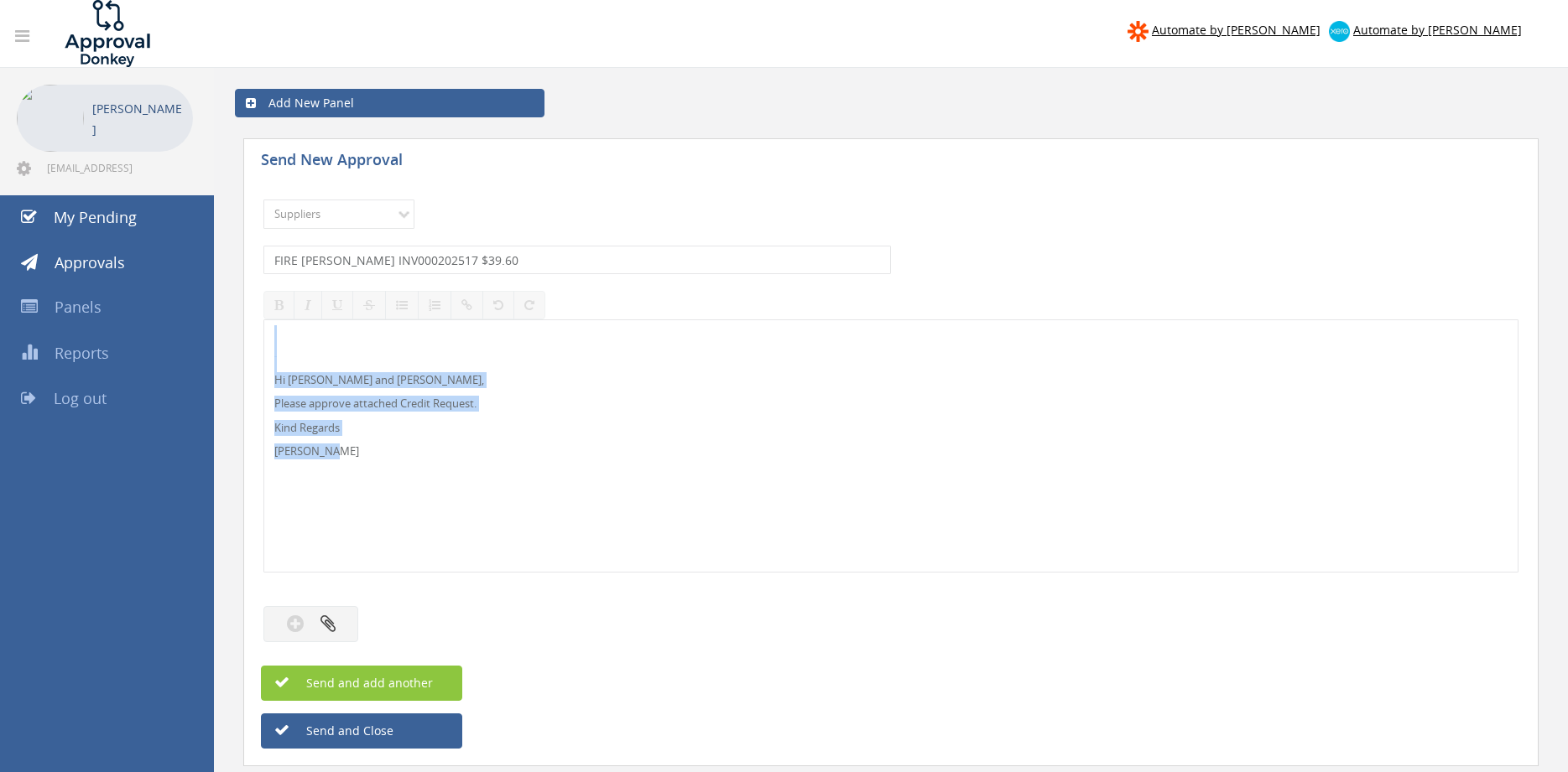
drag, startPoint x: 263, startPoint y: 435, endPoint x: 214, endPoint y: 304, distance: 139.9
click at [263, 320] on div "Hi Lee and Ben, Please approve attached Credit Request. Kind Regards Pam Walker" at bounding box center [891, 446] width 1255 height 254
drag, startPoint x: 428, startPoint y: 260, endPoint x: 295, endPoint y: 260, distance: 133.0
click at [263, 260] on input "FIRE [PERSON_NAME] INV000202517 $39.60" at bounding box center [577, 260] width 628 height 29
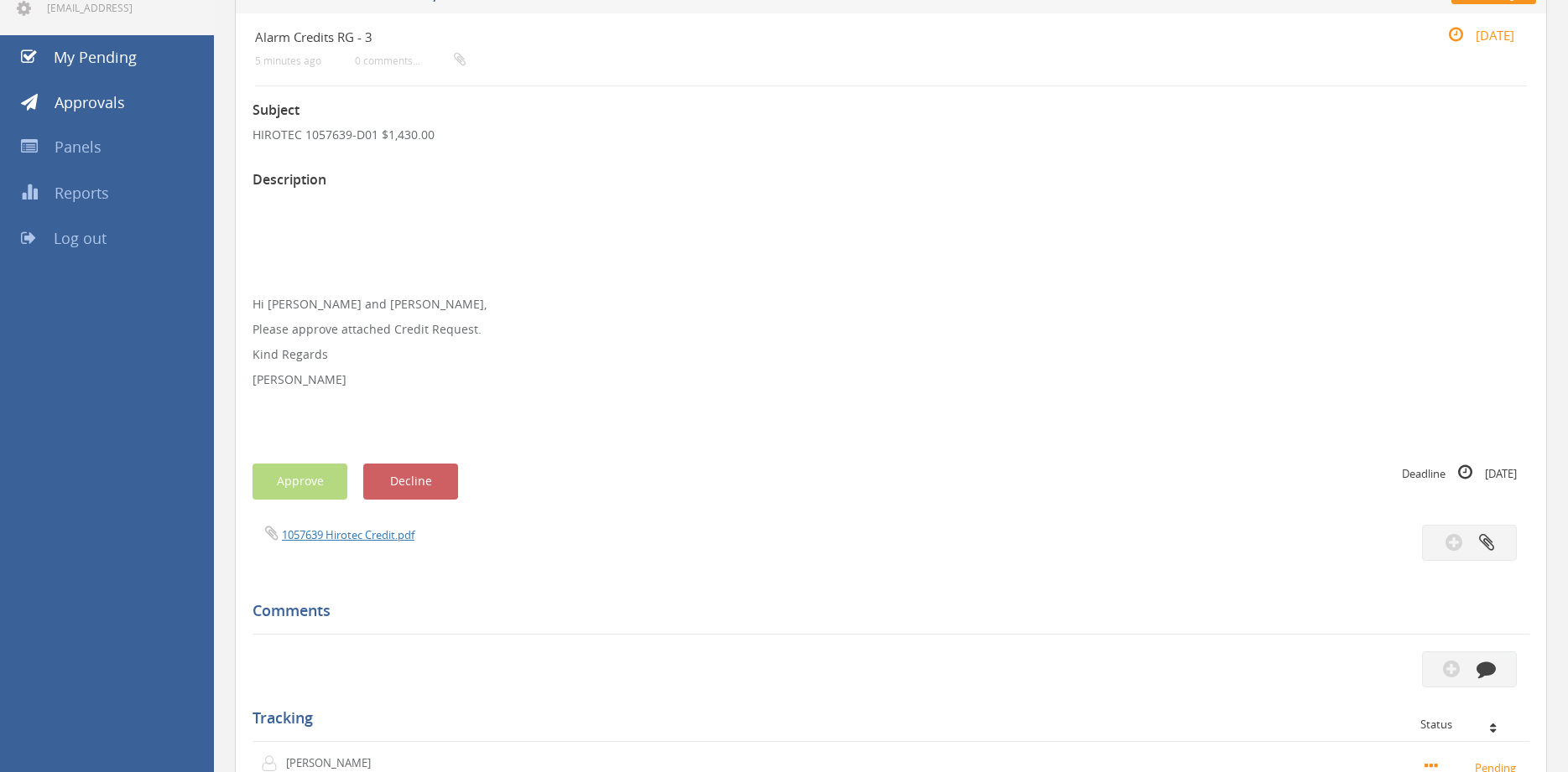
scroll to position [171, 0]
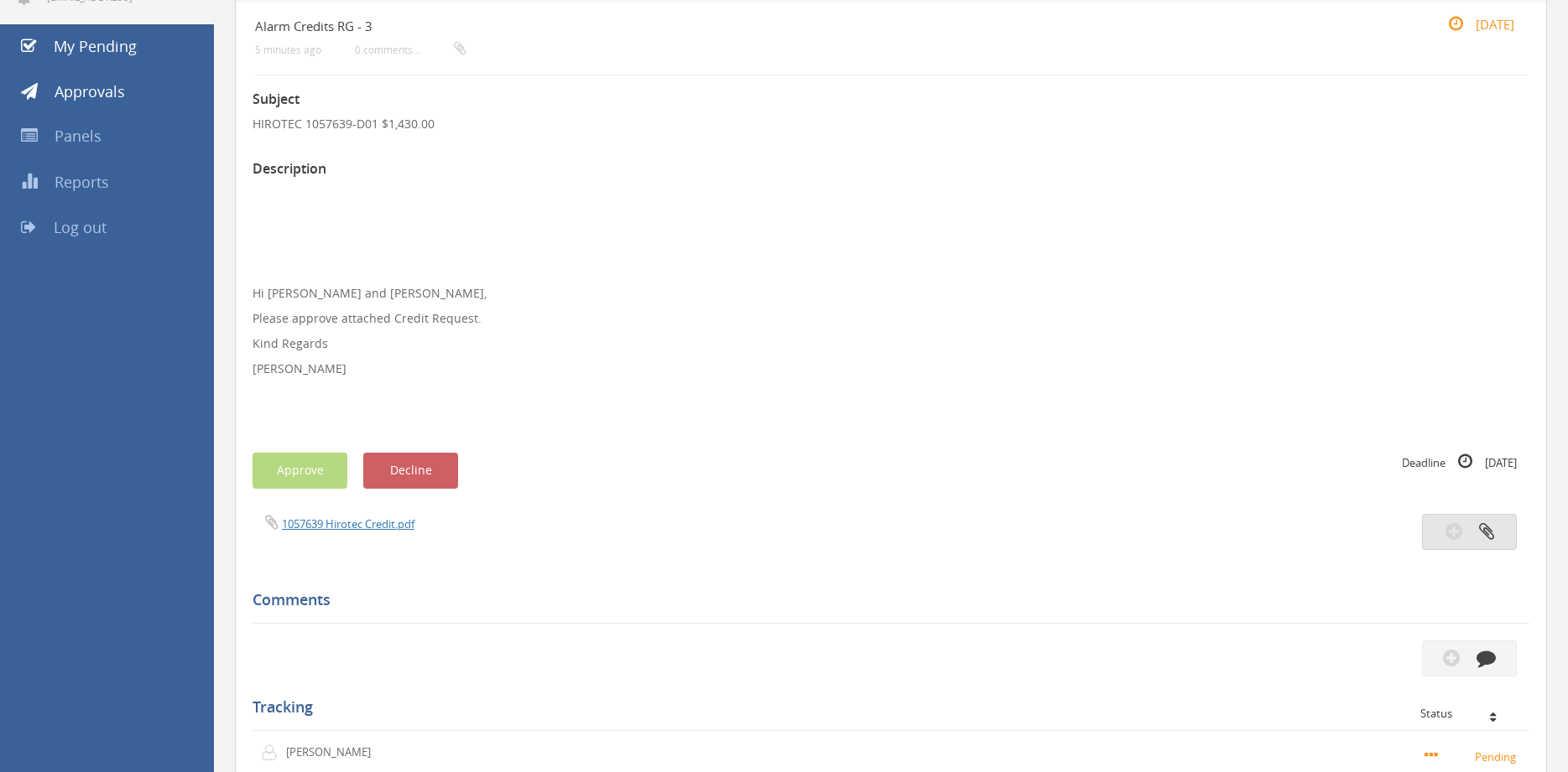
click at [1491, 537] on icon "button" at bounding box center [1487, 531] width 15 height 19
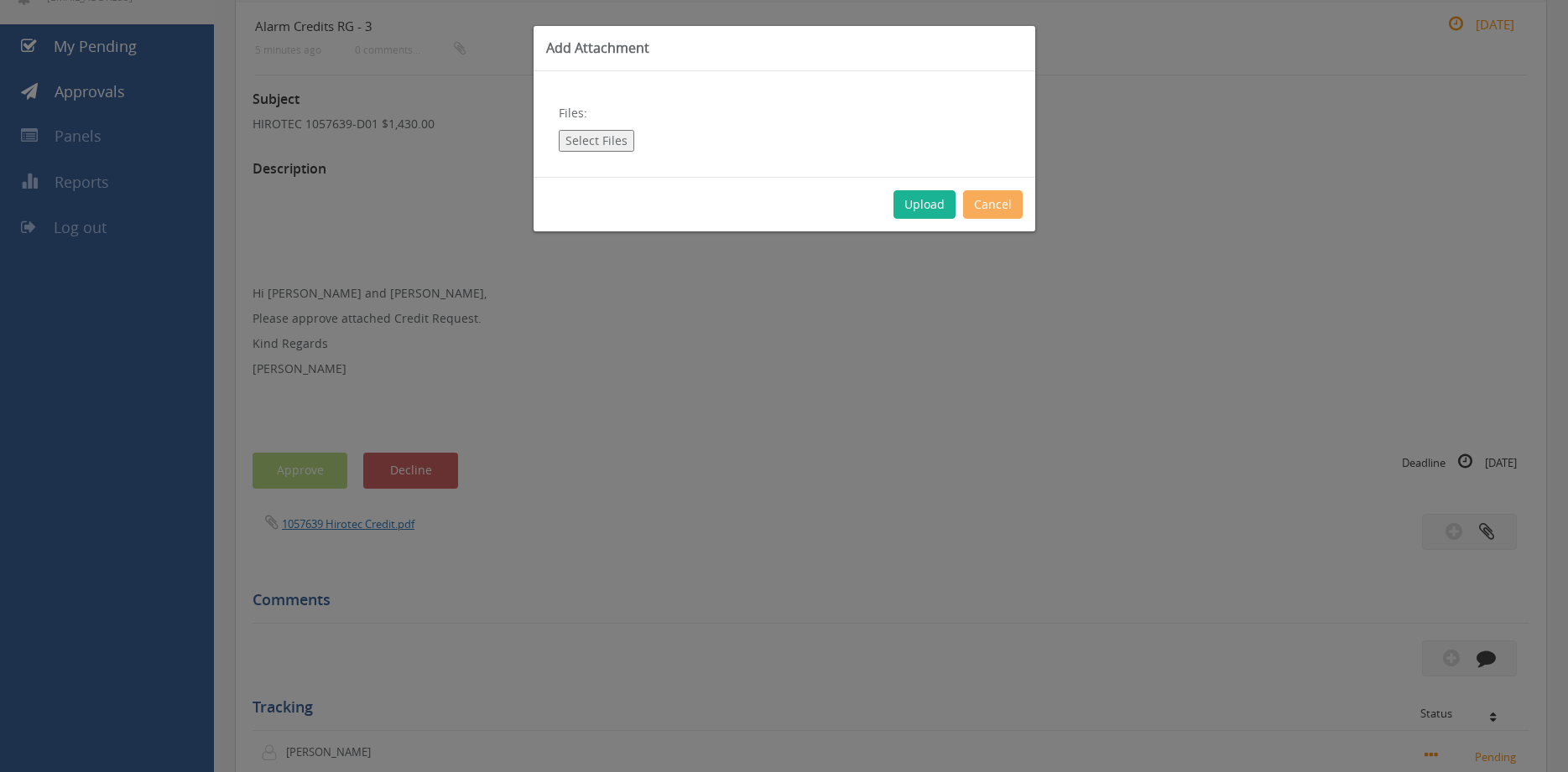
click at [605, 140] on button "Select Files" at bounding box center [596, 141] width 75 height 22
type input "C:\fakepath\Memo.pdf"
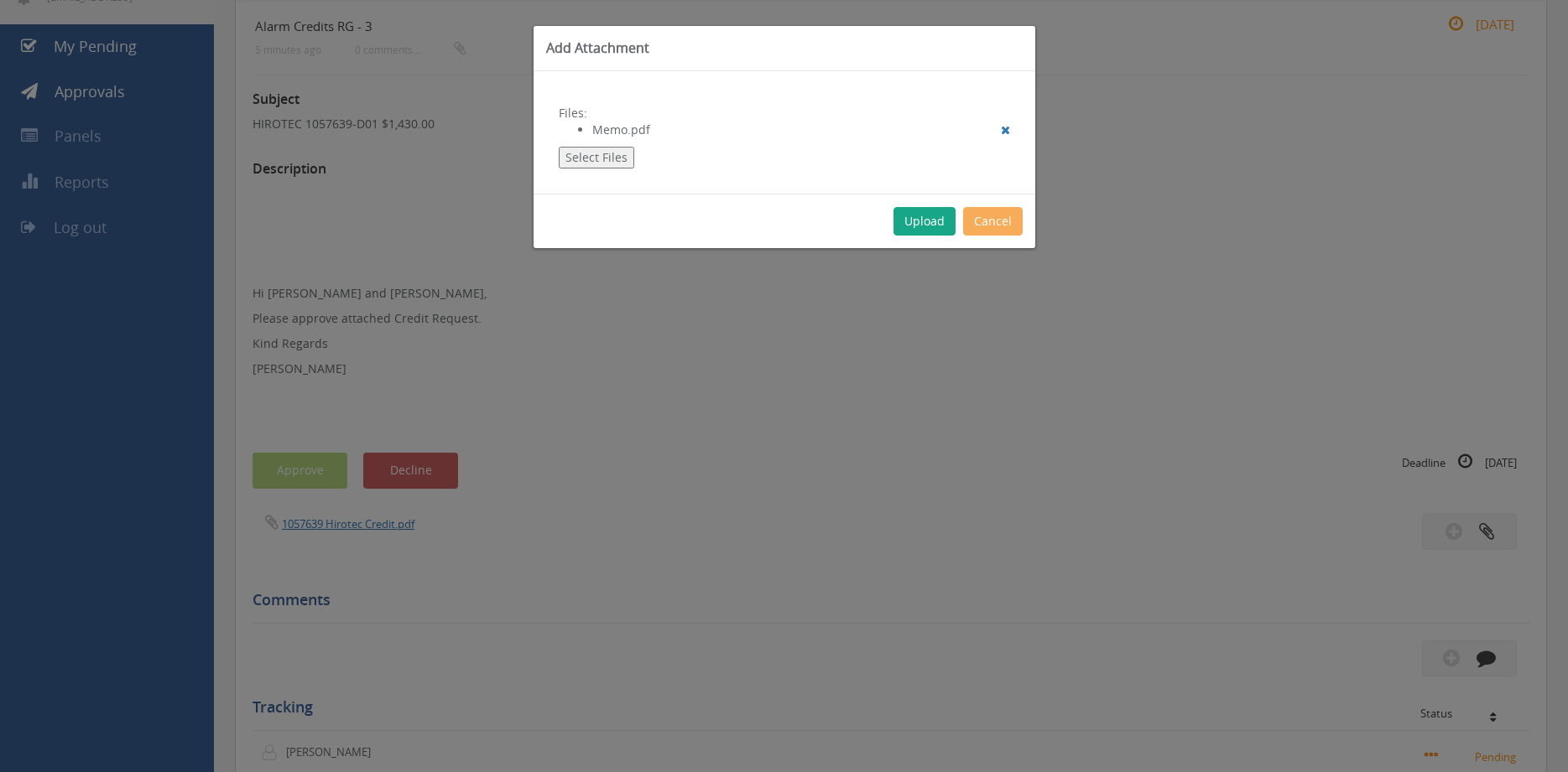
click at [911, 230] on button "Upload" at bounding box center [924, 222] width 62 height 29
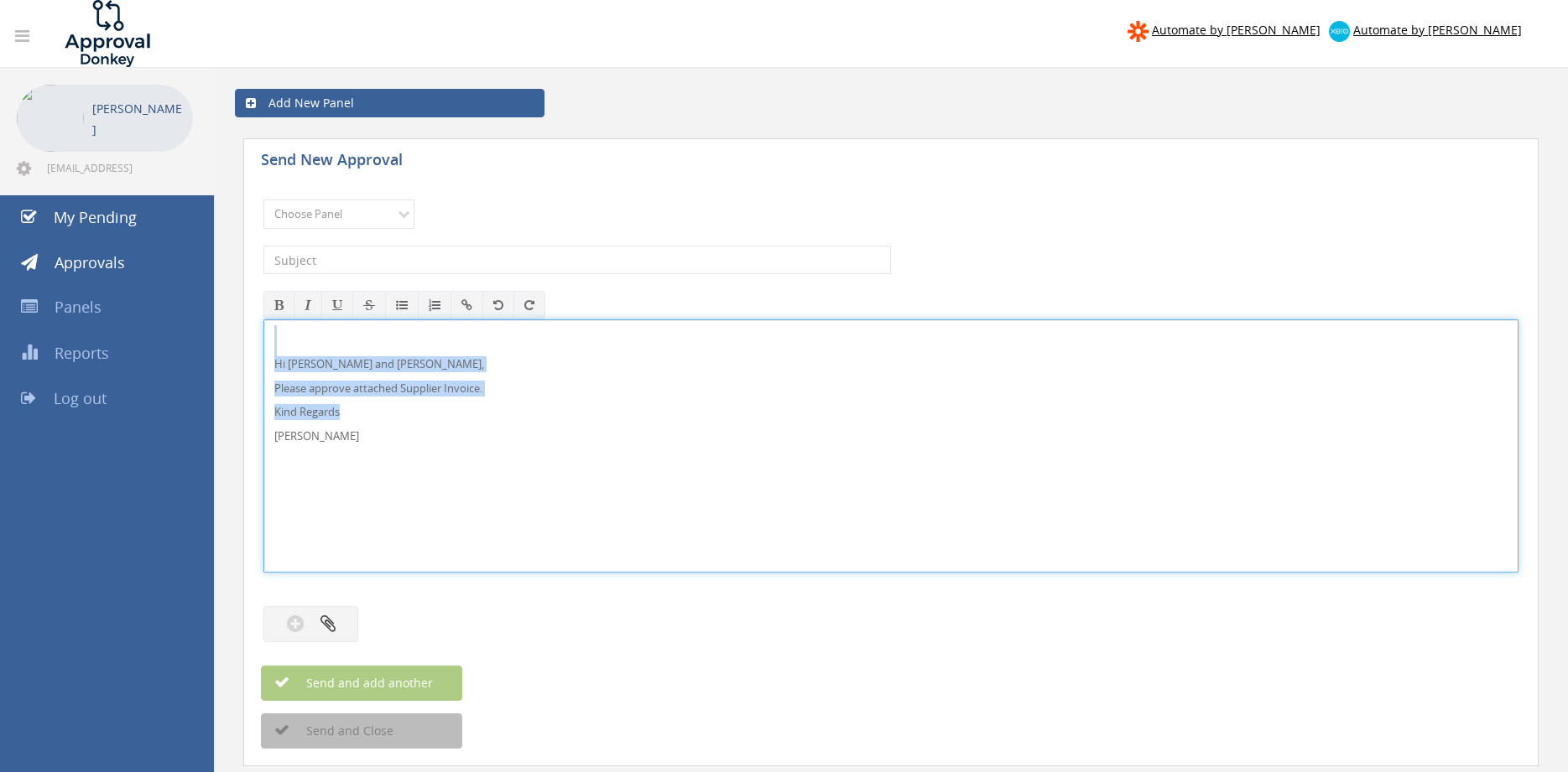
click at [353, 446] on div "Hi [PERSON_NAME] and [PERSON_NAME], Please approve attached Supplier Invoice. K…" at bounding box center [891, 446] width 1253 height 252
click at [311, 365] on p "Hi [PERSON_NAME] and [PERSON_NAME]," at bounding box center [891, 364] width 1233 height 16
click at [263, 320] on div "Hi [PERSON_NAME] and [PERSON_NAME], Please approve attached Supplier Invoice. K…" at bounding box center [891, 446] width 1255 height 254
click at [263, 200] on select "Choose Panel Alarm Credits RG - 3 NZ Utilities Cable and SAI Global NZ Alarms-1…" at bounding box center [338, 214] width 151 height 30
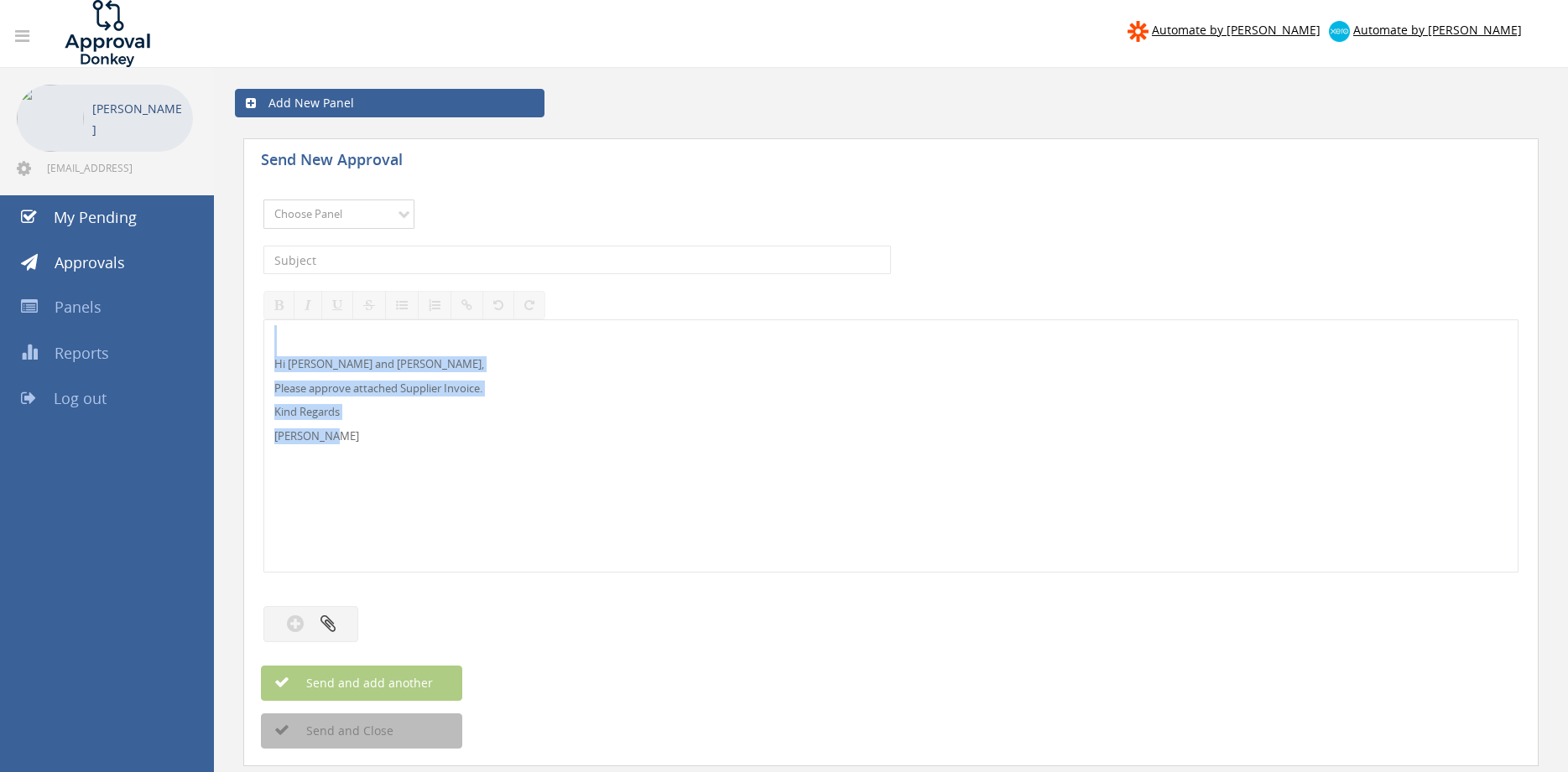
select select "9632"
click option "Suppliers" at bounding box center [0, 0] width 0 height 0
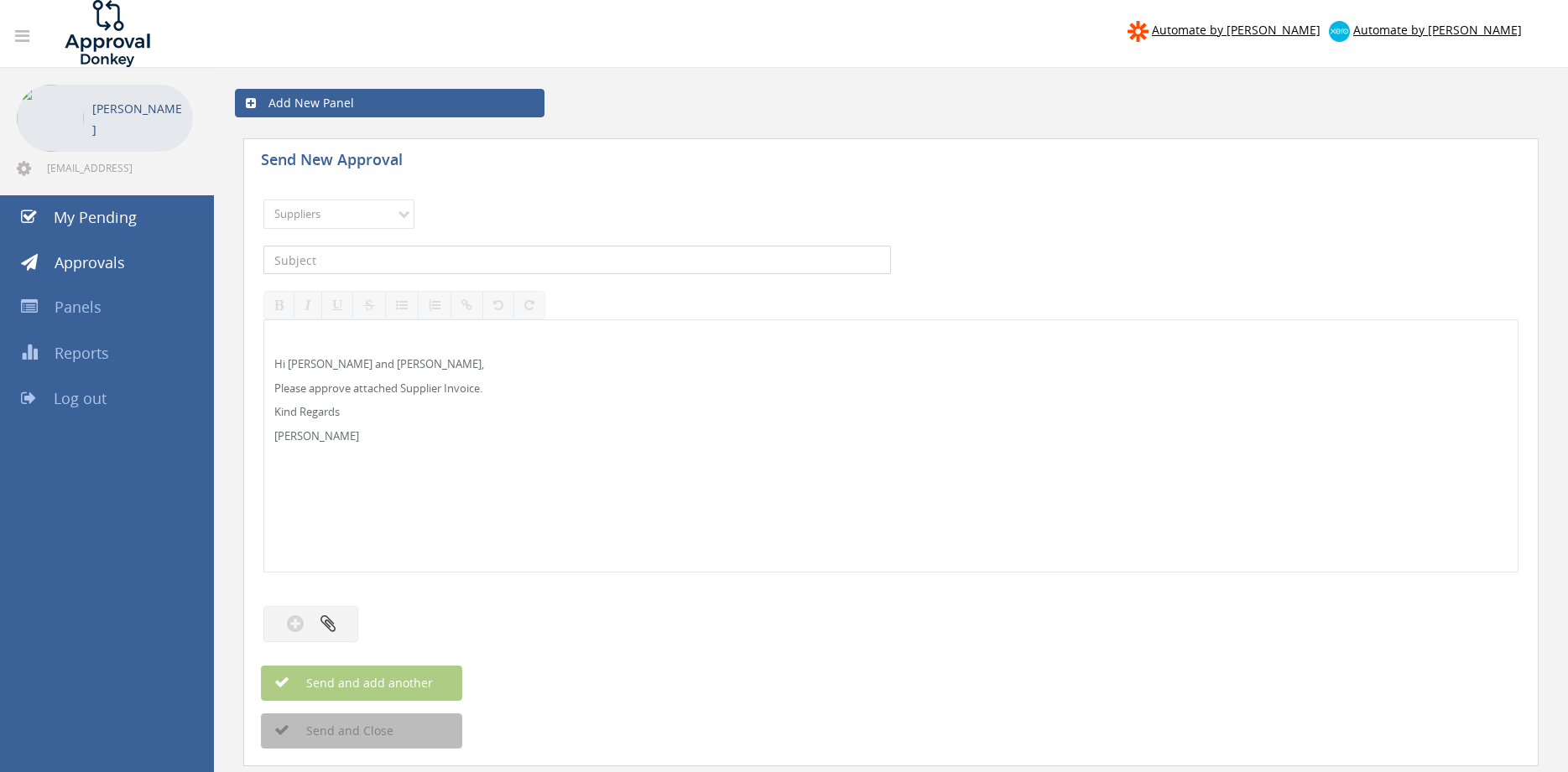
click at [507, 271] on input "text" at bounding box center [577, 260] width 628 height 29
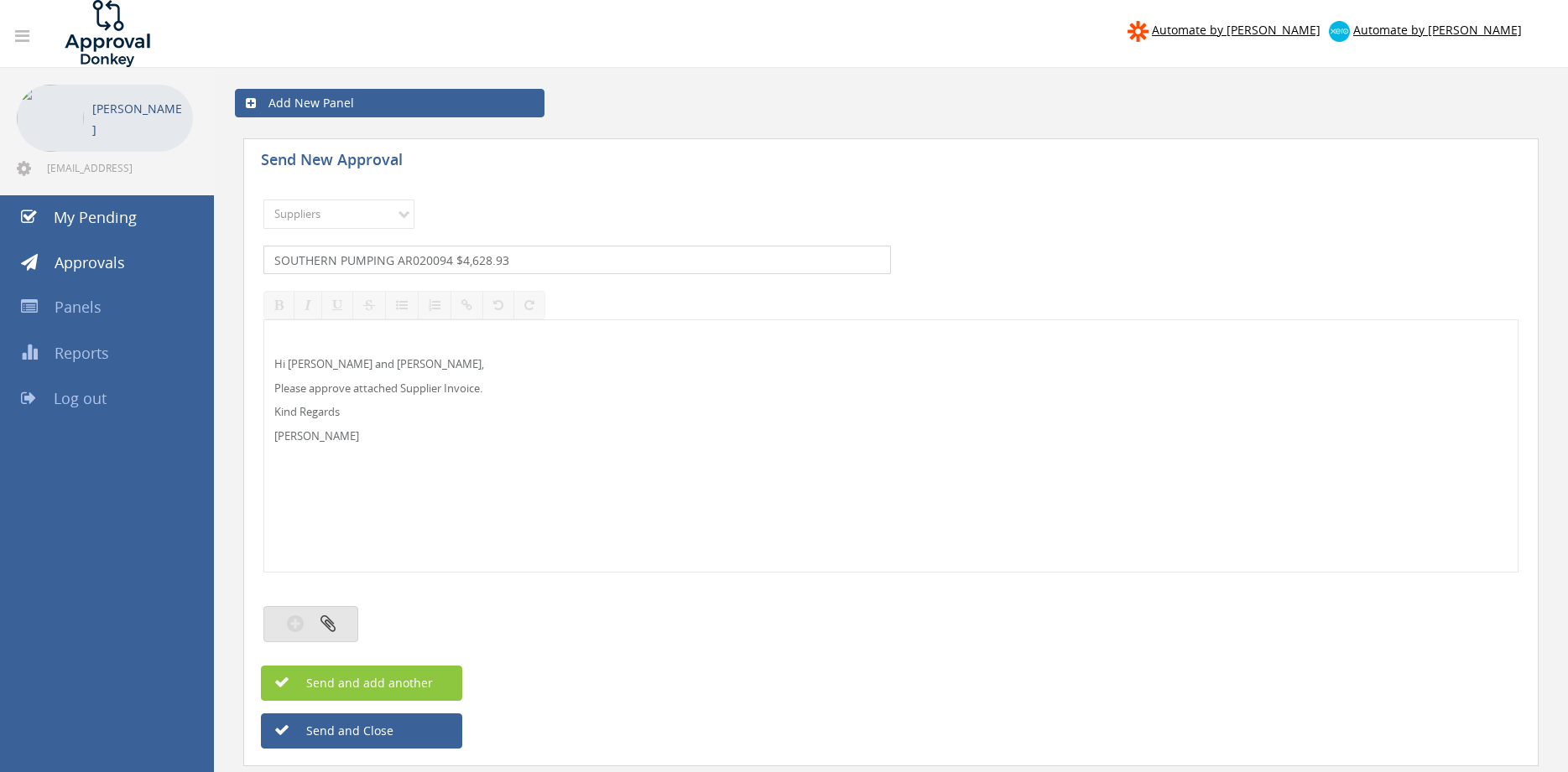
type input "SOUTHERN PUMPING AR020094 $4,628.93"
click at [341, 624] on button "button" at bounding box center [310, 624] width 95 height 36
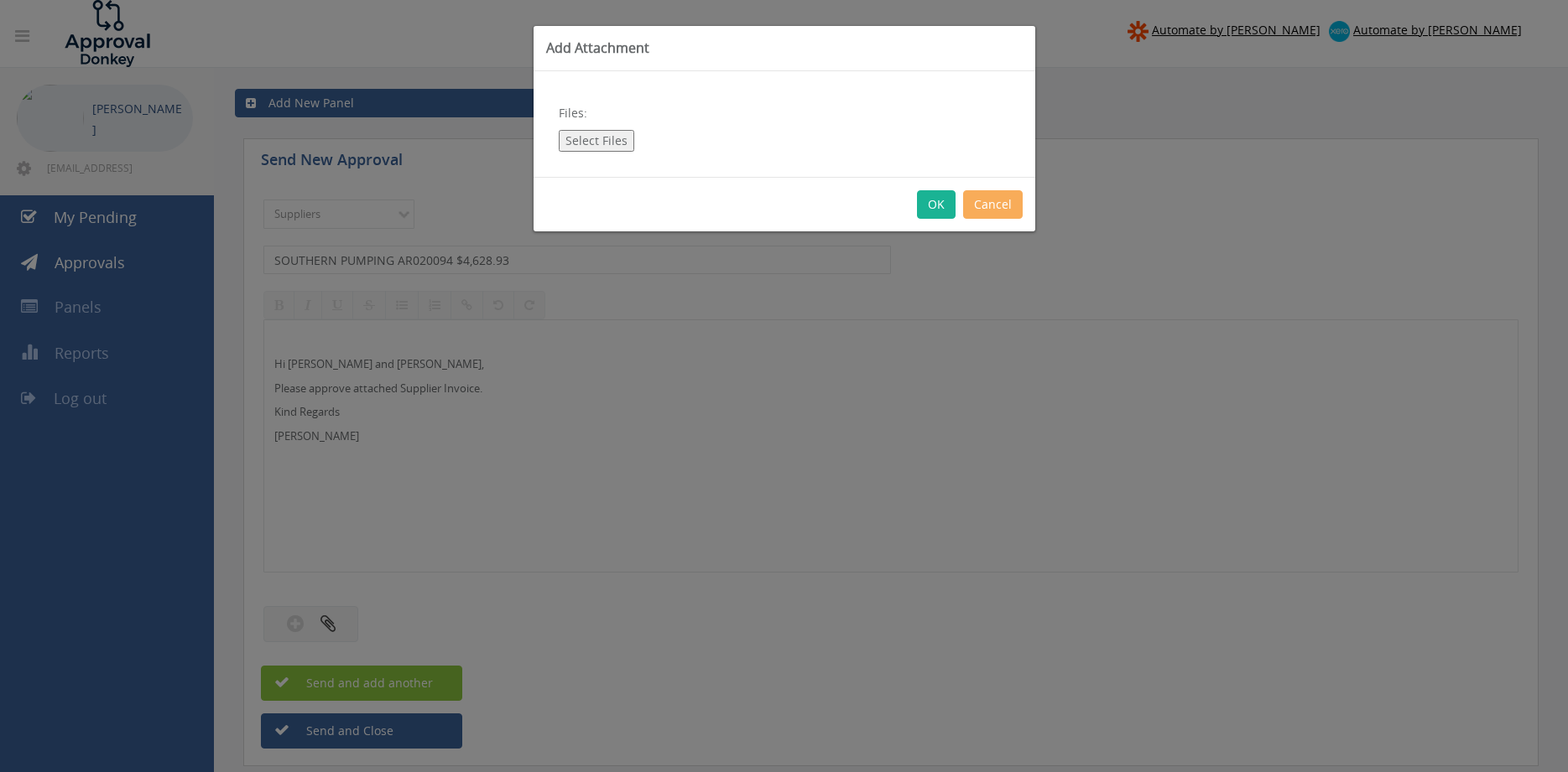
click at [598, 134] on button "Select Files" at bounding box center [596, 141] width 75 height 22
type input "C:\fakepath\SOUTHERN PUMPING INV AR020094 [DATE] PO 41921.pdf"
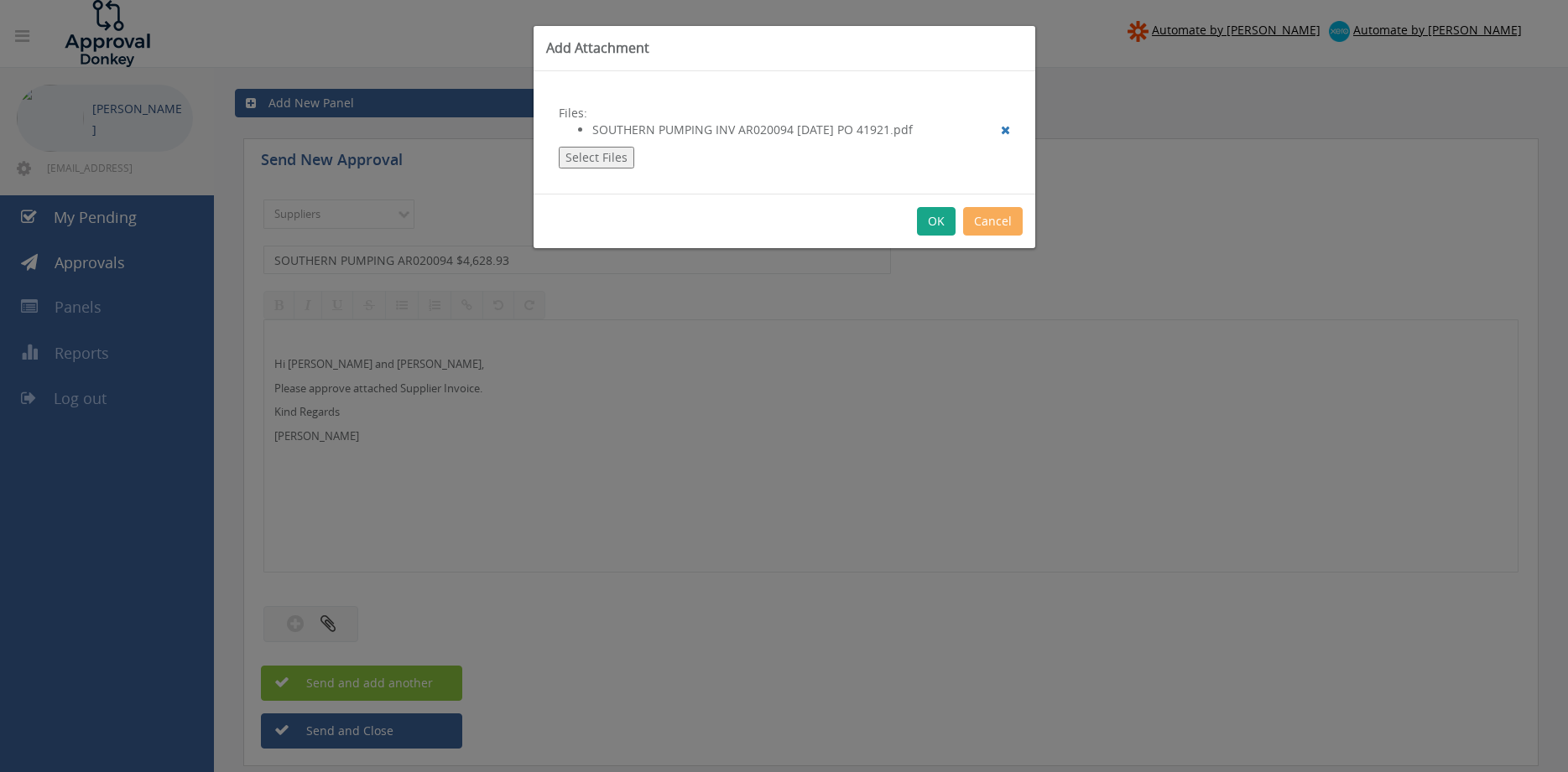
click at [937, 232] on button "OK" at bounding box center [936, 222] width 39 height 29
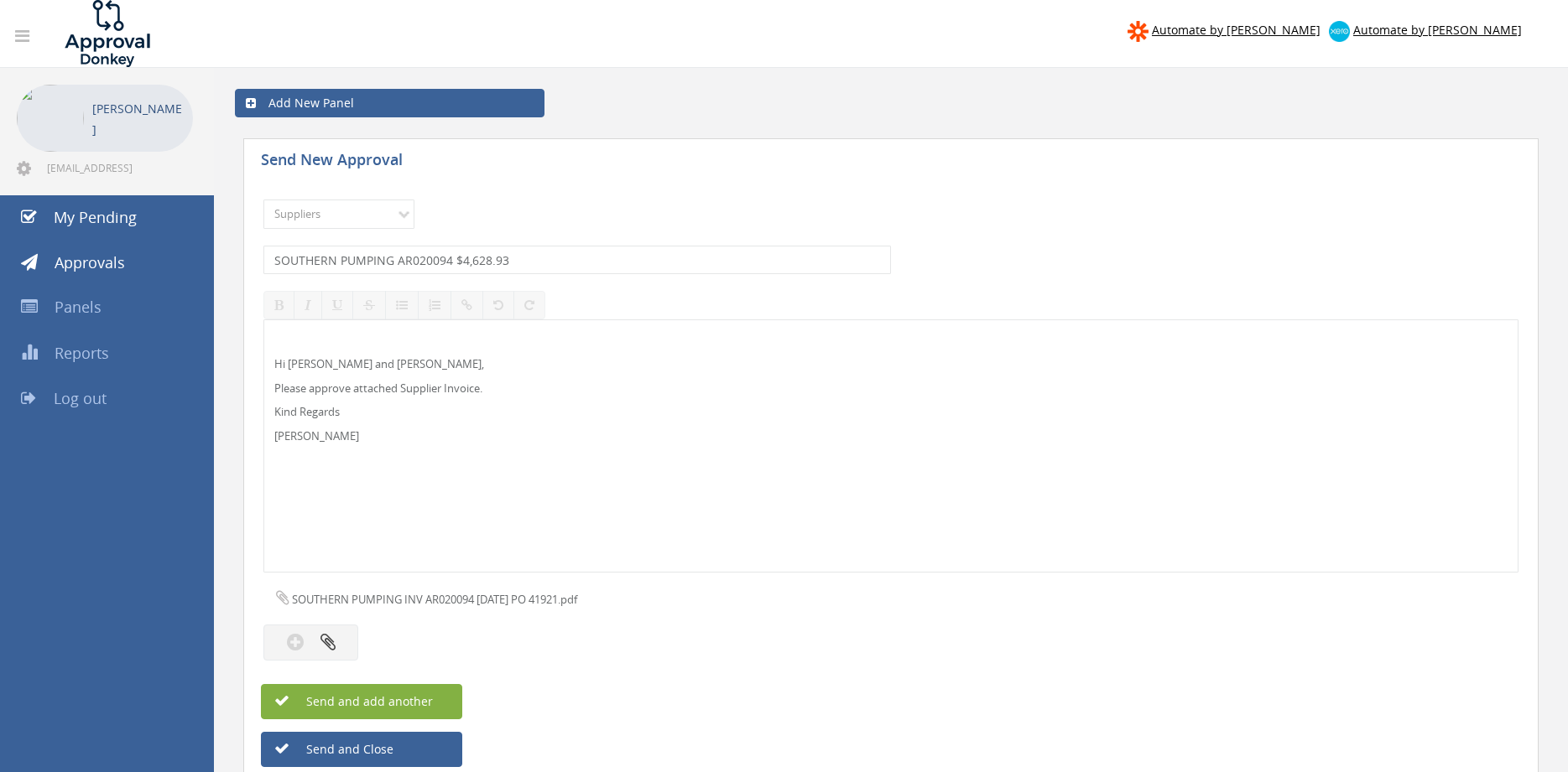
click at [440, 702] on button "Send and add another" at bounding box center [361, 702] width 201 height 36
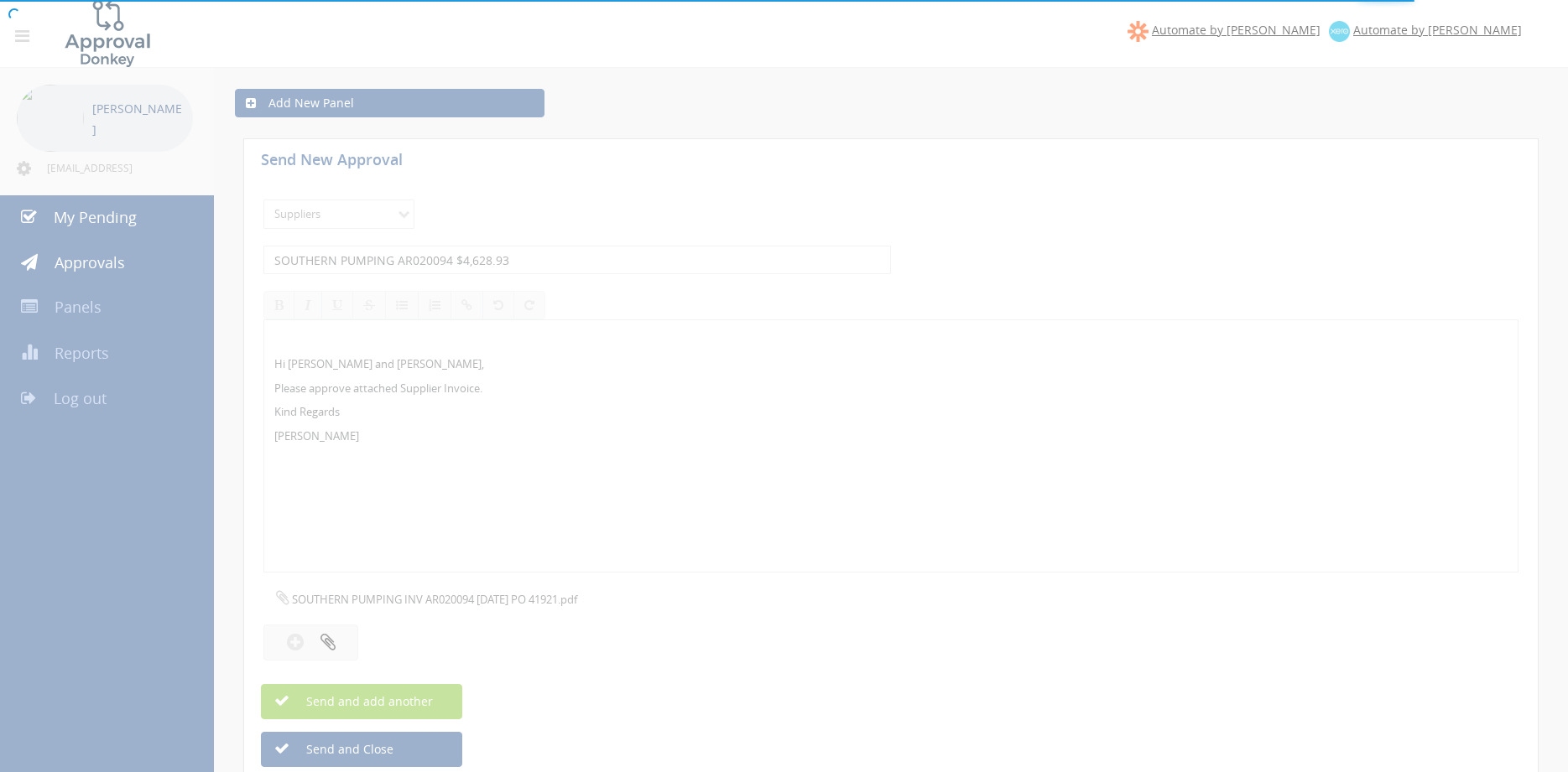
select select
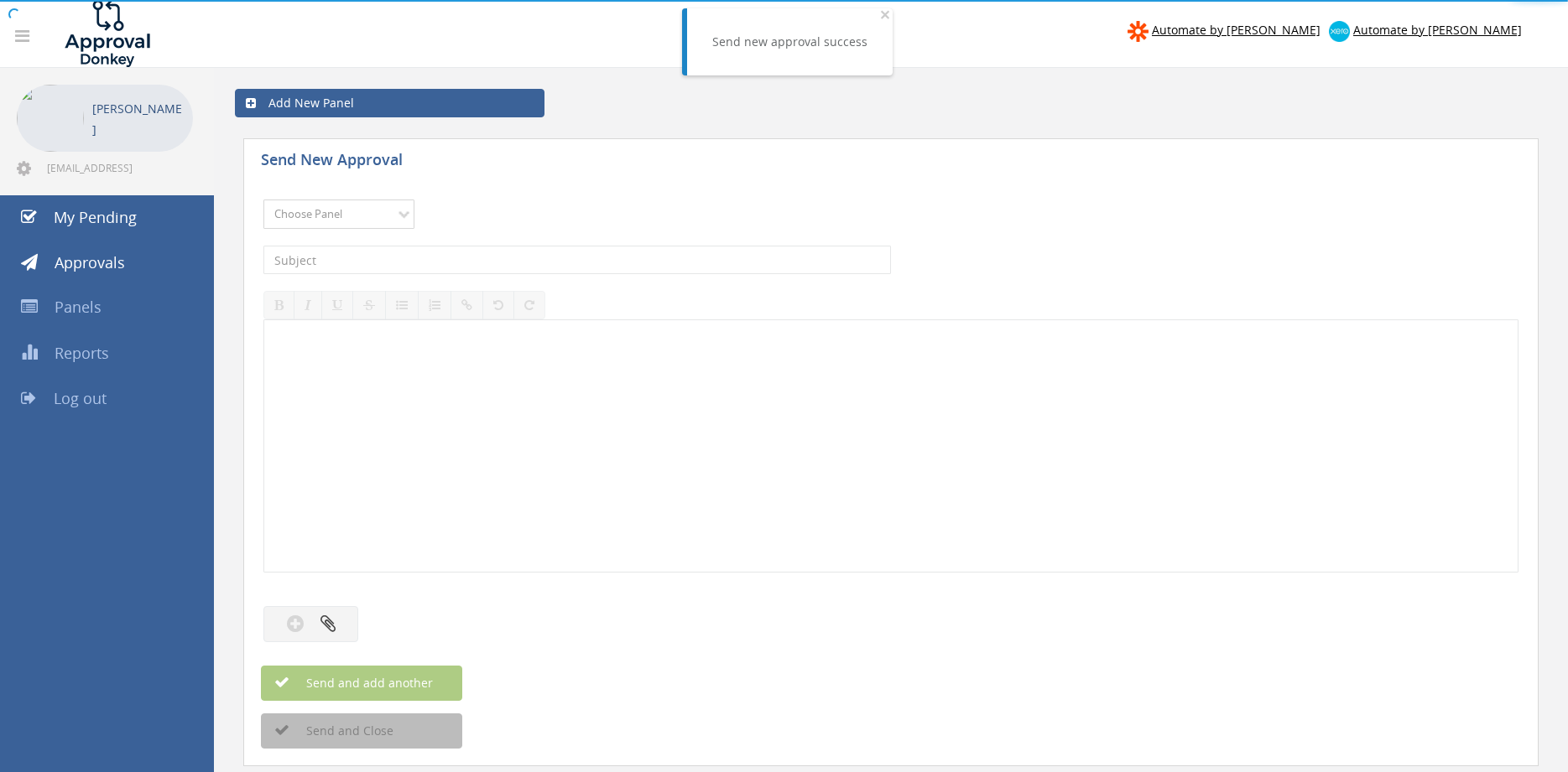
click at [263, 200] on select "Choose Panel Alarm Credits RG - 3 NZ Utilities Cable and SAI Global NZ Alarms-1…" at bounding box center [338, 214] width 151 height 30
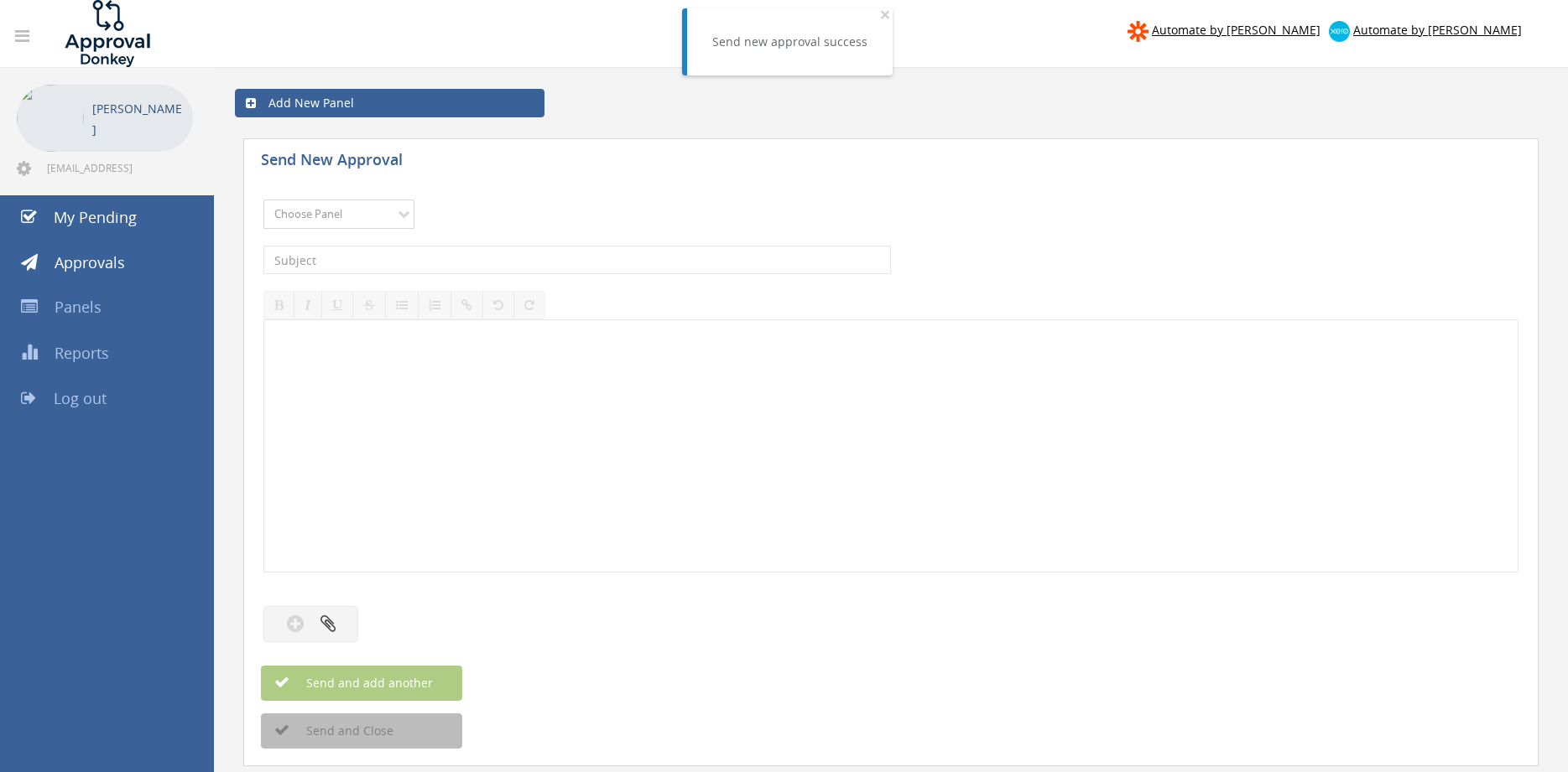
select select "9632"
click option "Suppliers" at bounding box center [0, 0] width 0 height 0
click at [451, 259] on input "text" at bounding box center [577, 260] width 628 height 29
type input "SOFT SPACE 5310 $12,819.18"
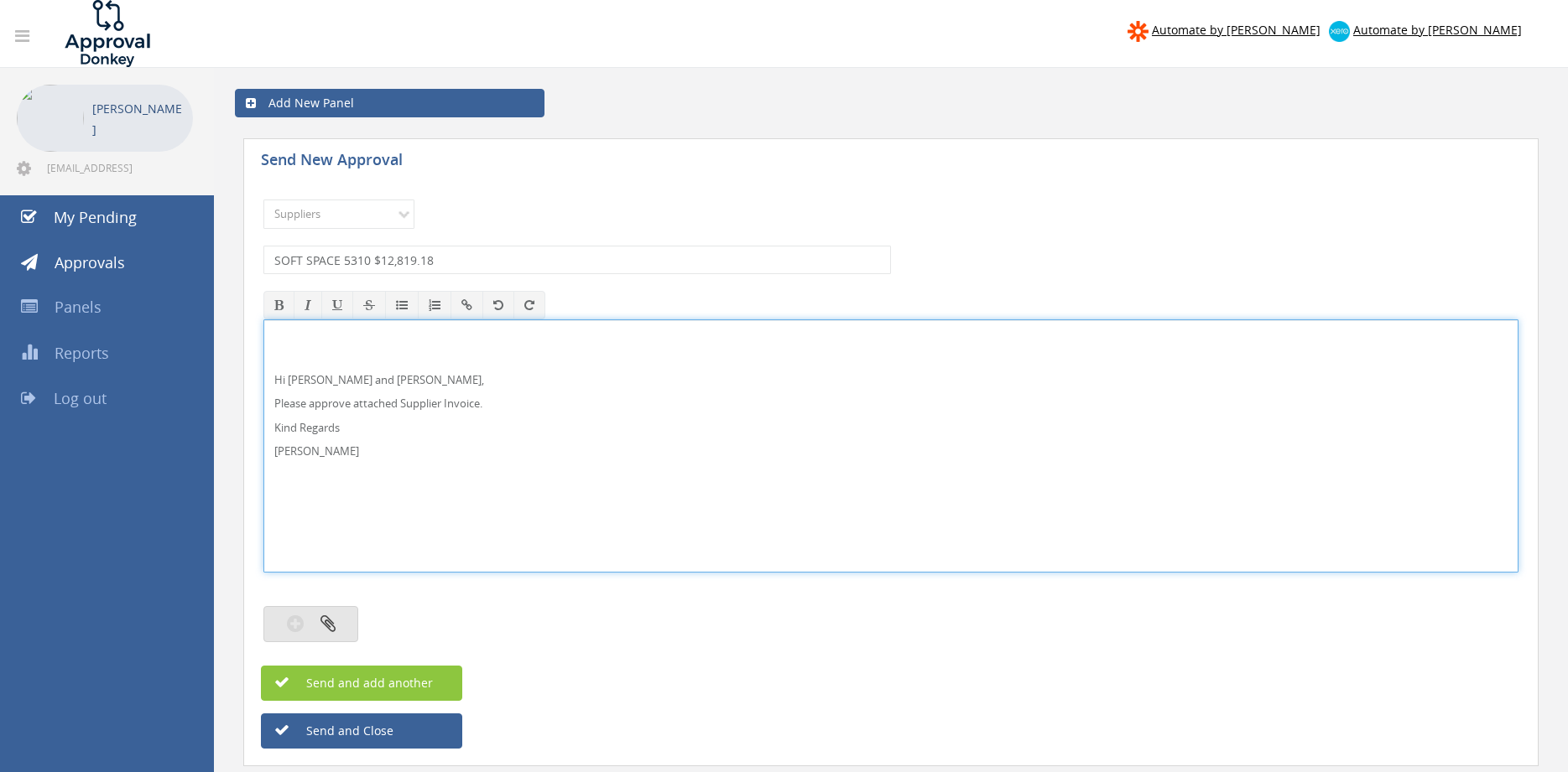
click at [349, 629] on button "button" at bounding box center [310, 624] width 95 height 36
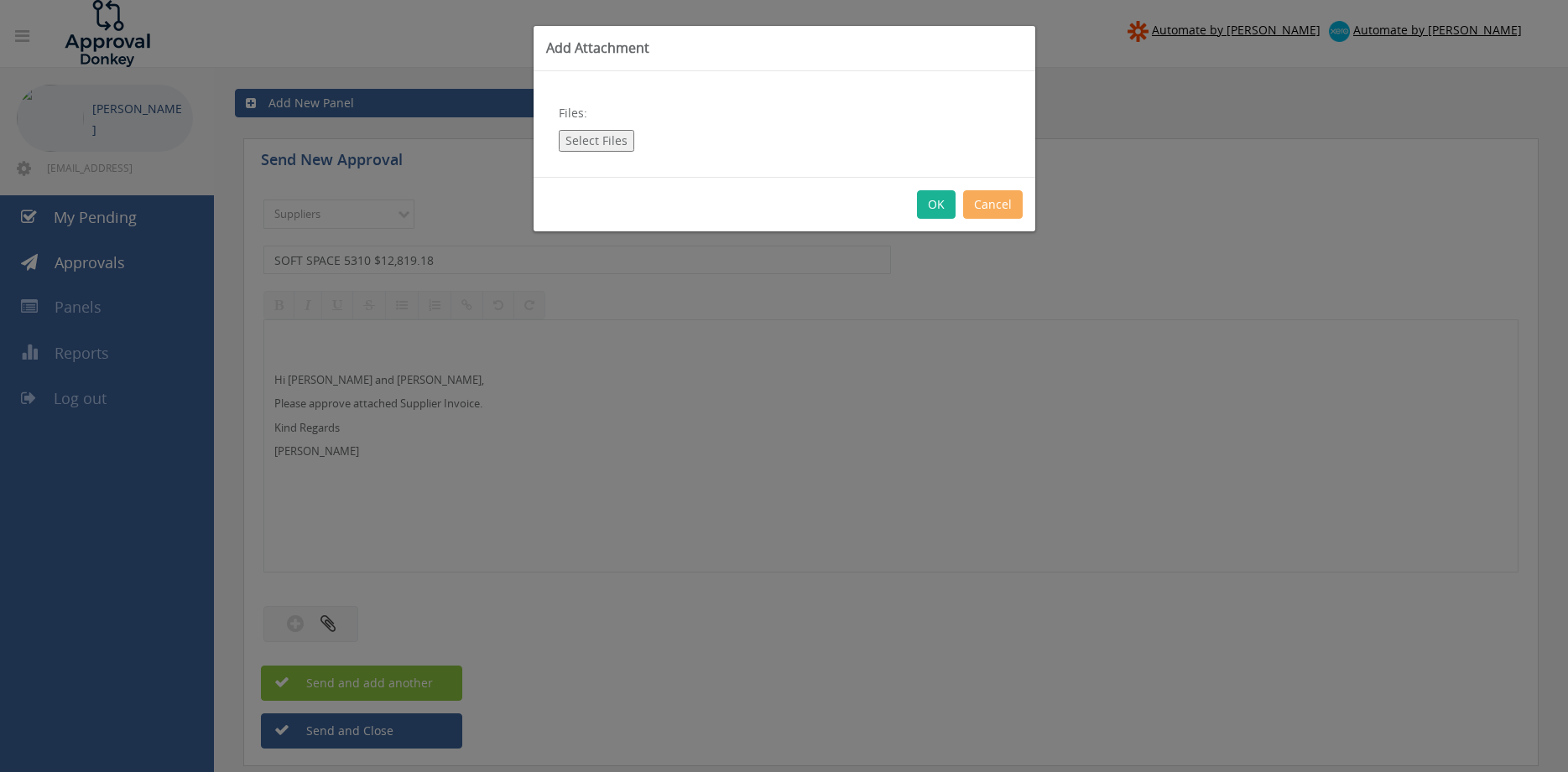
click at [622, 140] on button "Select Files" at bounding box center [596, 141] width 75 height 22
type input "C:\fakepath\SOFT SPACE [PHONE_NUMBER][DATE] PO 43392.pdf"
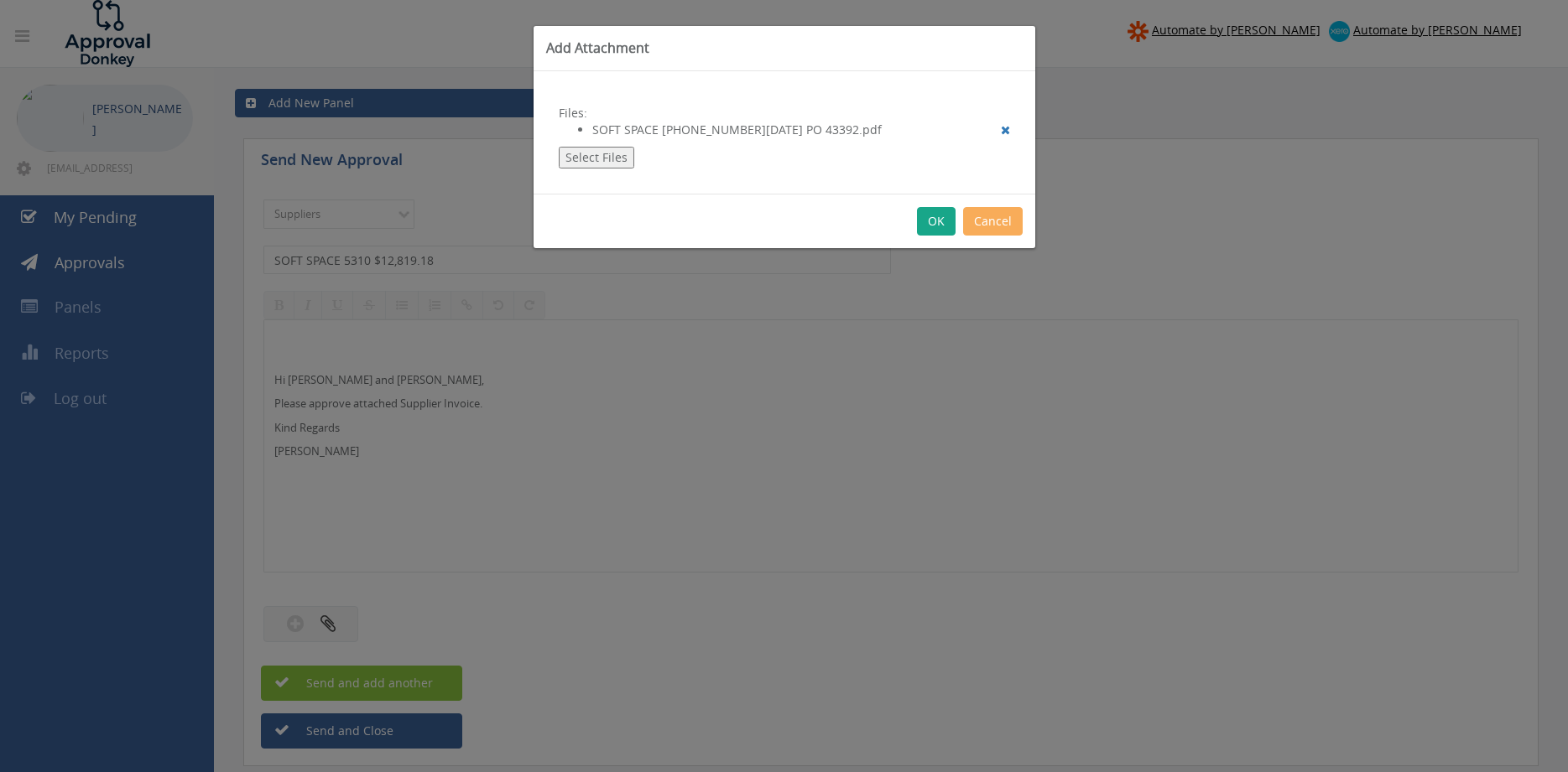
click at [940, 223] on button "OK" at bounding box center [936, 222] width 39 height 29
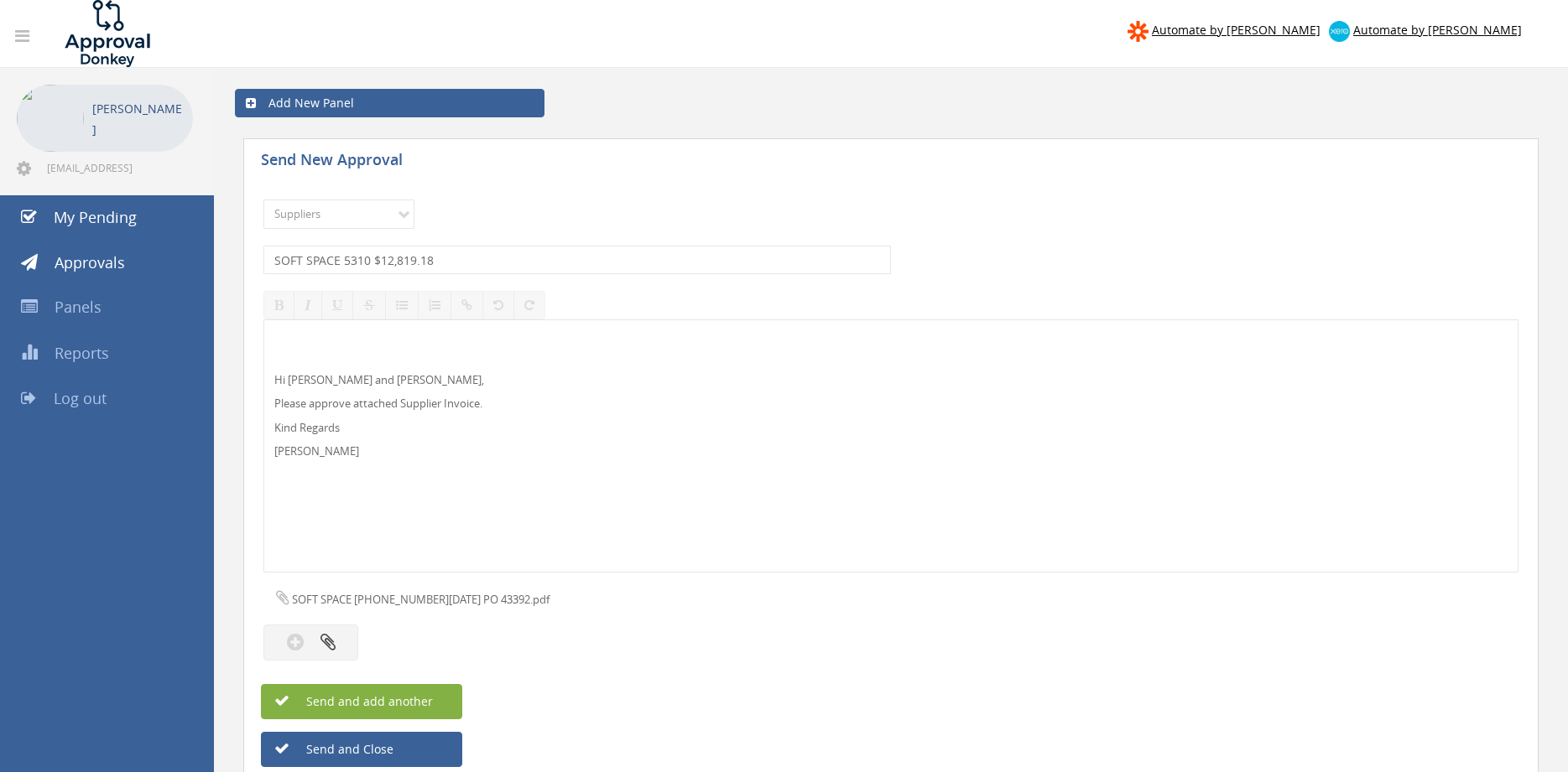
click at [430, 700] on span "Send and add another" at bounding box center [351, 701] width 162 height 16
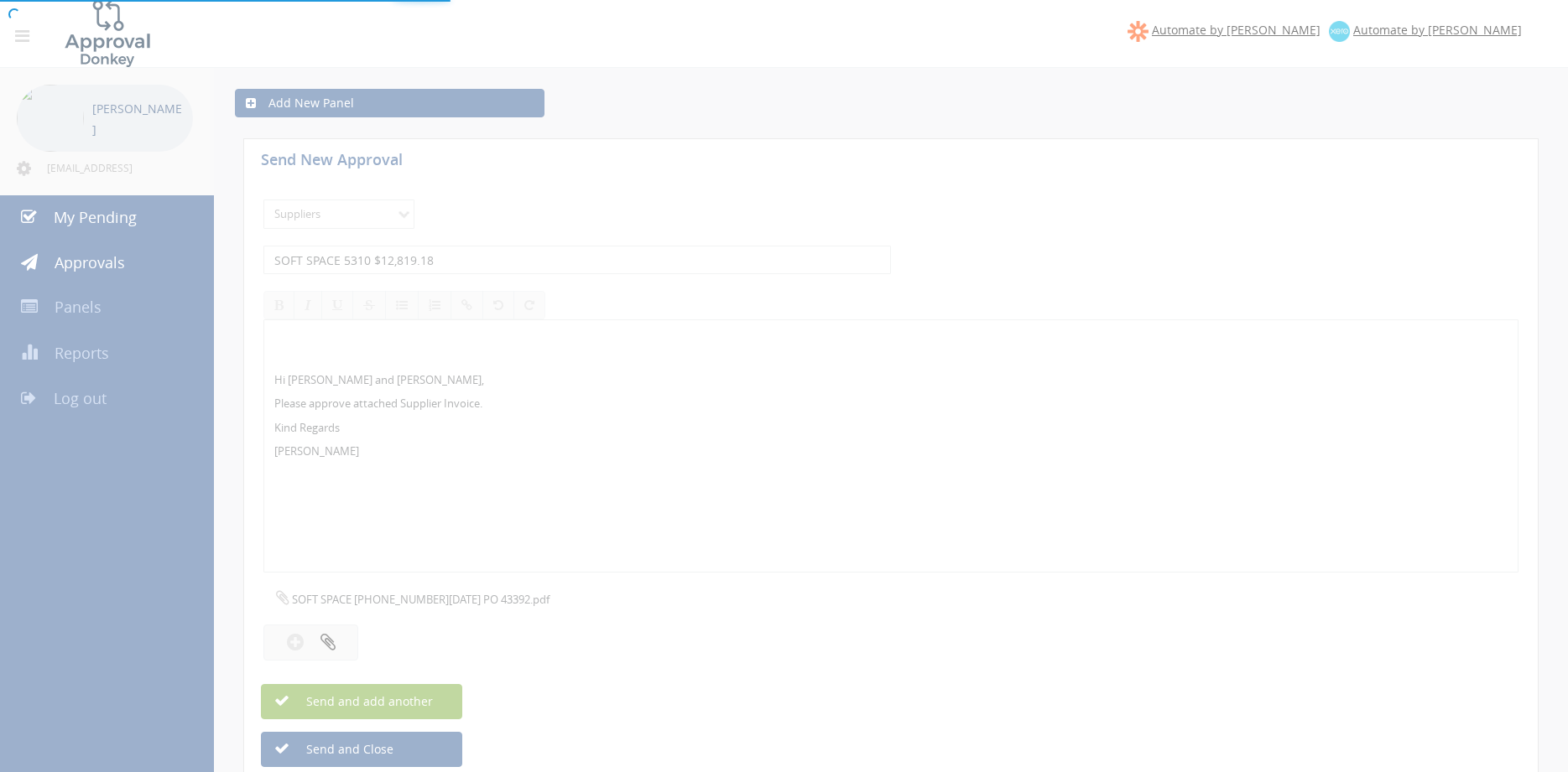
select select
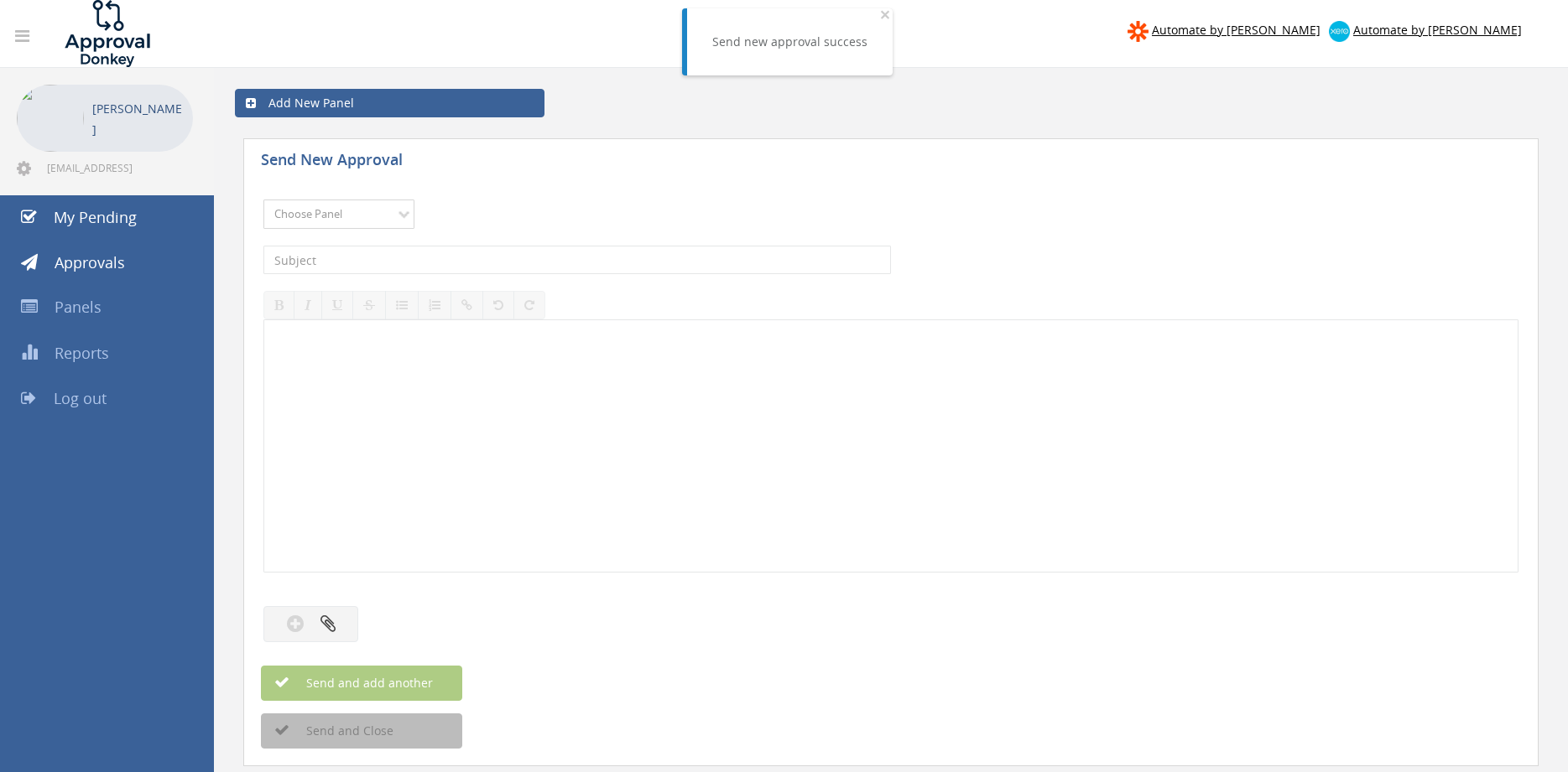
select select "9632"
click option "Suppliers" at bounding box center [0, 0] width 0 height 0
click at [472, 260] on input "text" at bounding box center [577, 260] width 628 height 29
type input "FIRE [PERSON_NAME] INV000202519 $39.60"
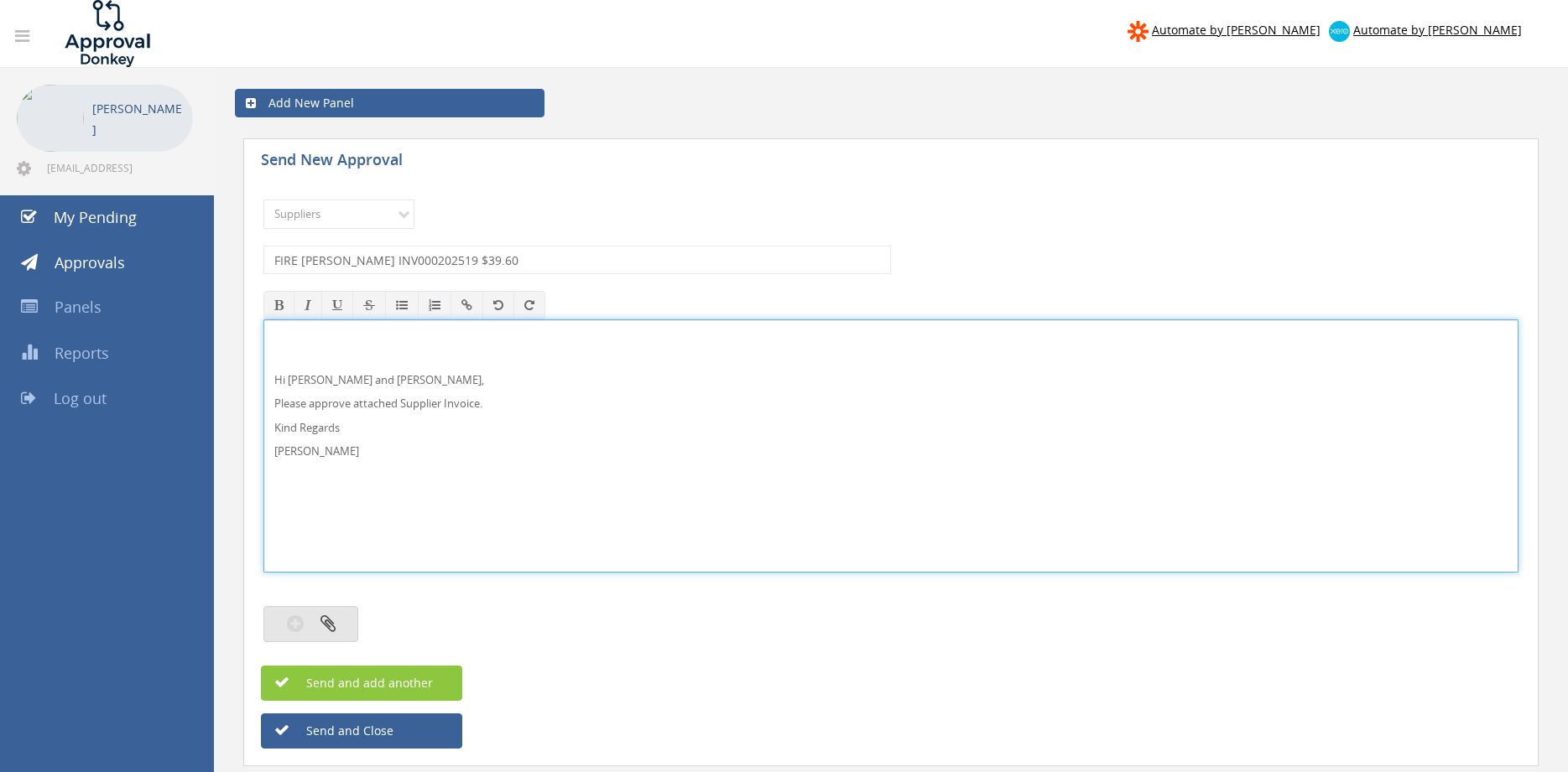
click at [326, 628] on icon "button" at bounding box center [328, 623] width 15 height 19
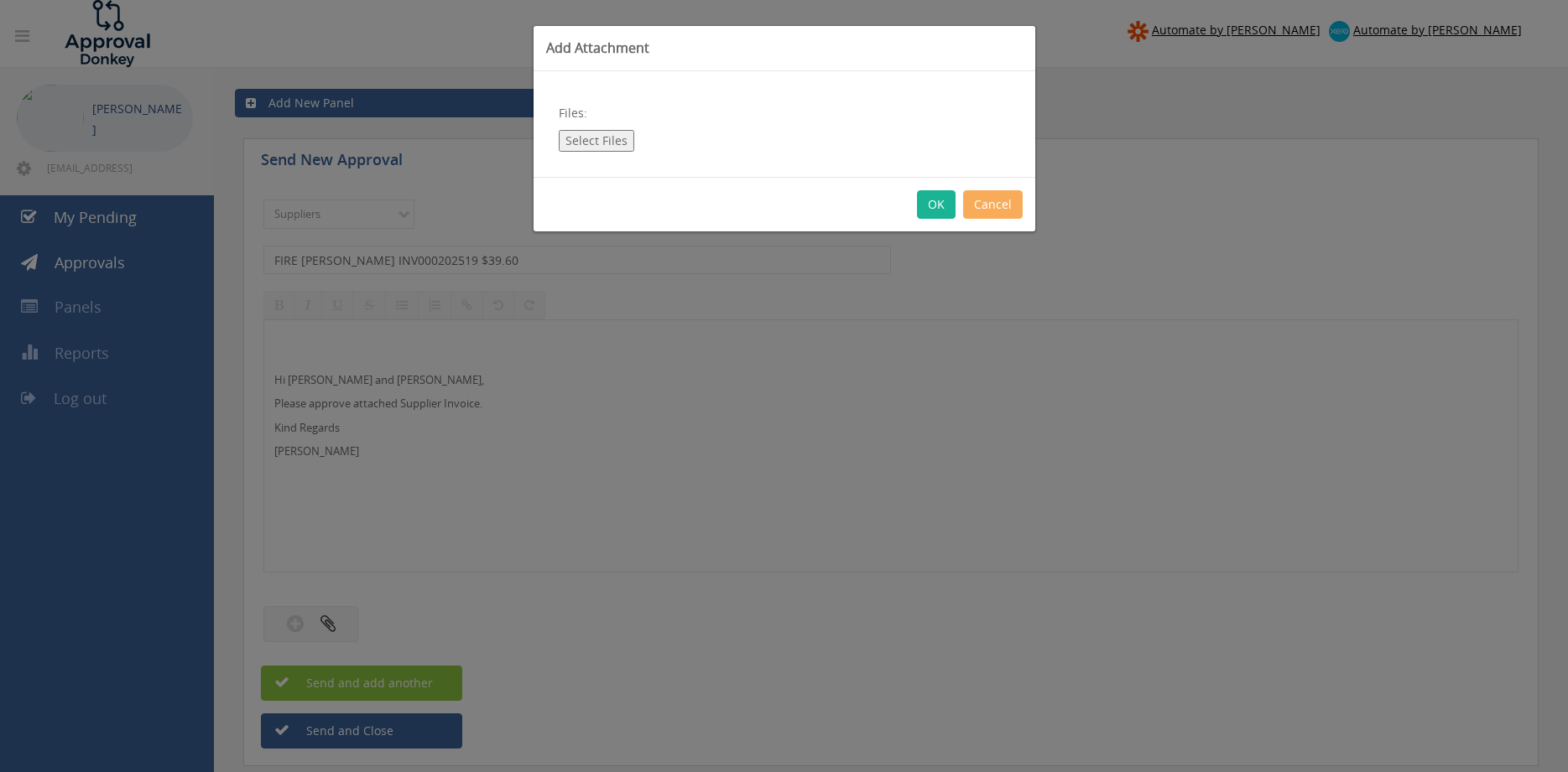
click at [608, 141] on button "Select Files" at bounding box center [596, 141] width 75 height 22
type input "C:\fakepath\FIRE [PERSON_NAME] INV000202519 [DATE] PO 43157.pdf"
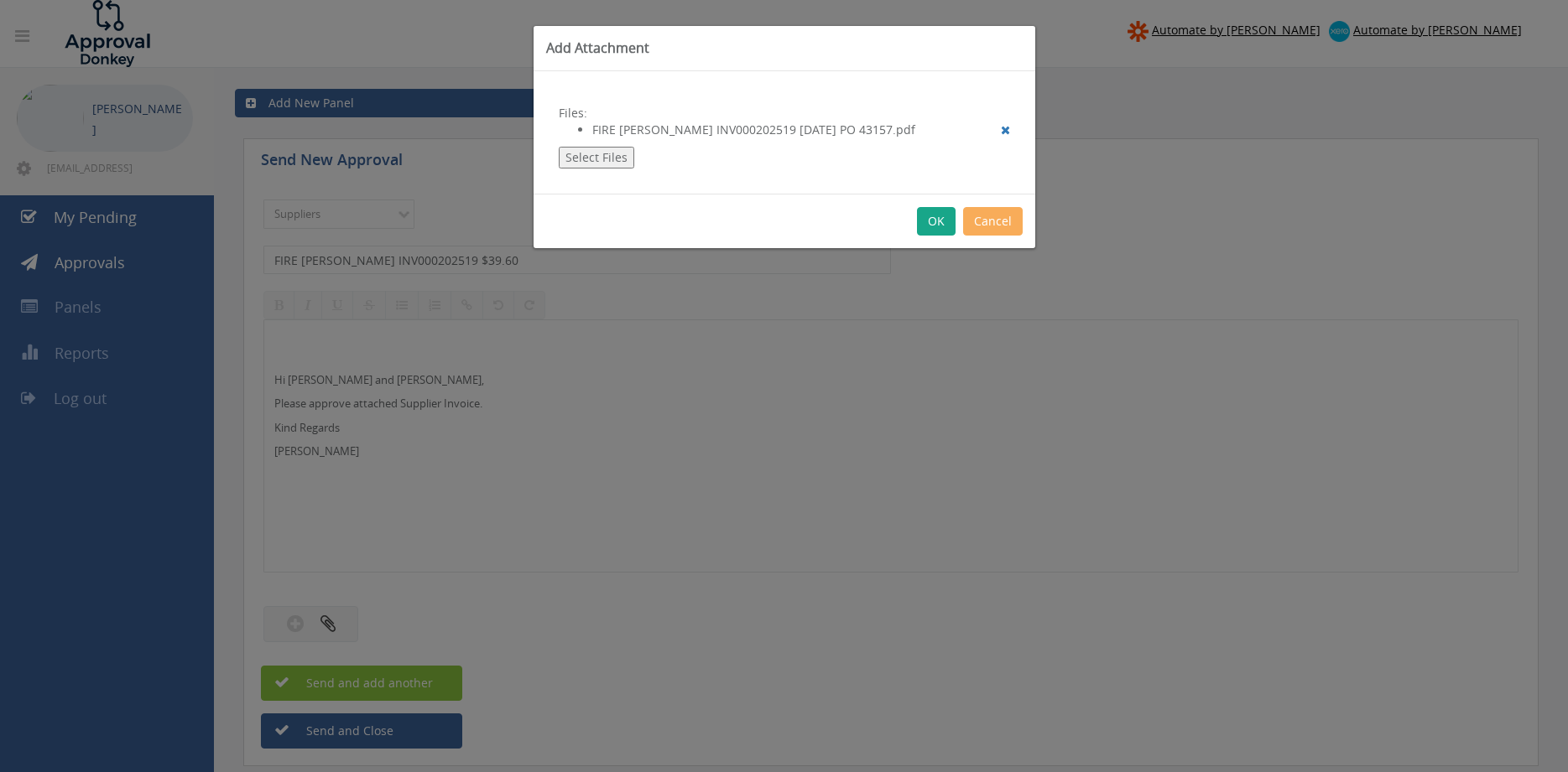
click at [935, 227] on button "OK" at bounding box center [936, 222] width 39 height 29
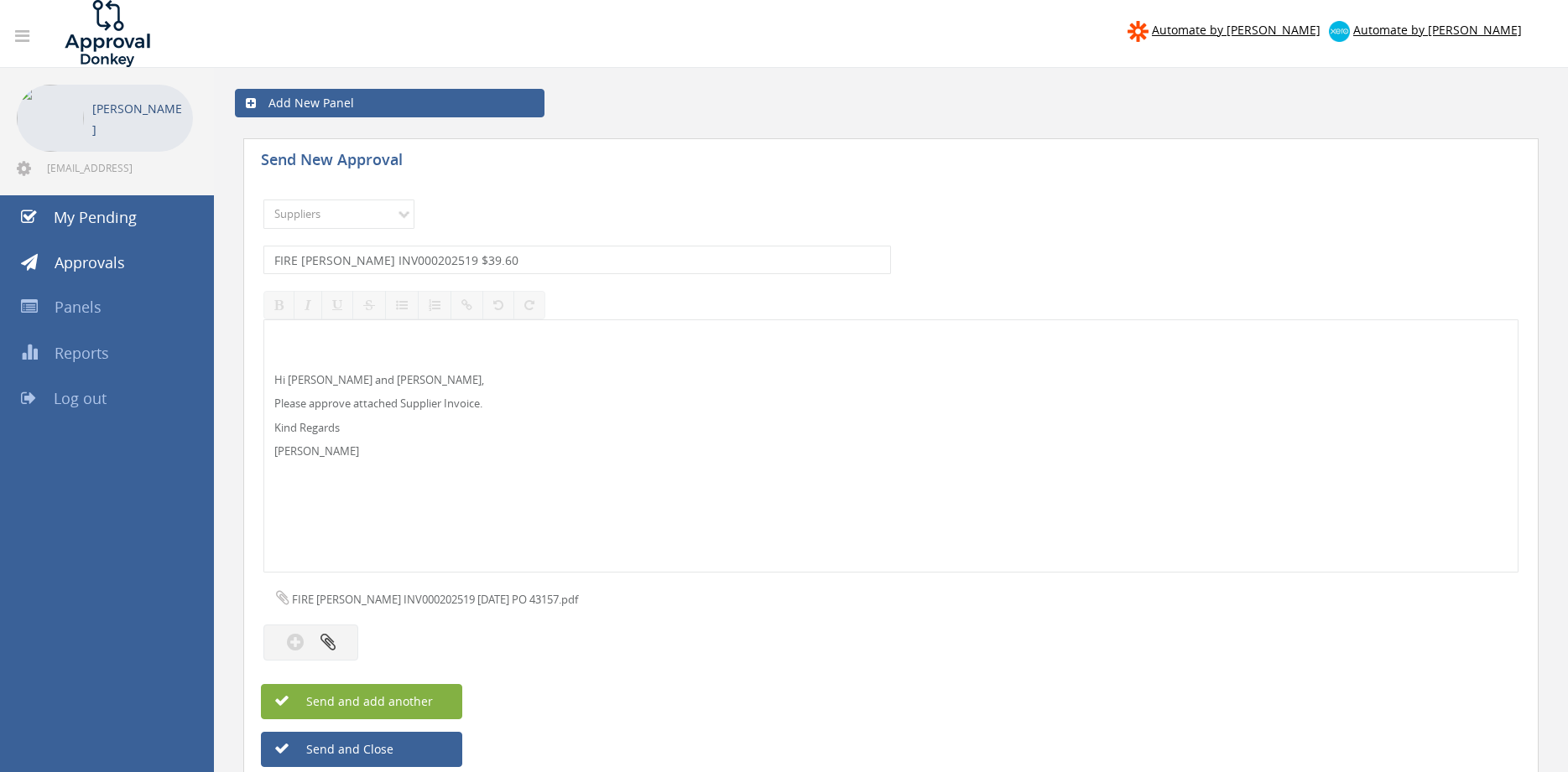
click at [433, 699] on button "Send and add another" at bounding box center [361, 702] width 201 height 36
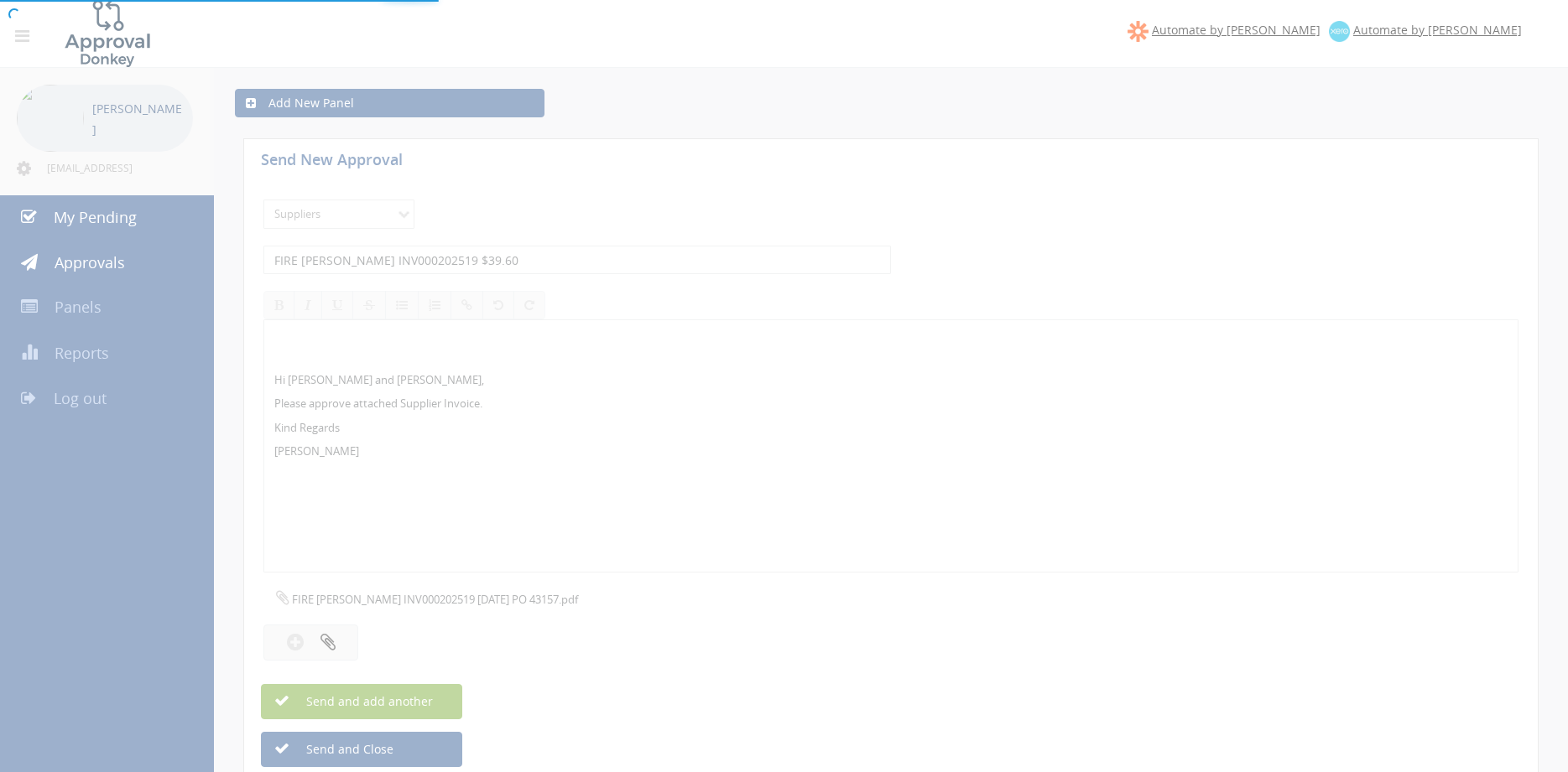
select select
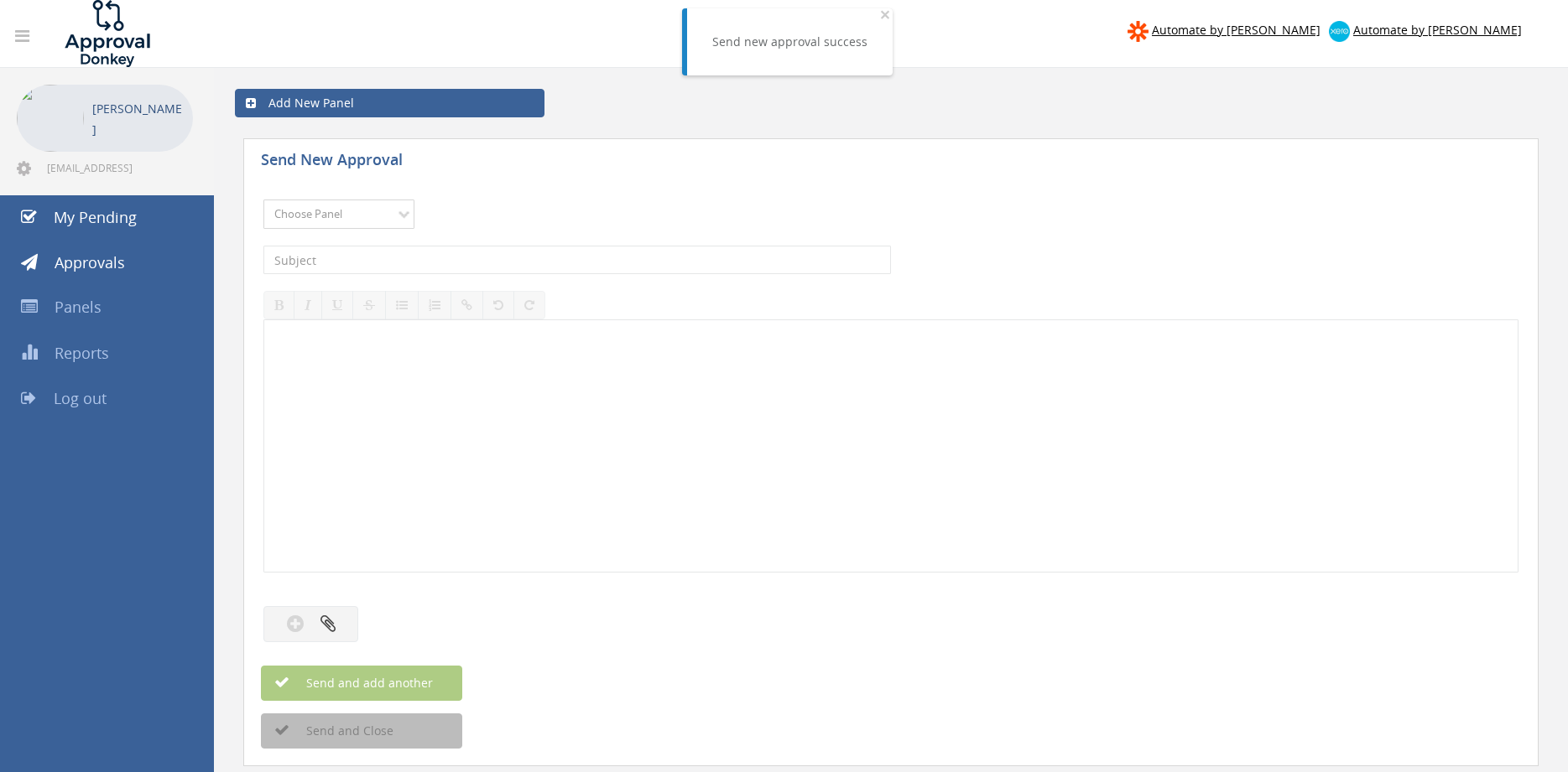
click at [381, 220] on select "Choose Panel Alarm Credits RG - 3 NZ Utilities Cable and SAI Global NZ Alarms-1…" at bounding box center [338, 214] width 151 height 30
select select "9632"
click option "Suppliers" at bounding box center [0, 0] width 0 height 0
click at [444, 252] on input "text" at bounding box center [577, 260] width 628 height 29
type input "FIRE [PERSON_NAME] INV000202518 $39.60"
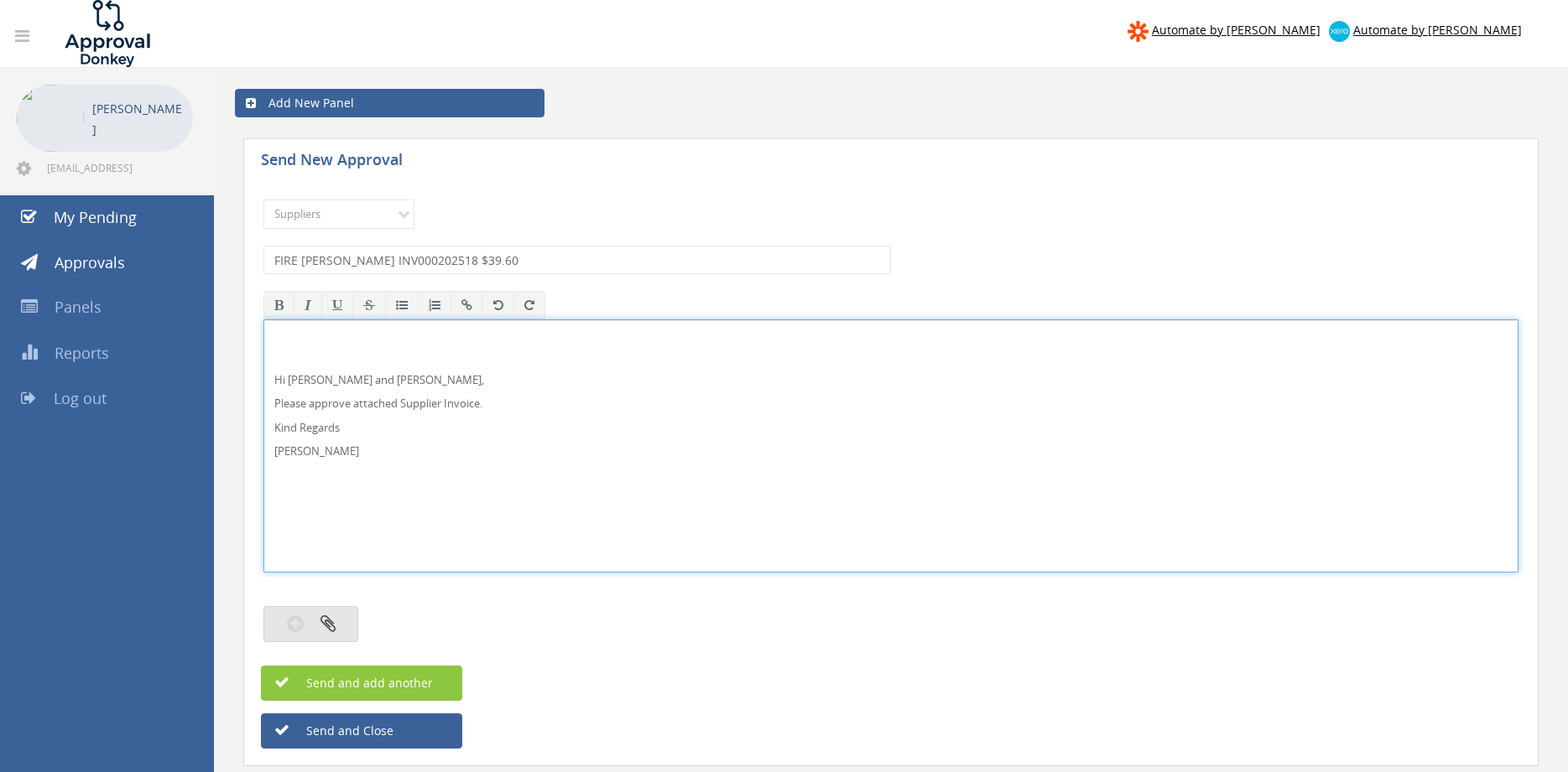
click at [343, 626] on button "button" at bounding box center [310, 624] width 95 height 36
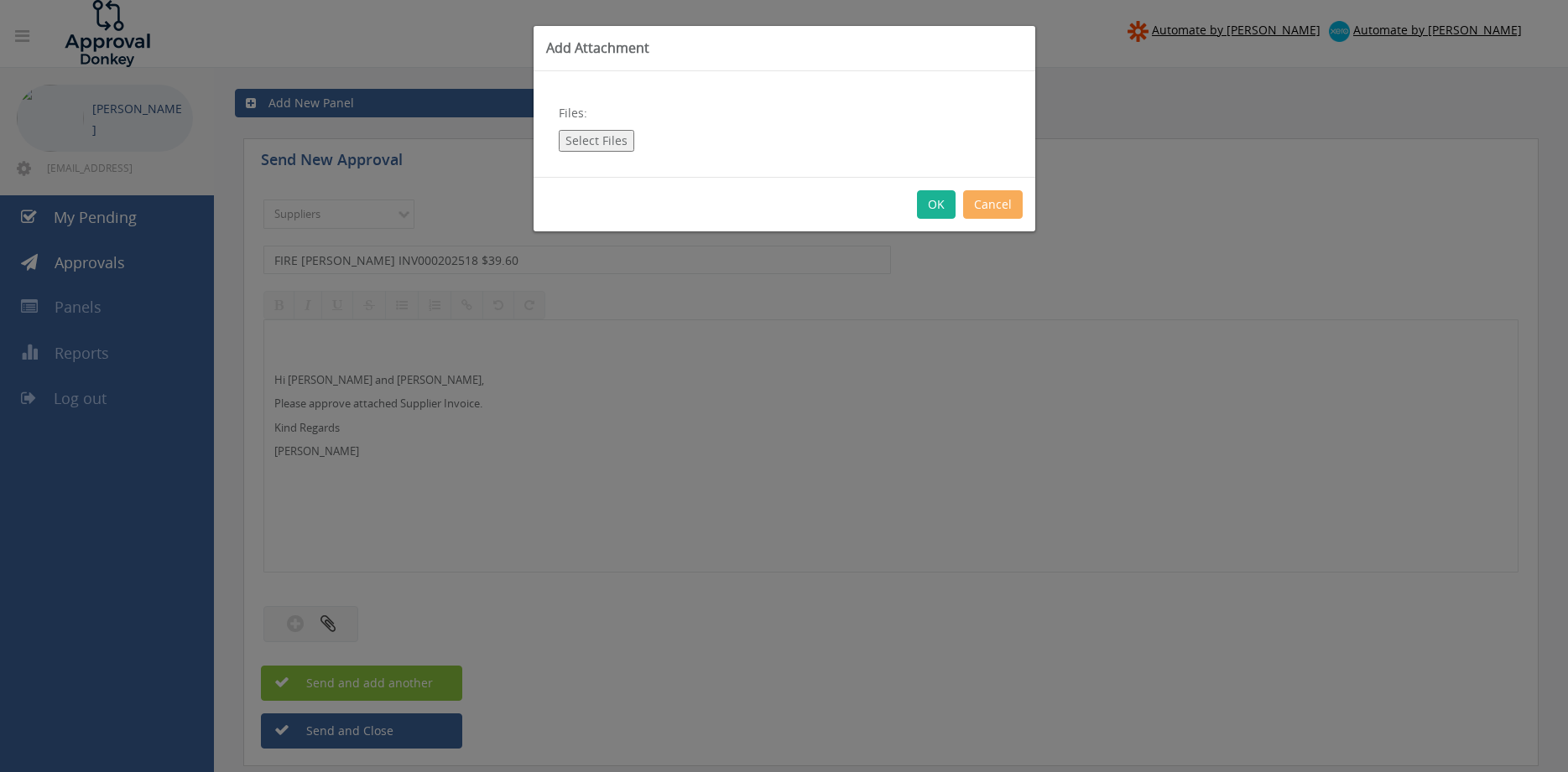
click at [594, 141] on button "Select Files" at bounding box center [596, 141] width 75 height 22
type input "C:\fakepath\FIRE [PERSON_NAME] INV000202518 [DATE] PO 43155.pdf"
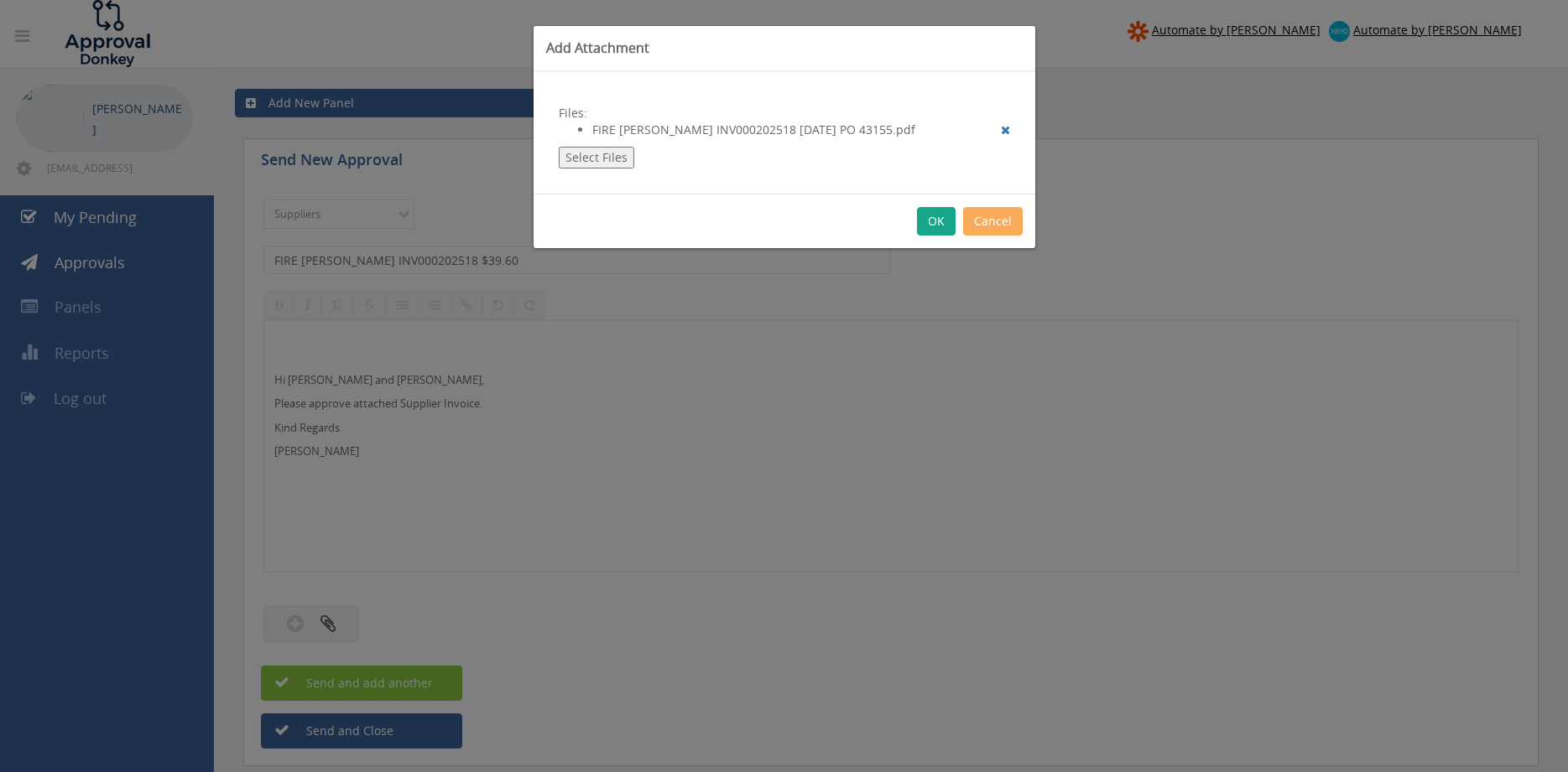
click at [930, 228] on button "OK" at bounding box center [936, 222] width 39 height 29
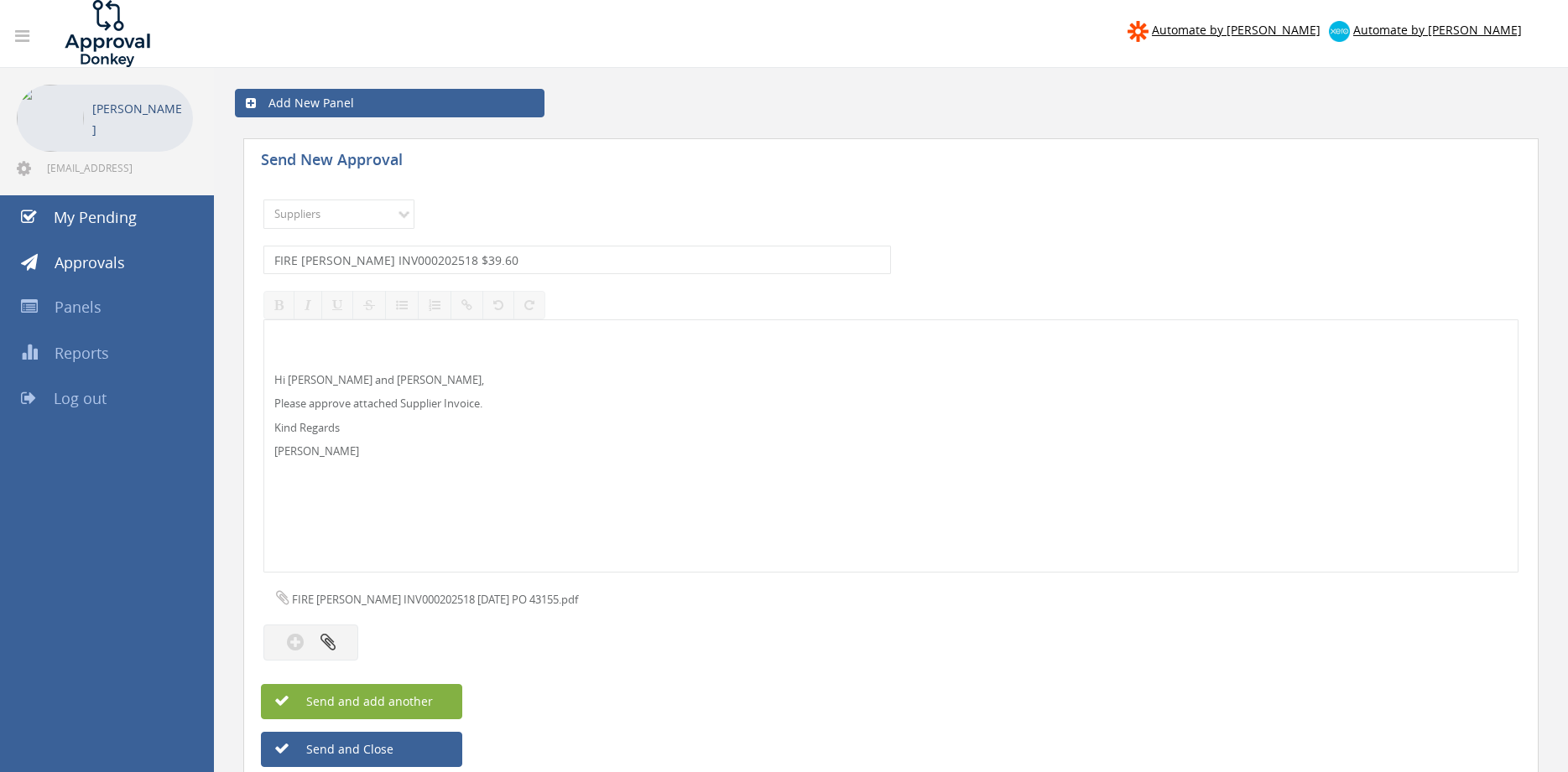
click at [432, 701] on button "Send and add another" at bounding box center [361, 702] width 201 height 36
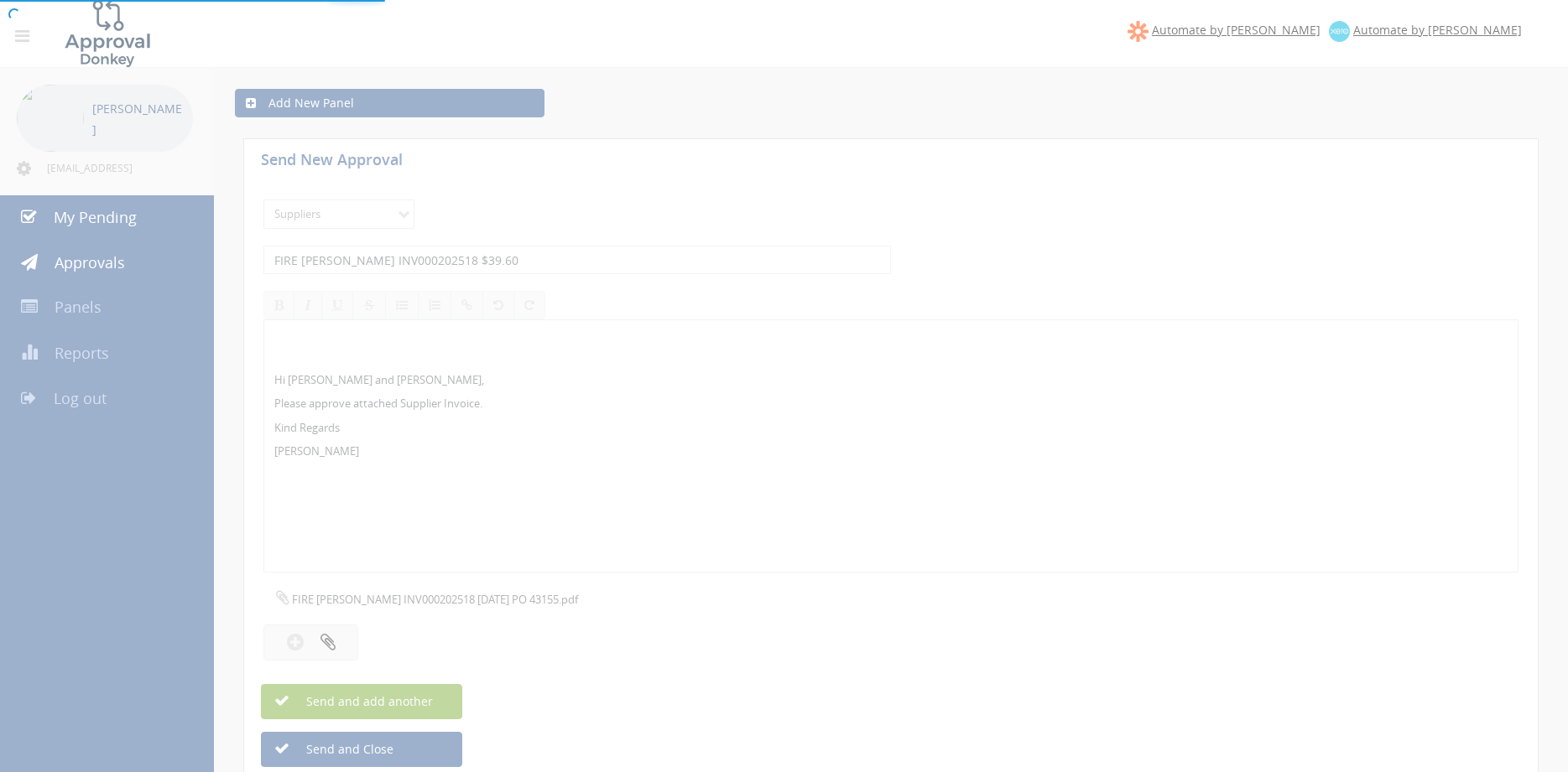
select select
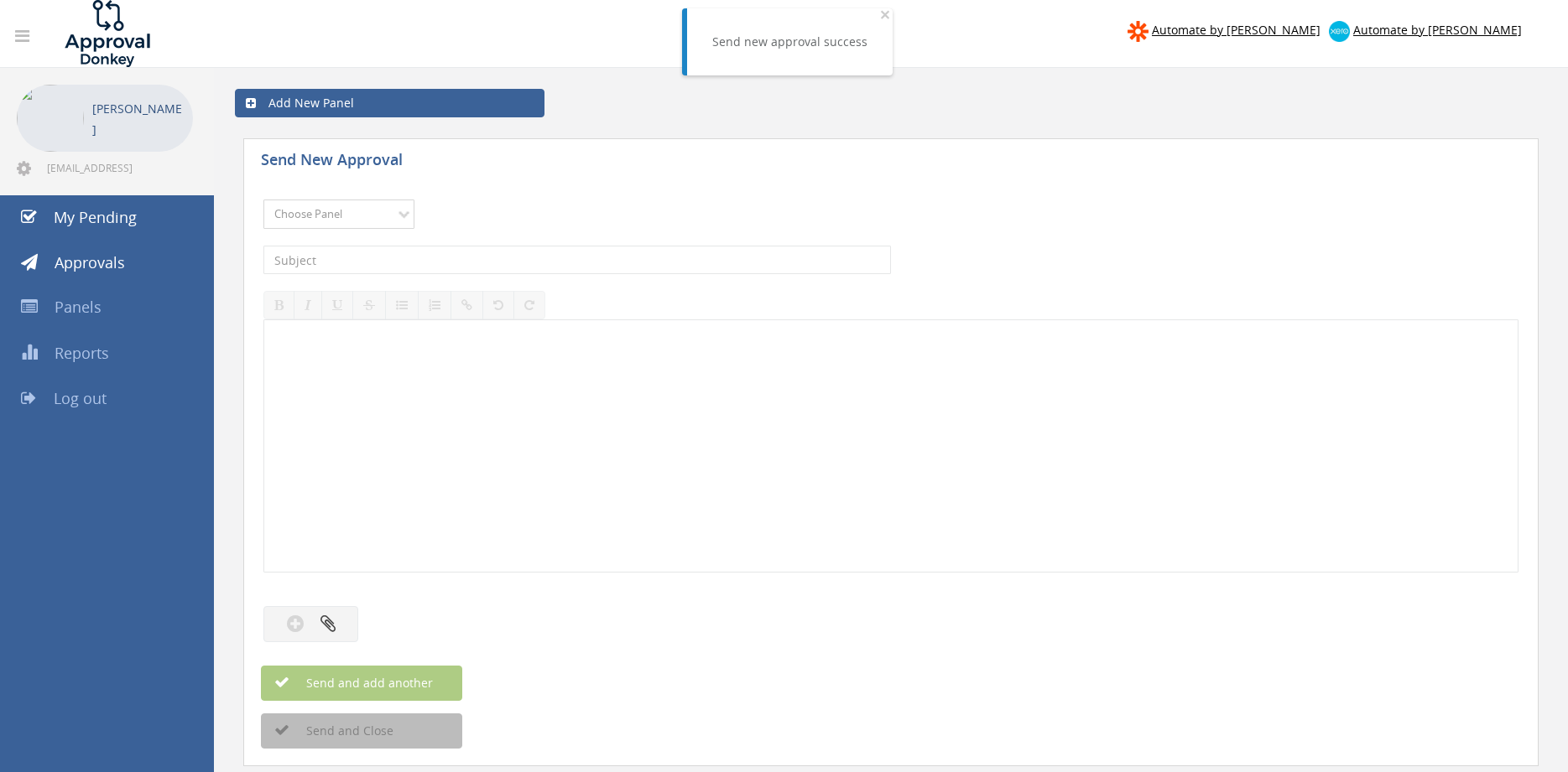
select select "9632"
click option "Suppliers" at bounding box center [0, 0] width 0 height 0
click at [457, 262] on input "text" at bounding box center [577, 260] width 628 height 29
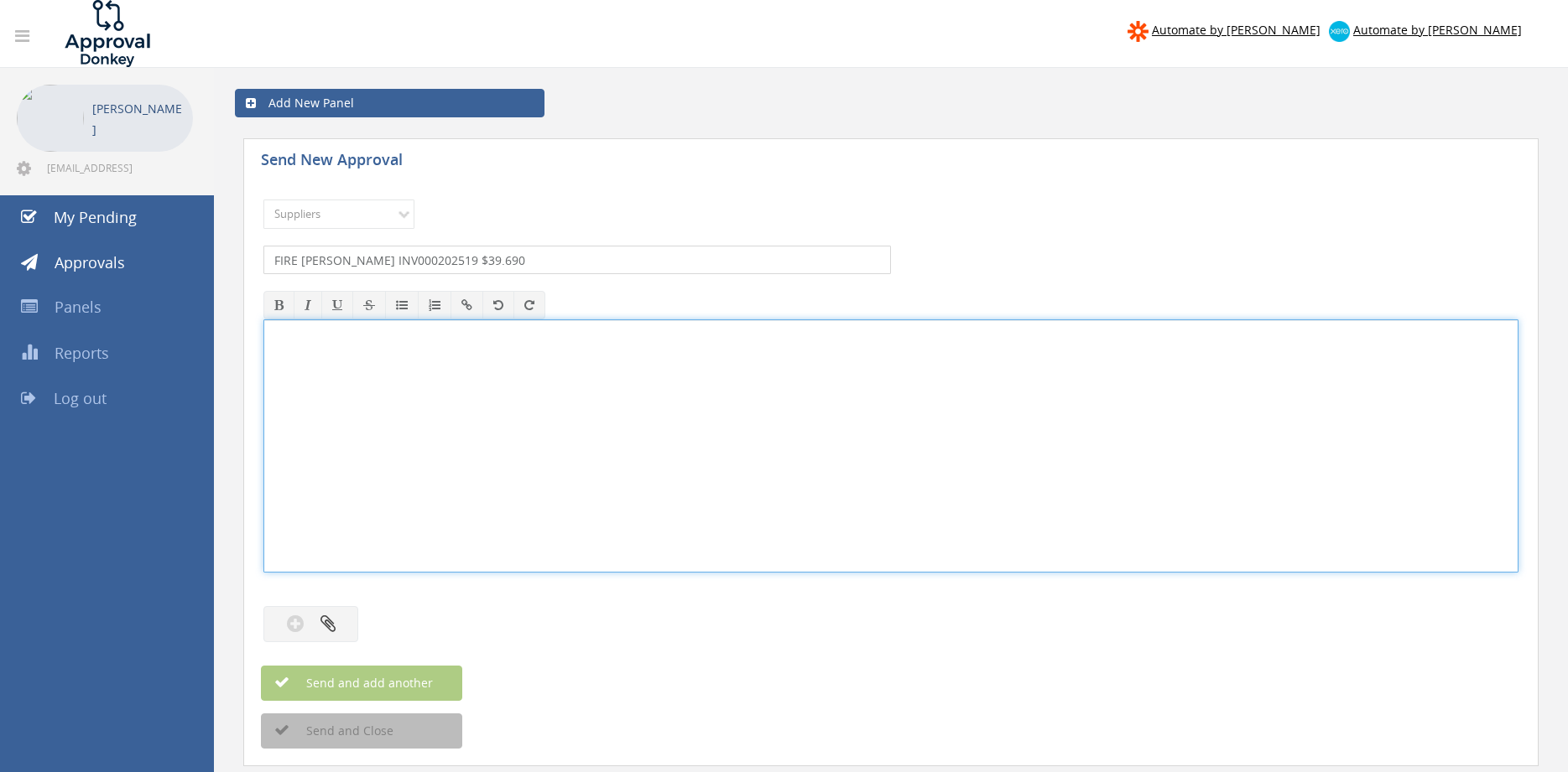
click at [521, 256] on input "FIRE [PERSON_NAME] INV000202519 $39.690" at bounding box center [577, 260] width 628 height 29
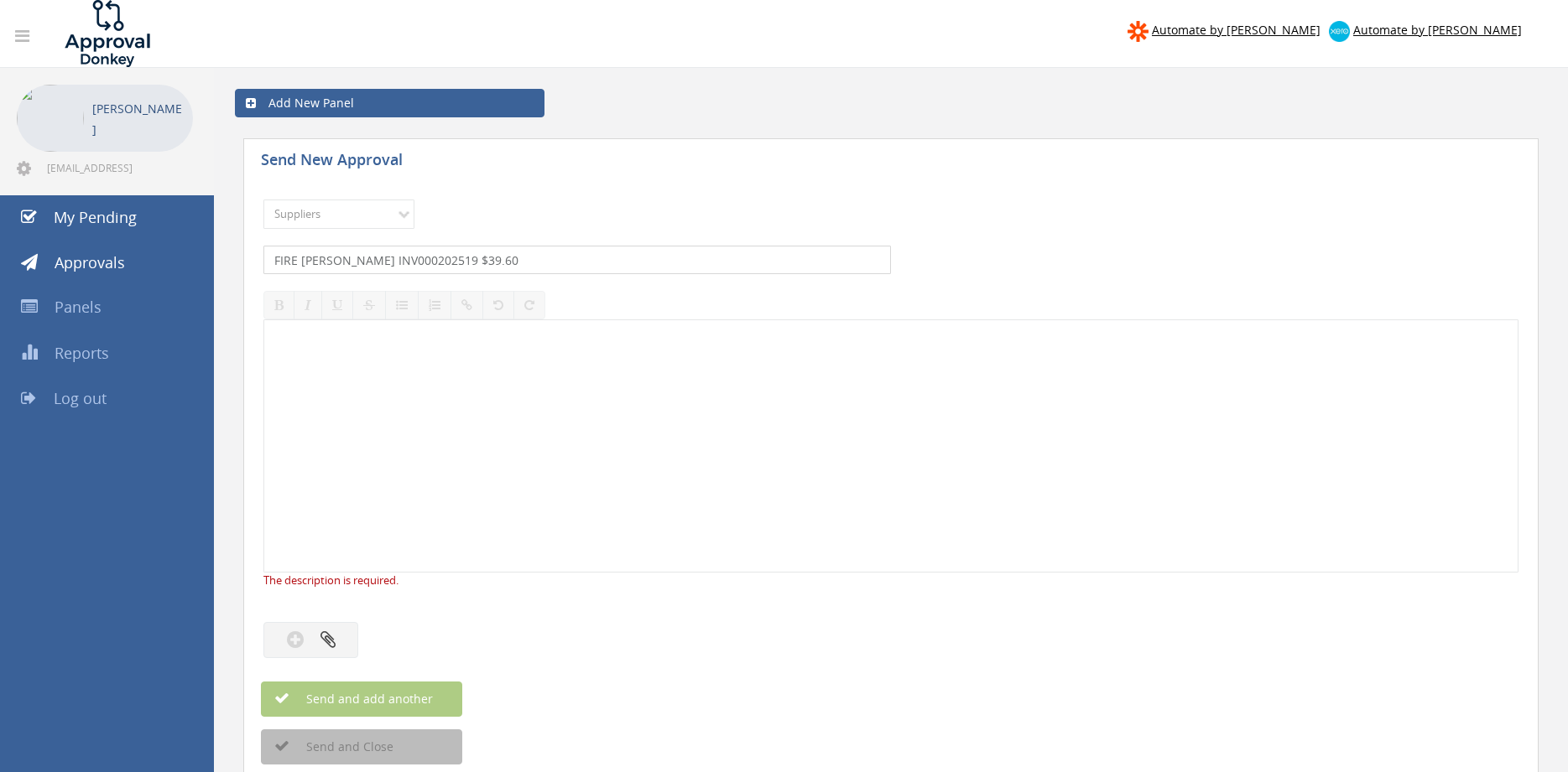
type input "FIRE [PERSON_NAME] INV000202519 $39.60"
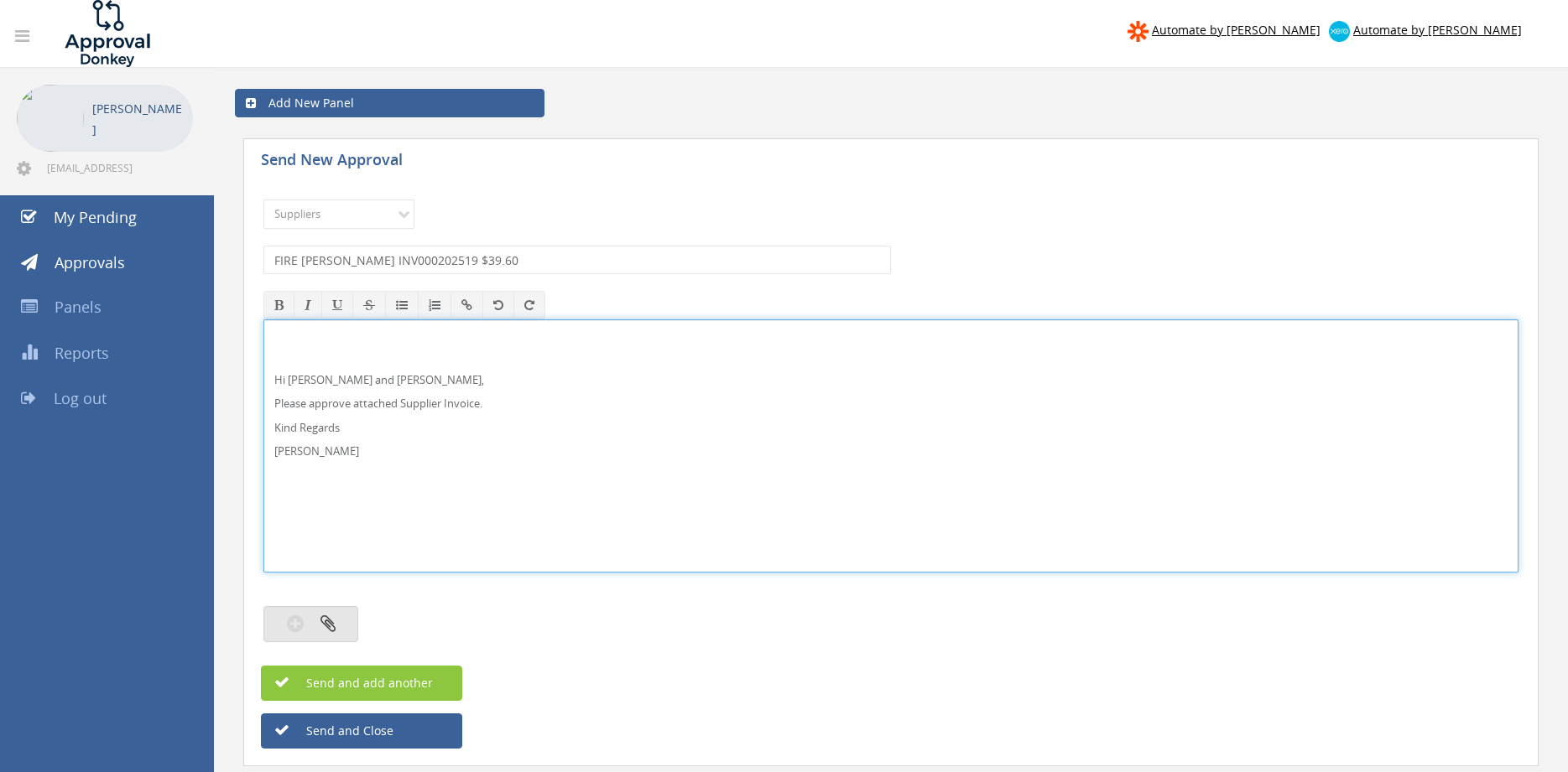
click at [343, 615] on button "button" at bounding box center [310, 624] width 95 height 36
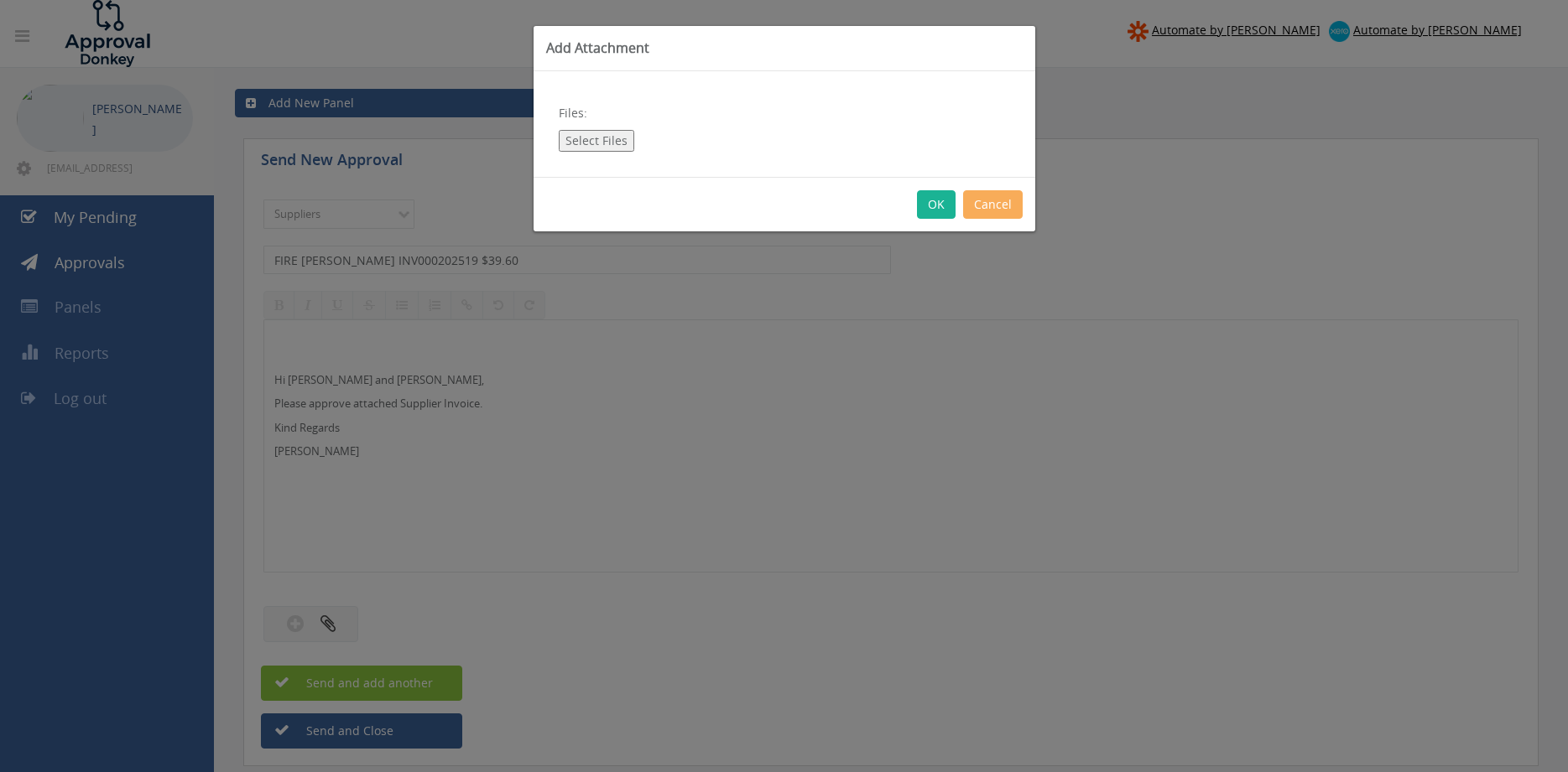
click at [586, 138] on button "Select Files" at bounding box center [596, 141] width 75 height 22
type input "C:\fakepath\FIRE [PERSON_NAME] INV000202519 [DATE] PO 43157.pdf"
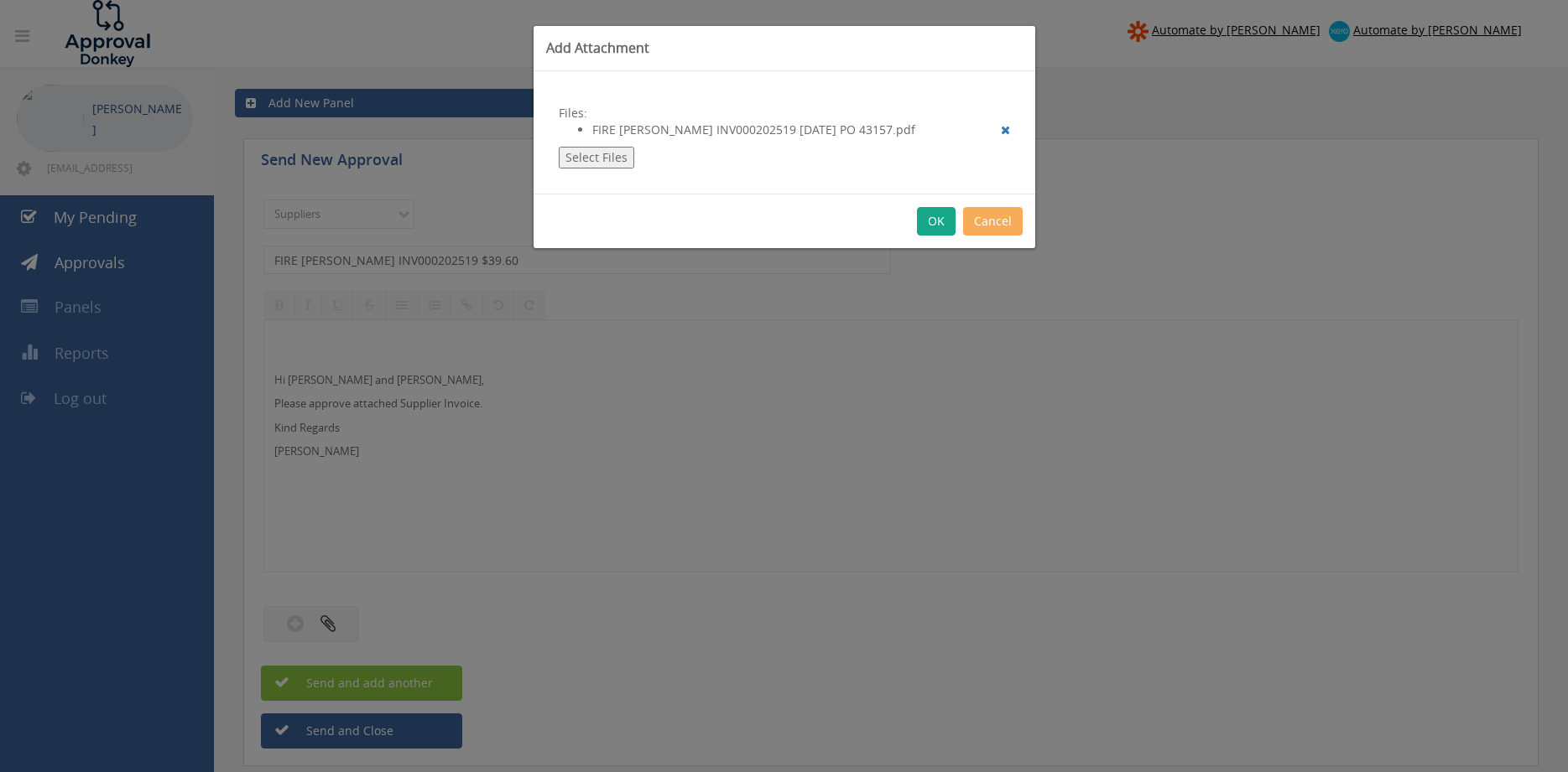
click at [933, 224] on button "OK" at bounding box center [936, 222] width 39 height 29
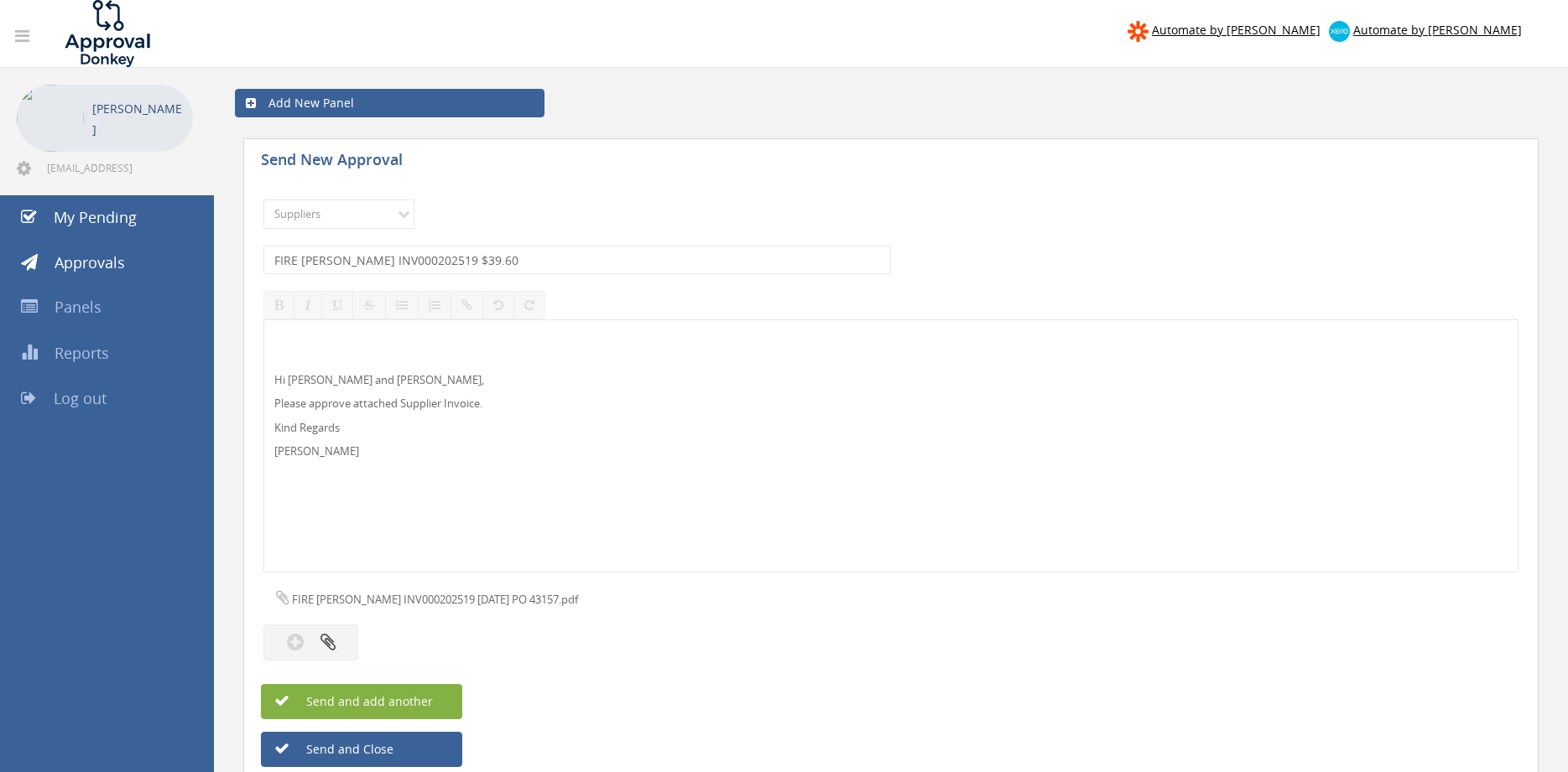
click at [436, 694] on button "Send and add another" at bounding box center [361, 702] width 201 height 36
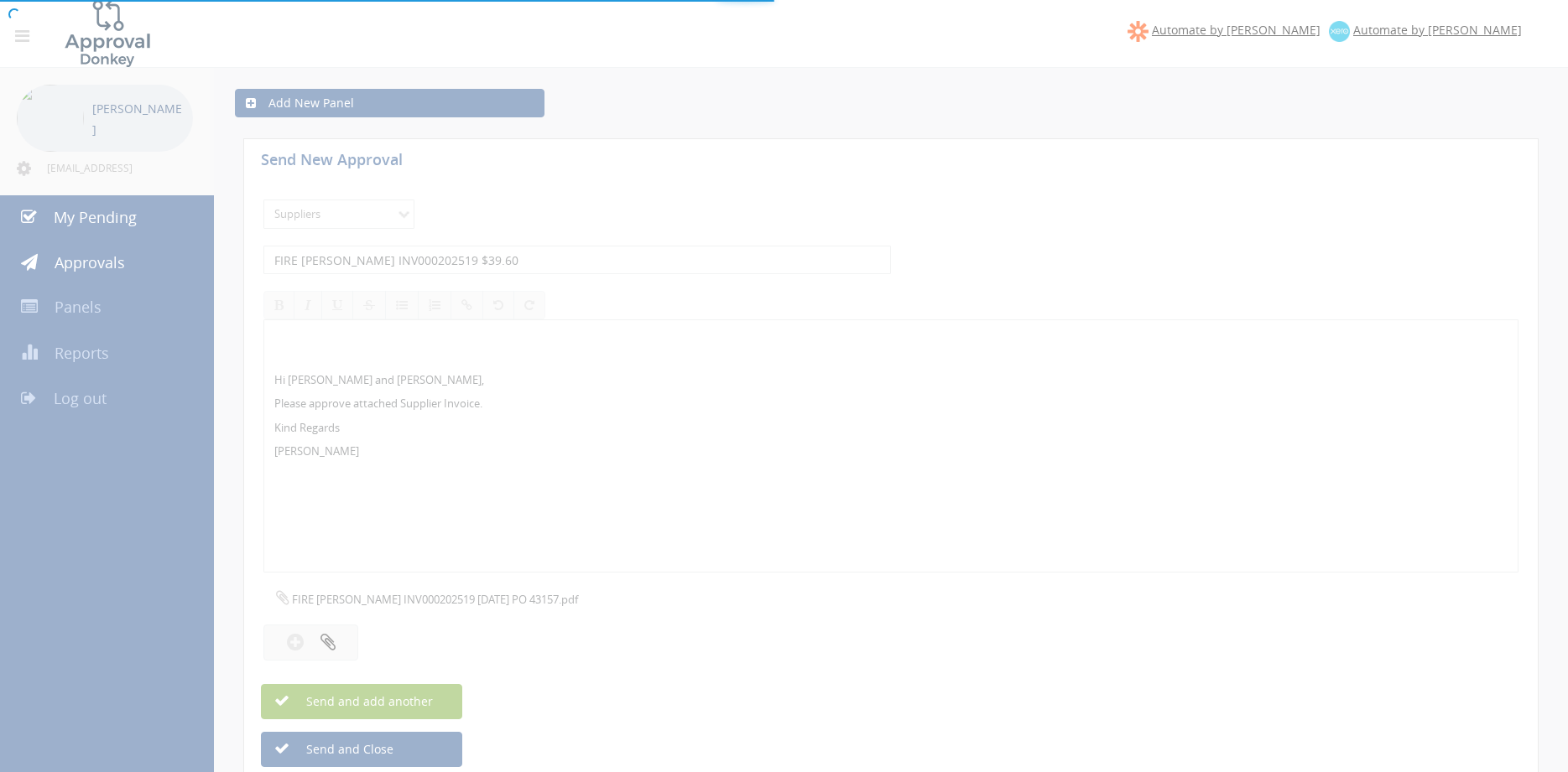
select select
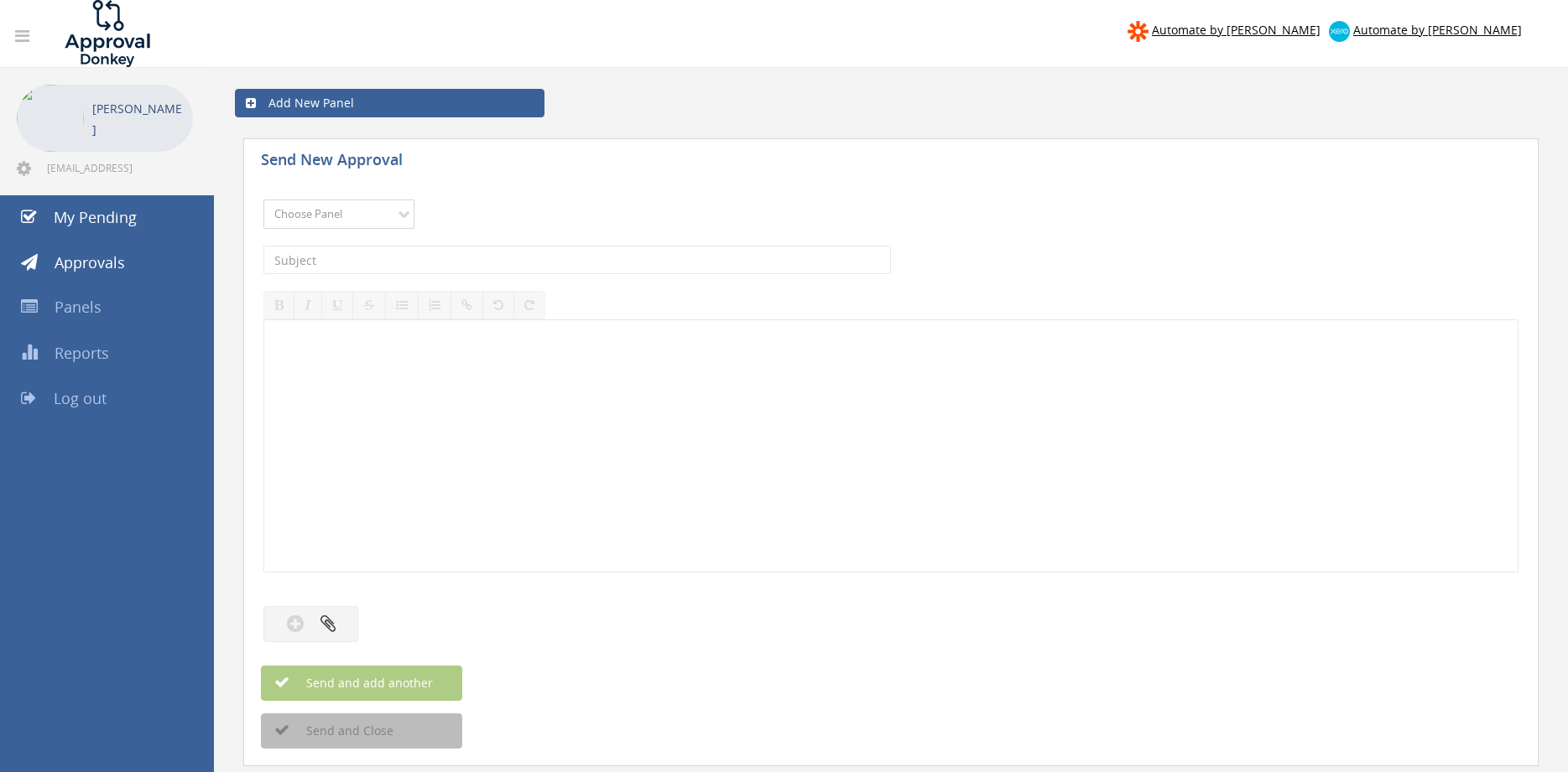
click at [263, 200] on select "Choose Panel Alarm Credits RG - 3 NZ Utilities Cable and SAI Global NZ Alarms-1…" at bounding box center [338, 214] width 151 height 30
select select "9632"
click option "Suppliers" at bounding box center [0, 0] width 0 height 0
click at [373, 263] on input "text" at bounding box center [577, 260] width 628 height 29
paste input "FIRE [PERSON_NAME] INV000202517 $39.60"
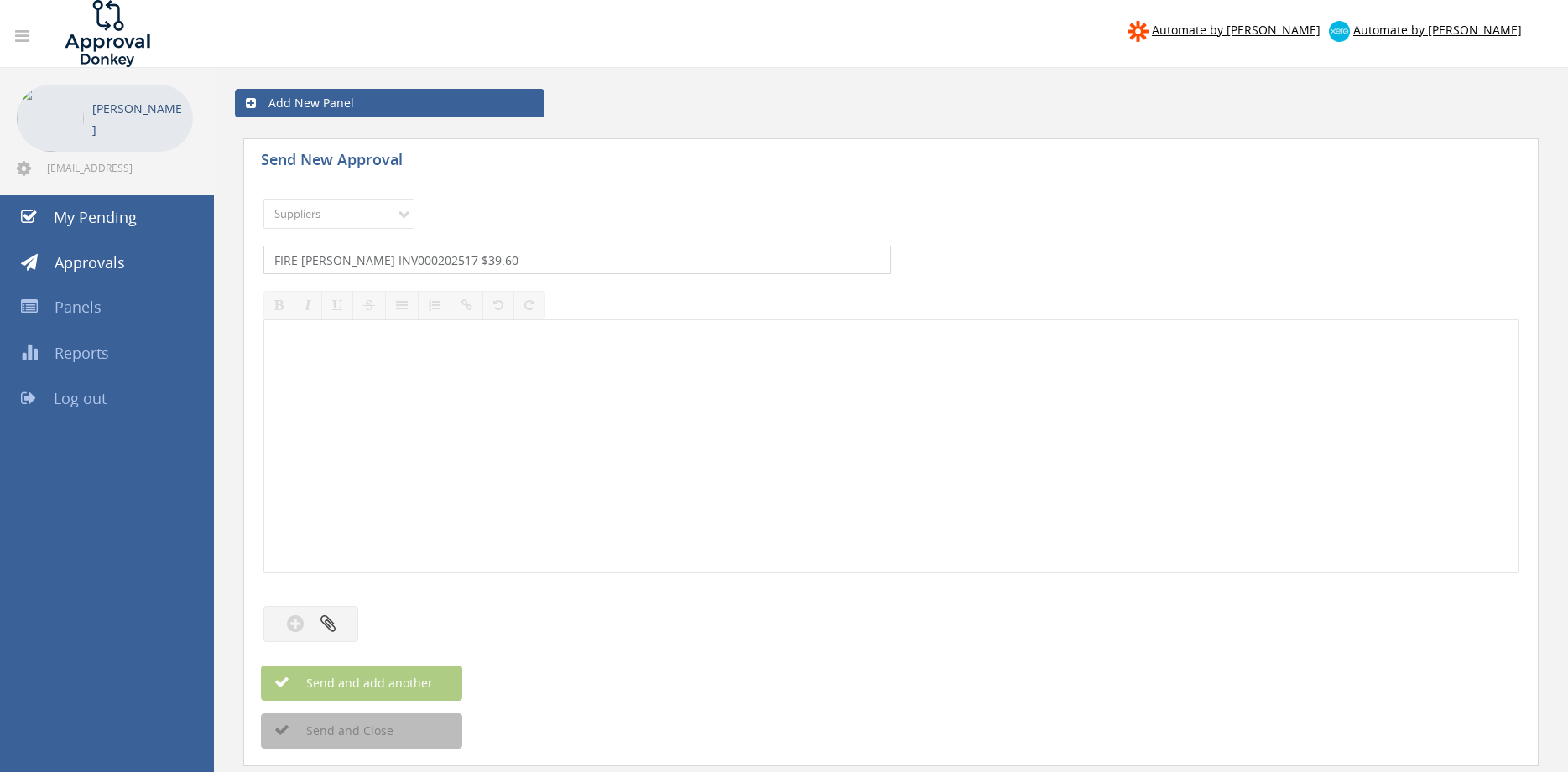
type input "FIRE [PERSON_NAME] INV000202517 $39.60"
click at [383, 375] on div at bounding box center [891, 446] width 1253 height 252
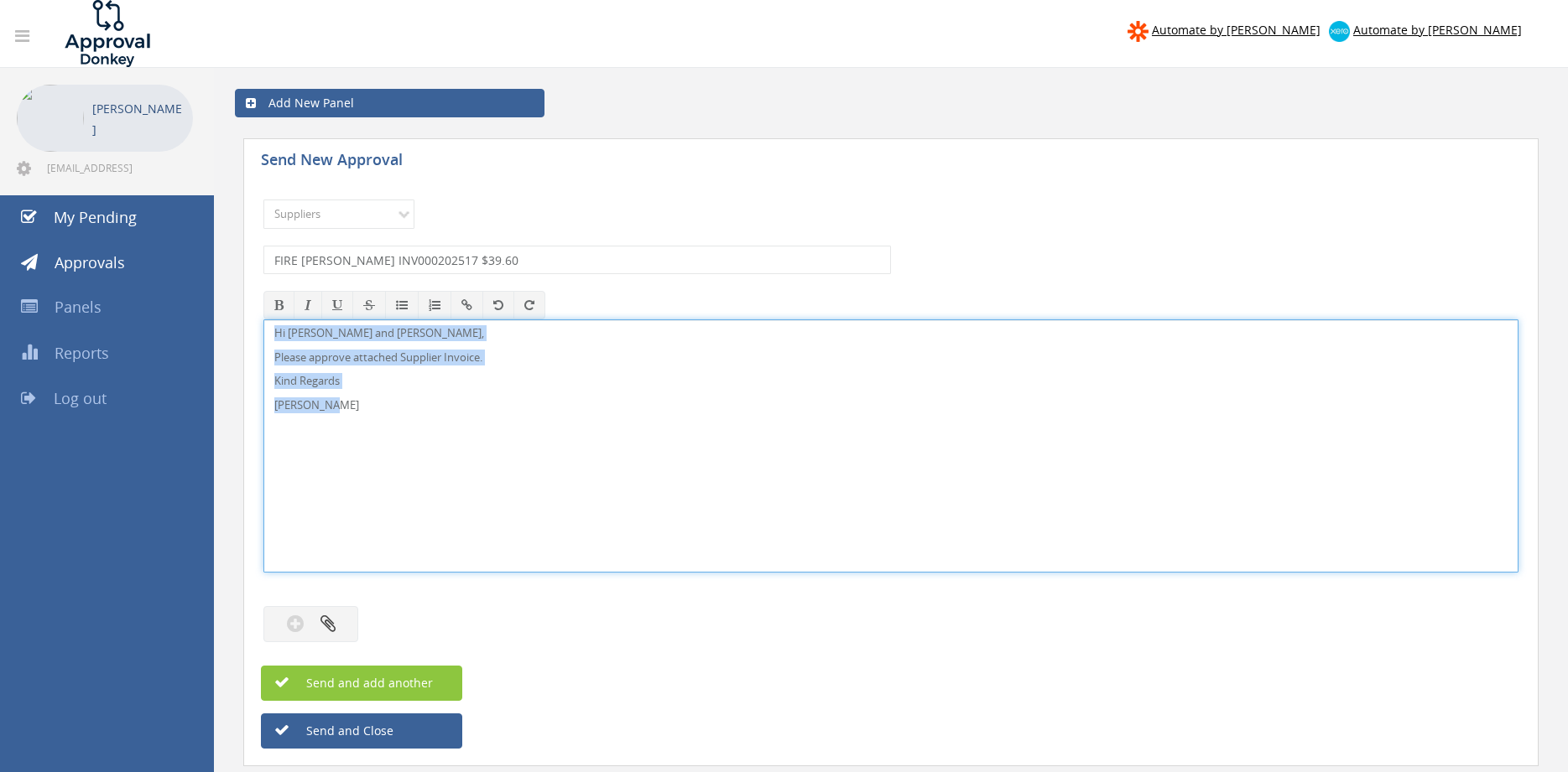
drag, startPoint x: 337, startPoint y: 409, endPoint x: 210, endPoint y: 300, distance: 167.4
click at [263, 320] on div "Hi [PERSON_NAME] and [PERSON_NAME], Please approve attached Supplier Invoice. K…" at bounding box center [891, 446] width 1255 height 254
copy div "Hi [PERSON_NAME] and [PERSON_NAME], Please approve attached Supplier Invoice. K…"
click at [332, 628] on icon "button" at bounding box center [328, 623] width 15 height 19
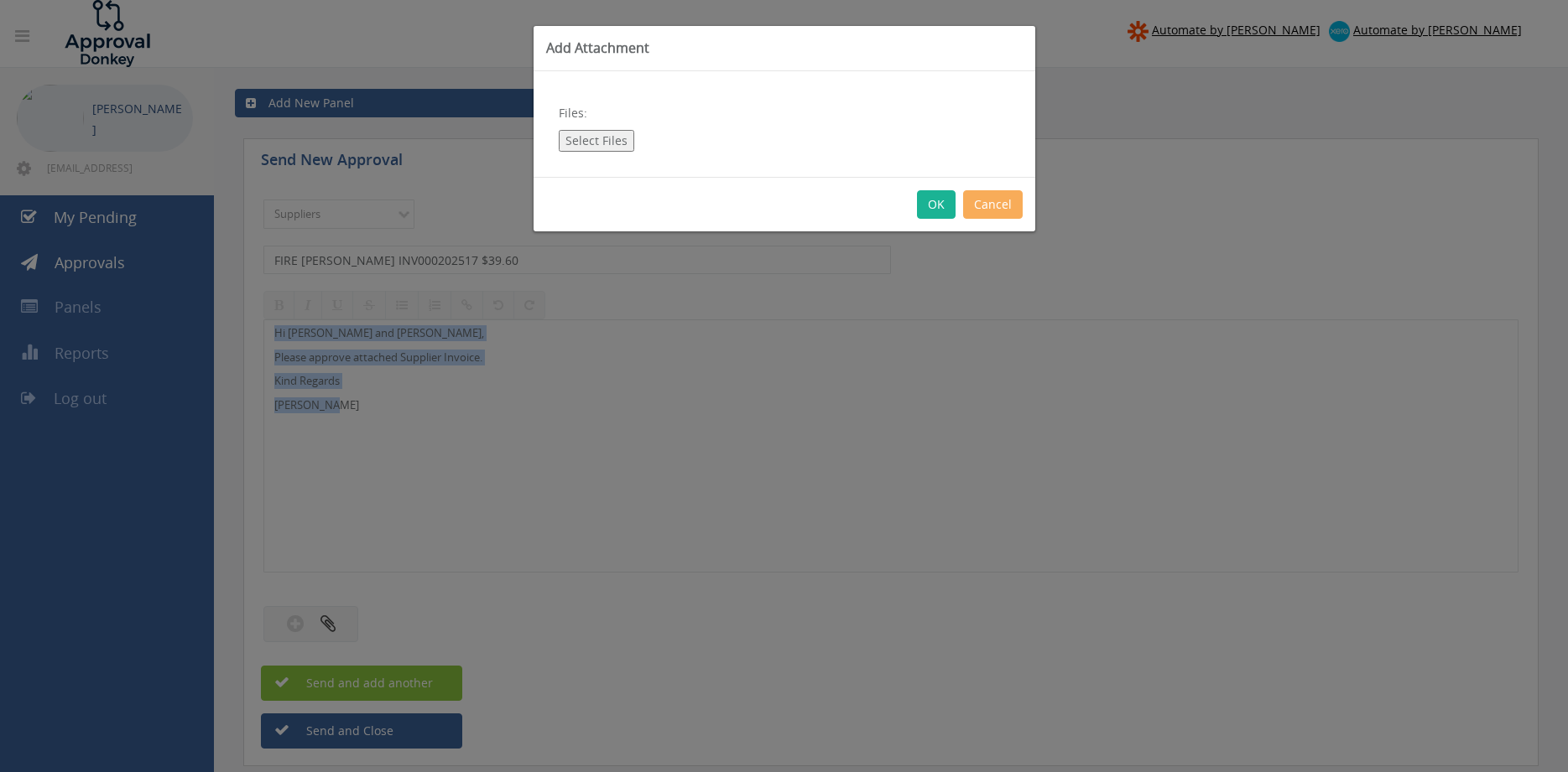
click at [598, 140] on button "Select Files" at bounding box center [596, 141] width 75 height 22
type input "C:\fakepath\FIRE [PERSON_NAME] INV000202517 [DATE] PO 43154.pdf"
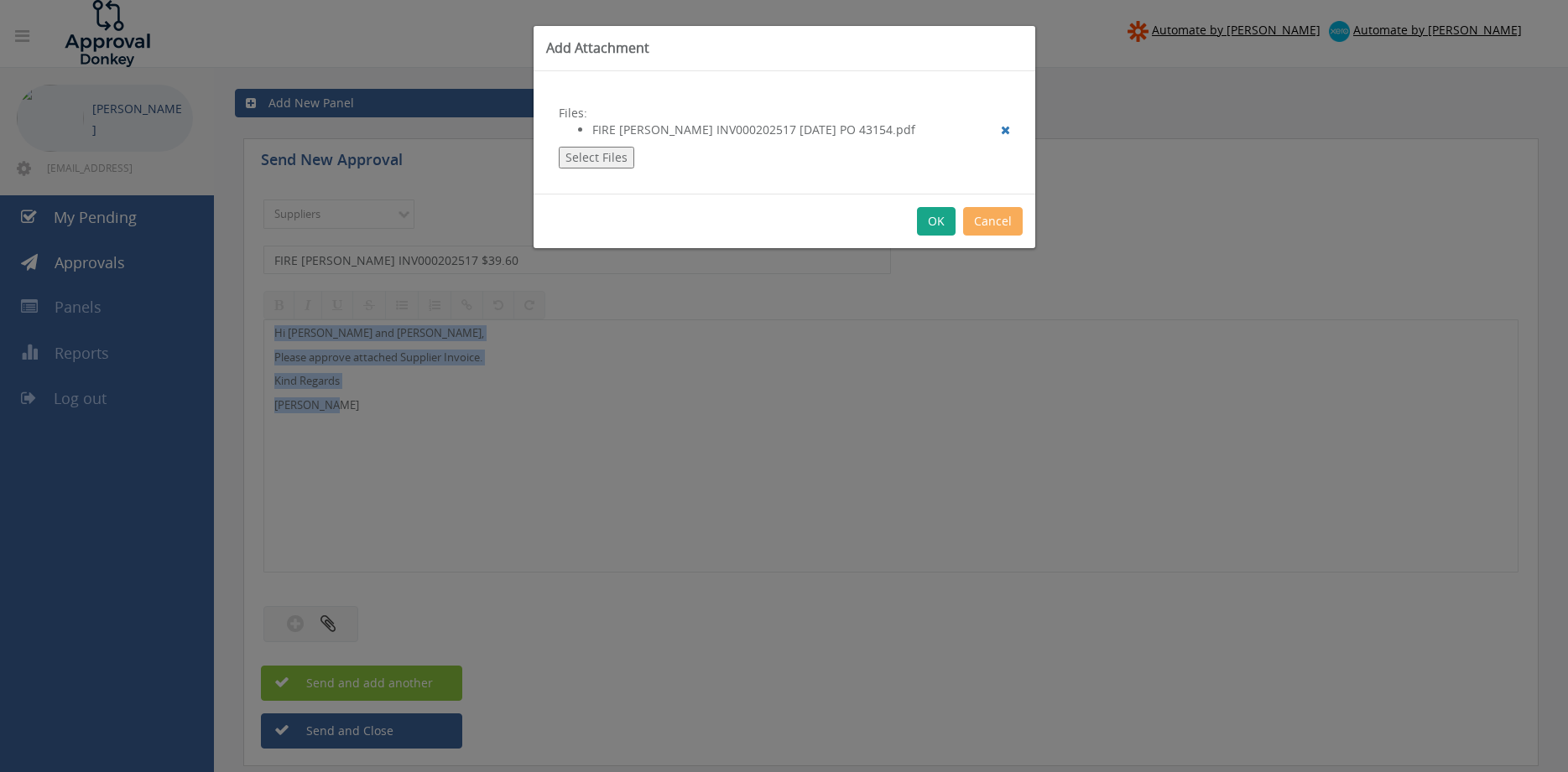
click at [938, 226] on button "OK" at bounding box center [936, 222] width 39 height 29
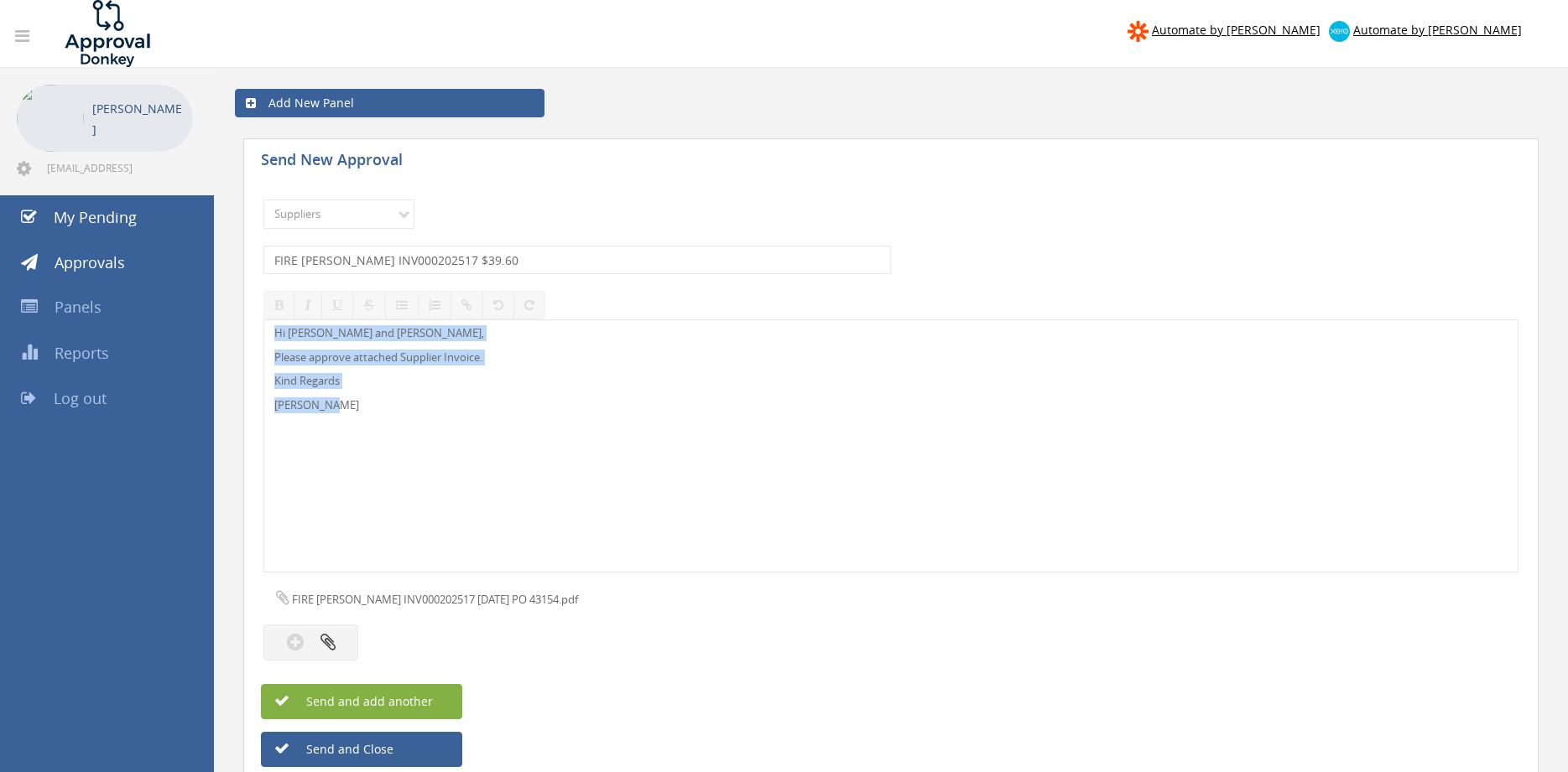
click at [431, 699] on span "Send and add another" at bounding box center [351, 701] width 162 height 16
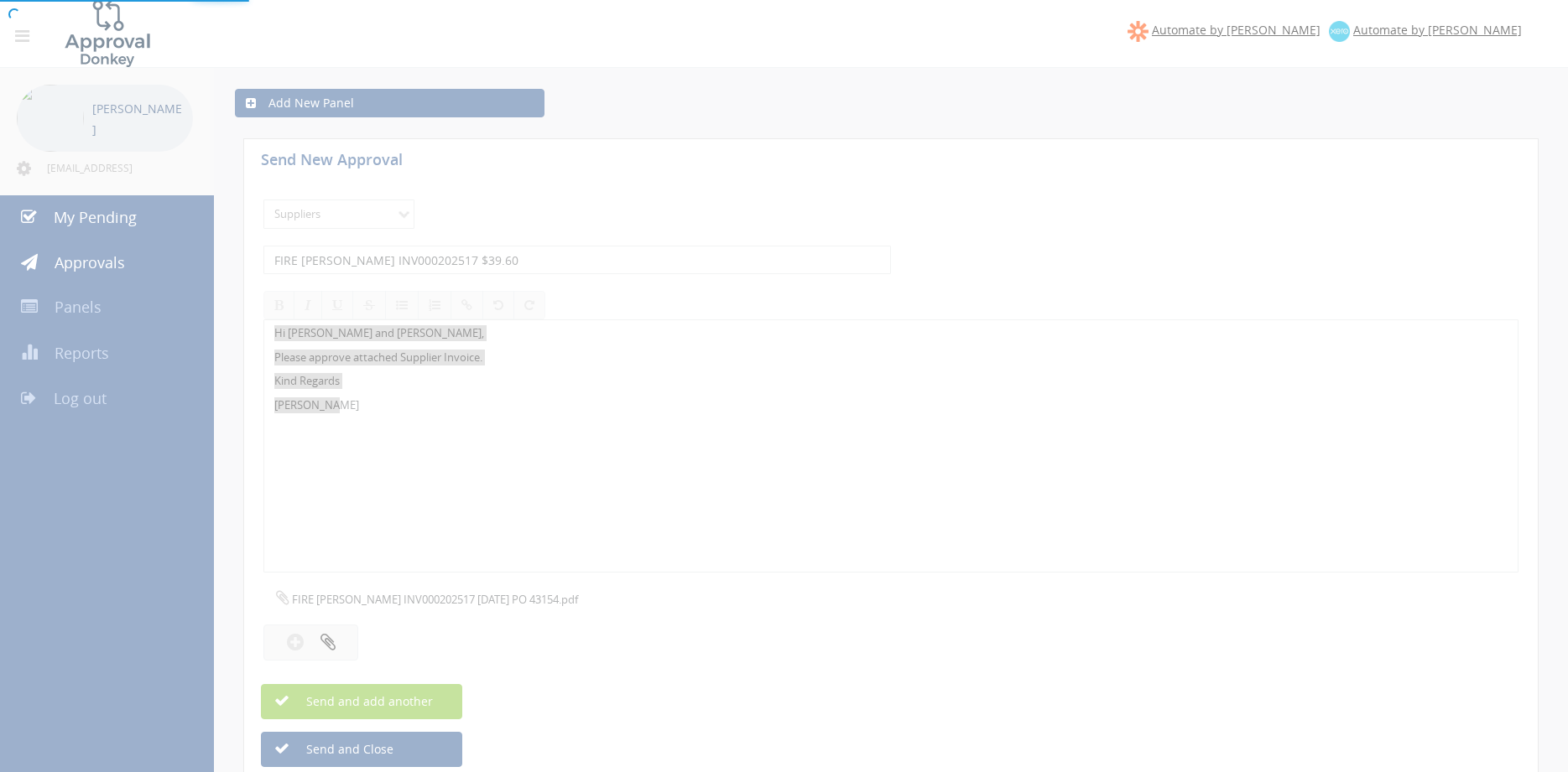
select select
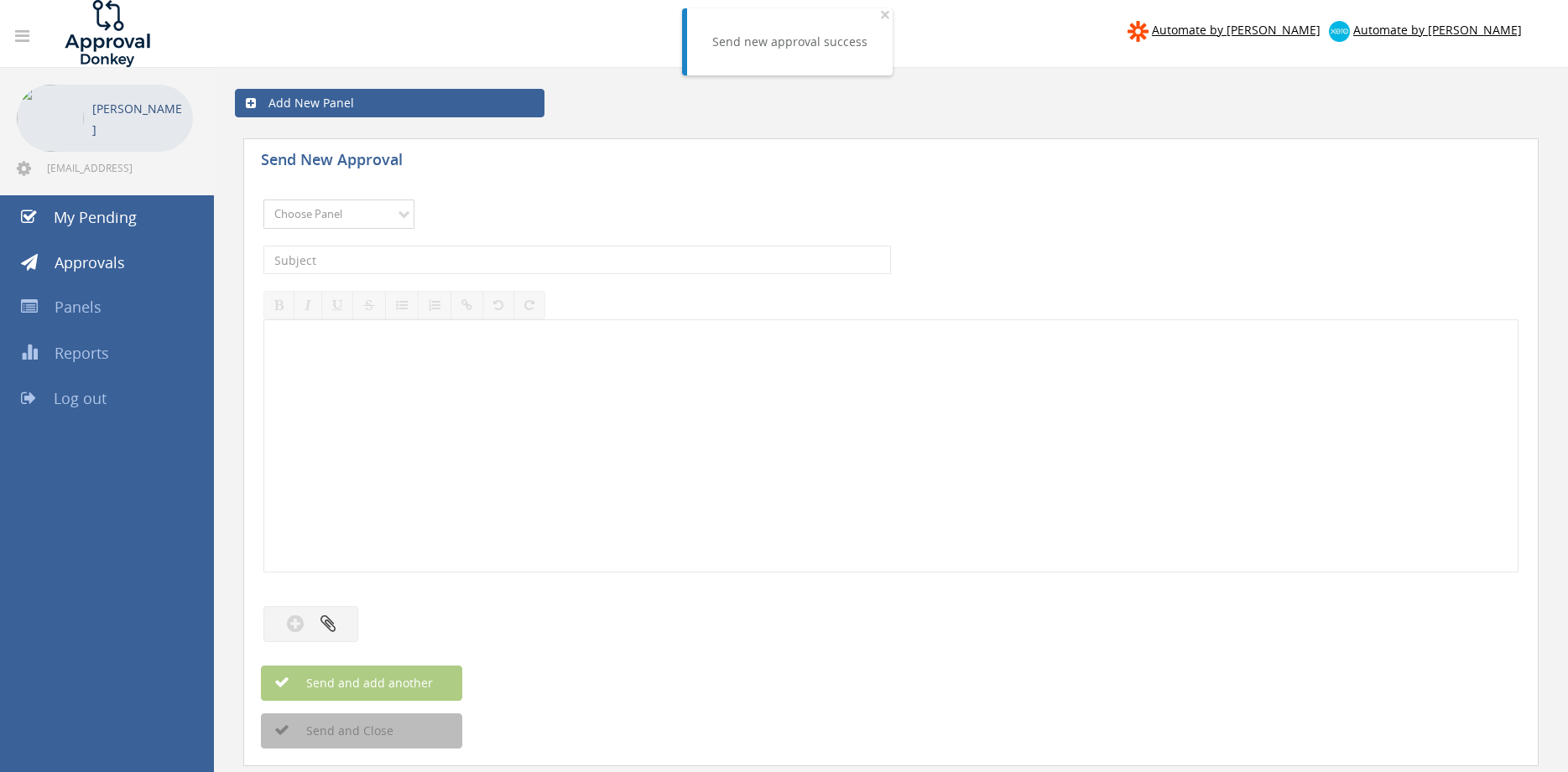
click at [263, 200] on select "Choose Panel Alarm Credits RG - 3 NZ Utilities Cable and SAI Global NZ Alarms-1…" at bounding box center [338, 214] width 151 height 30
select select "9632"
click option "Suppliers" at bounding box center [0, 0] width 0 height 0
click at [443, 258] on input "text" at bounding box center [577, 260] width 628 height 29
type input "BACCARA GEVA 1026756 $1,362.90"
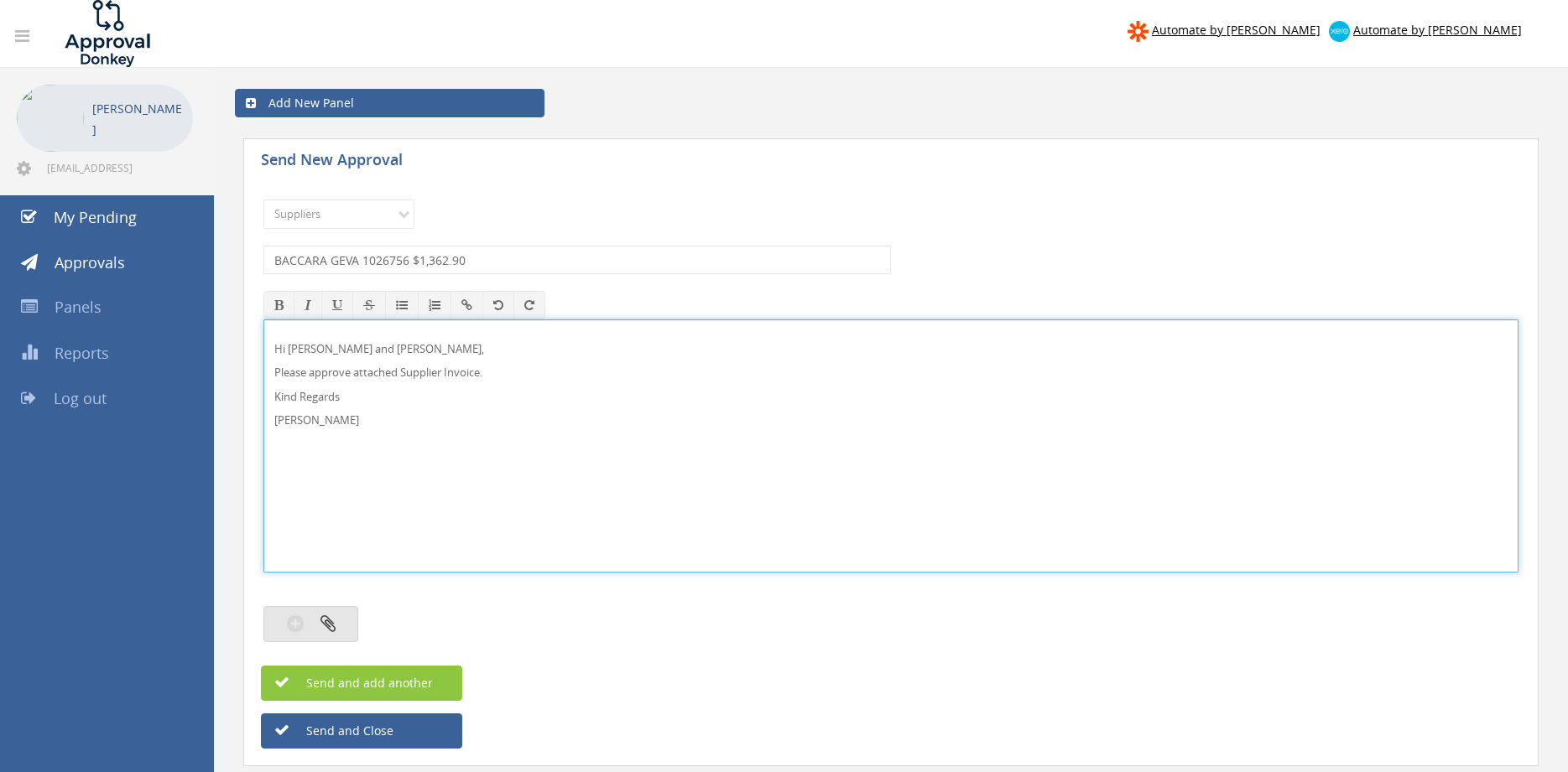
click at [331, 616] on icon "button" at bounding box center [328, 623] width 15 height 19
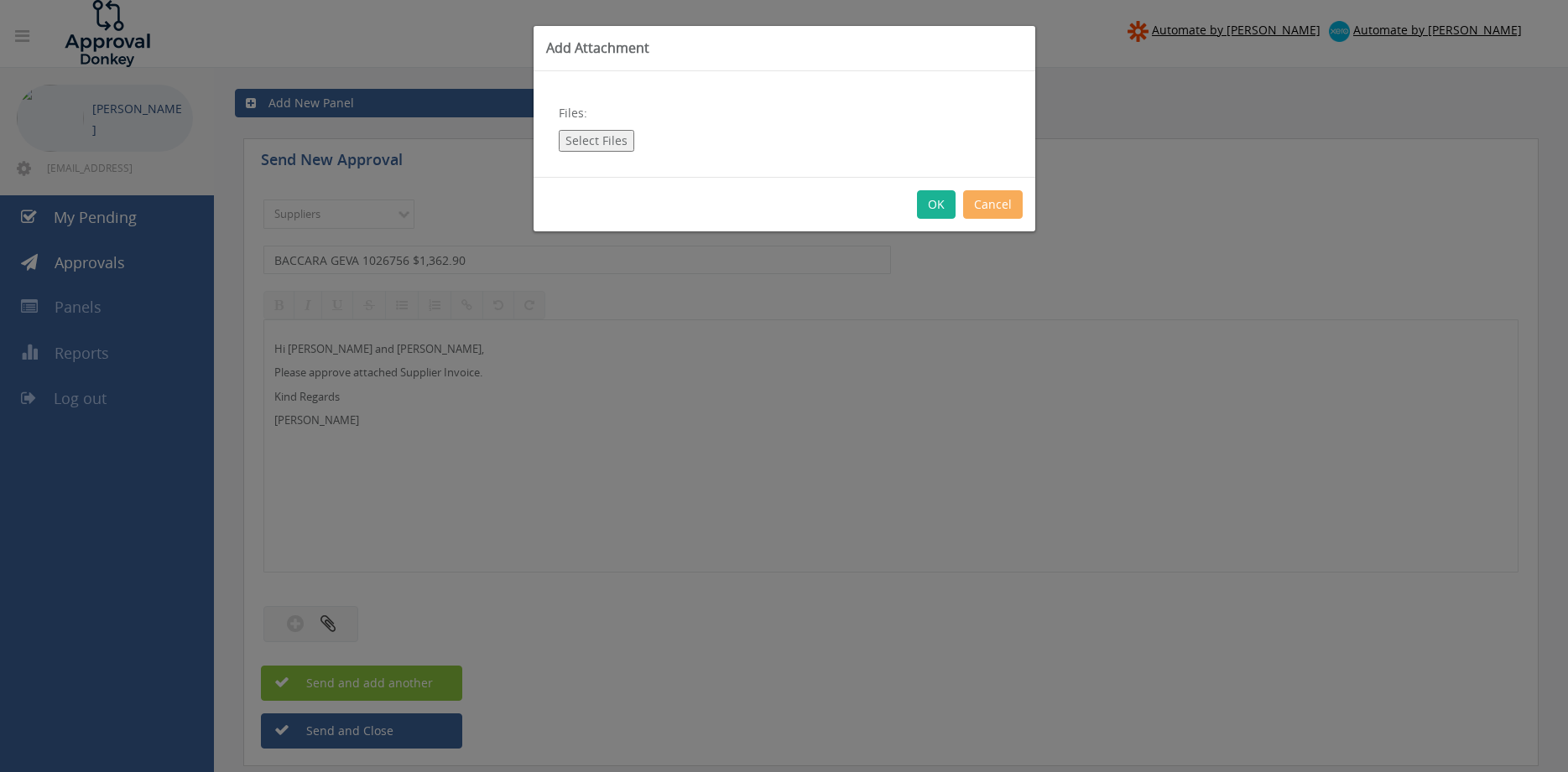
click at [600, 144] on button "Select Files" at bounding box center [596, 141] width 75 height 22
type input "C:\fakepath\BACCARA GEVA 1026756 [DATE] PO 42679.pdf"
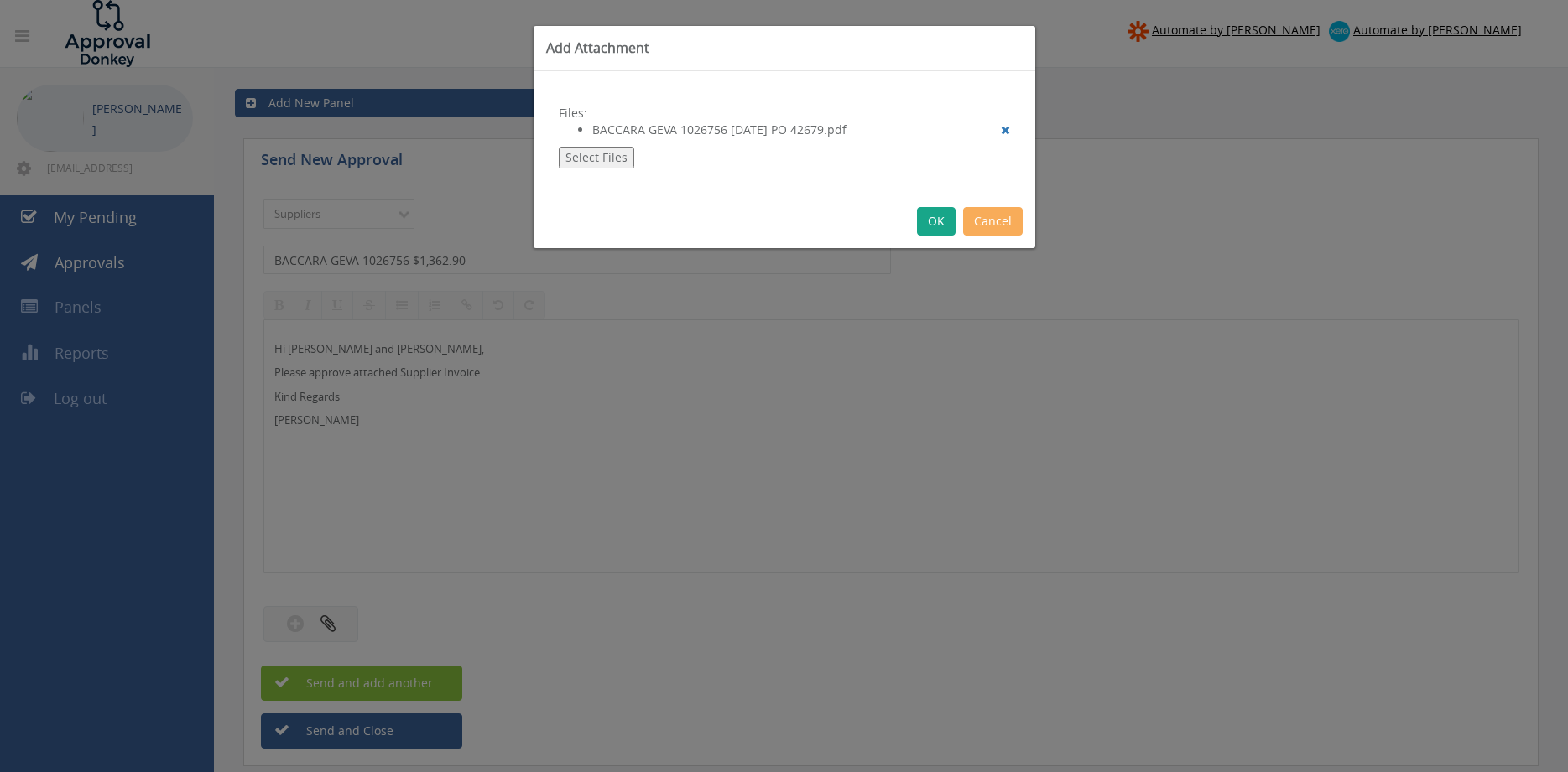
click at [934, 224] on button "OK" at bounding box center [936, 222] width 39 height 29
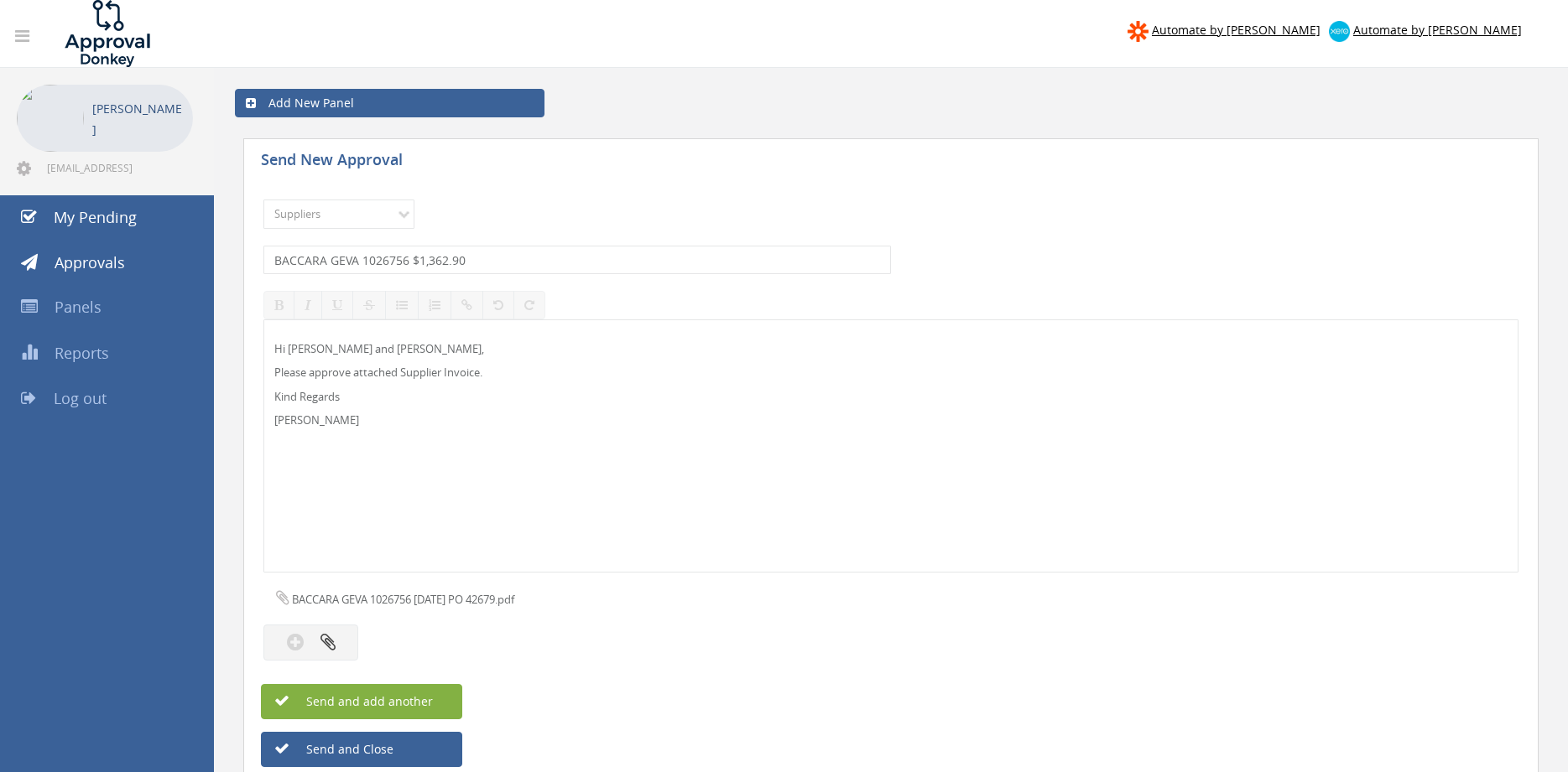
click at [429, 697] on span "Send and add another" at bounding box center [351, 701] width 162 height 16
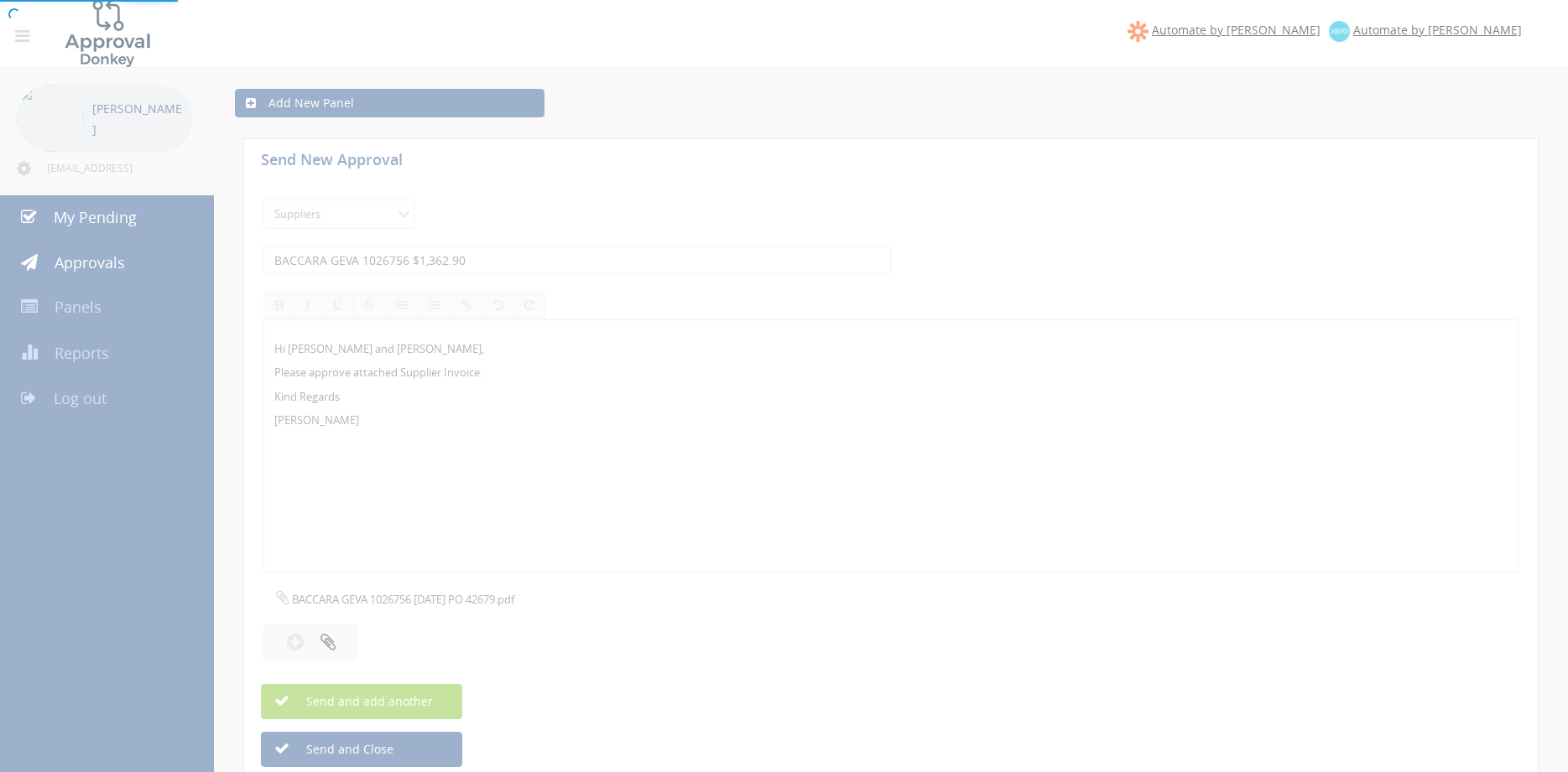
select select
